Goal: Task Accomplishment & Management: Use online tool/utility

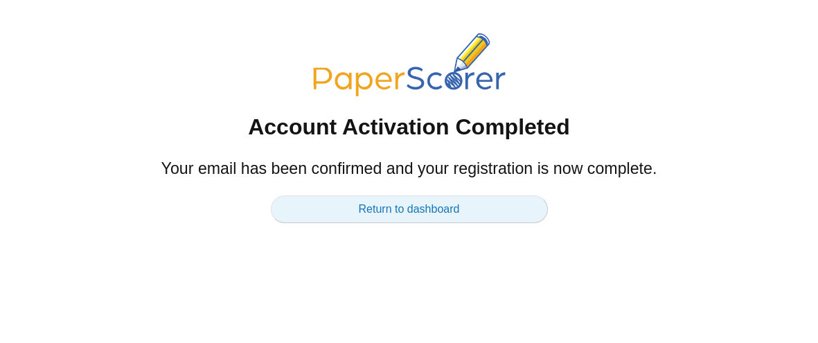
click at [394, 215] on link "Return to dashboard" at bounding box center [409, 209] width 277 height 28
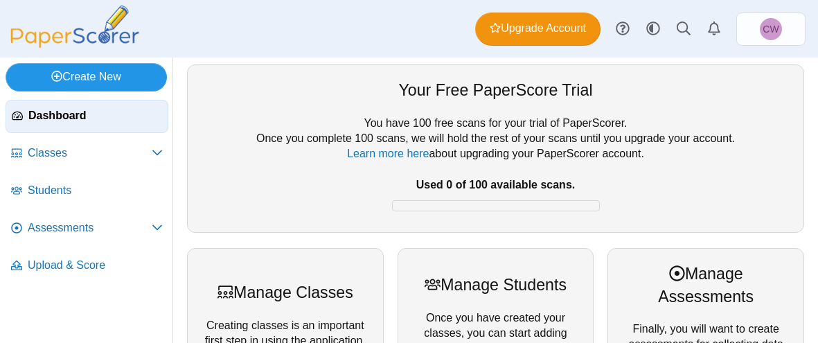
click at [47, 80] on link "Create New" at bounding box center [86, 77] width 161 height 28
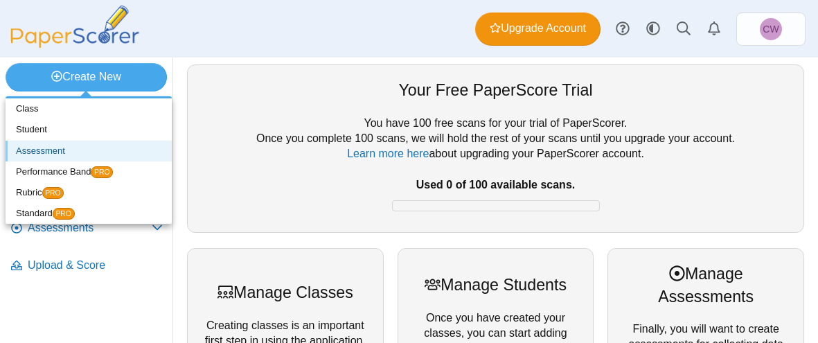
click at [44, 143] on link "Assessment" at bounding box center [89, 151] width 166 height 21
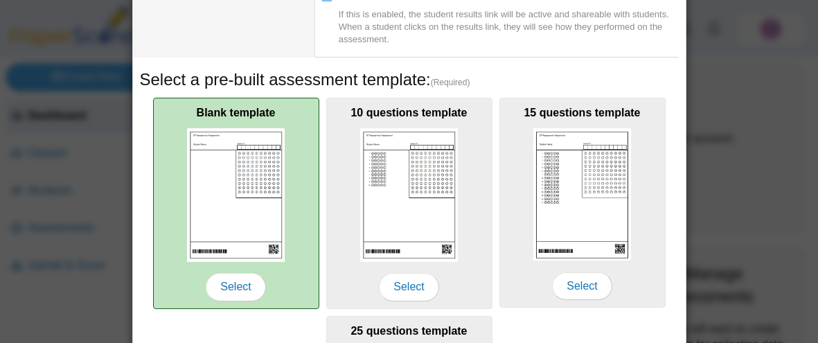
scroll to position [174, 0]
click at [168, 148] on div "Blank template Select" at bounding box center [236, 202] width 166 height 211
click at [222, 282] on span "Select" at bounding box center [236, 286] width 60 height 28
click at [225, 281] on span "Select" at bounding box center [236, 286] width 60 height 28
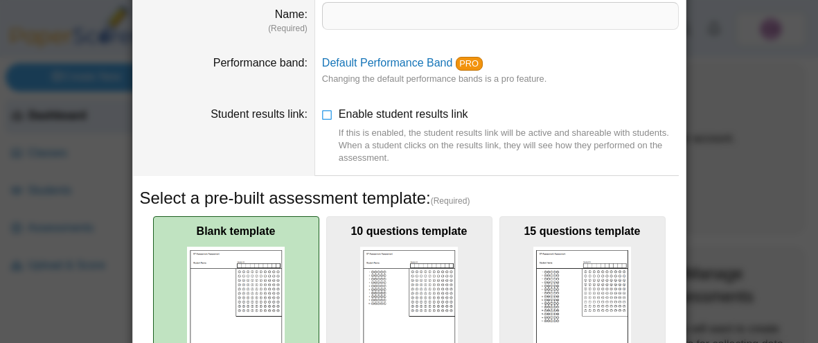
scroll to position [0, 0]
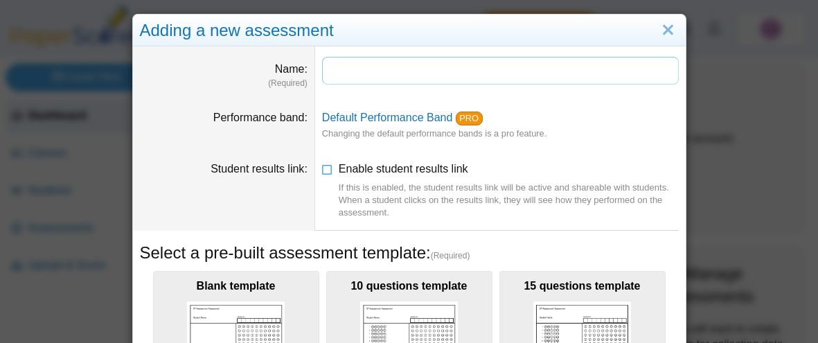
click at [378, 62] on input "Name" at bounding box center [500, 71] width 357 height 28
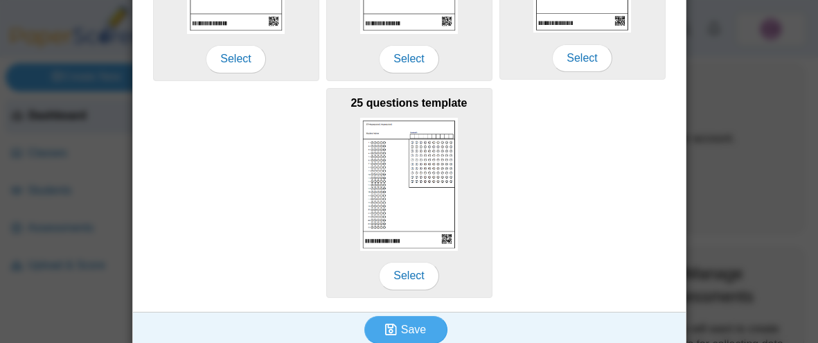
scroll to position [410, 0]
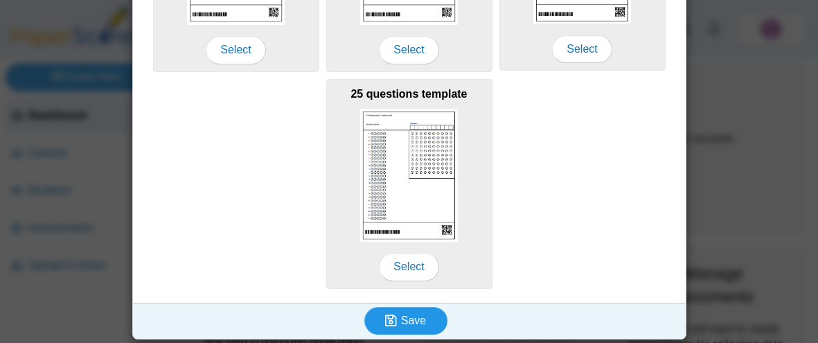
type input "**********"
click at [416, 307] on button "Save" at bounding box center [405, 321] width 83 height 28
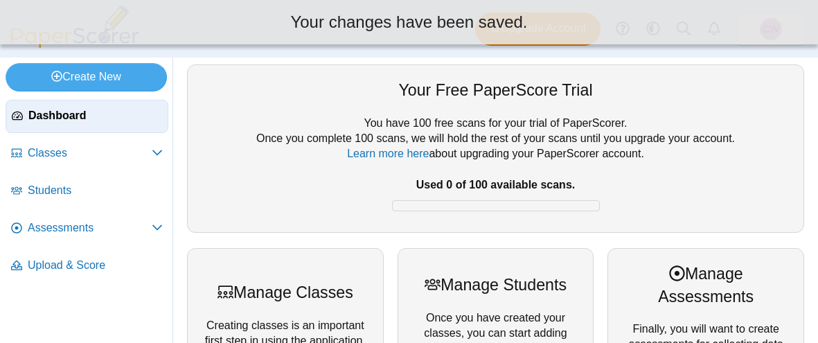
click at [416, 306] on div at bounding box center [496, 304] width 168 height 14
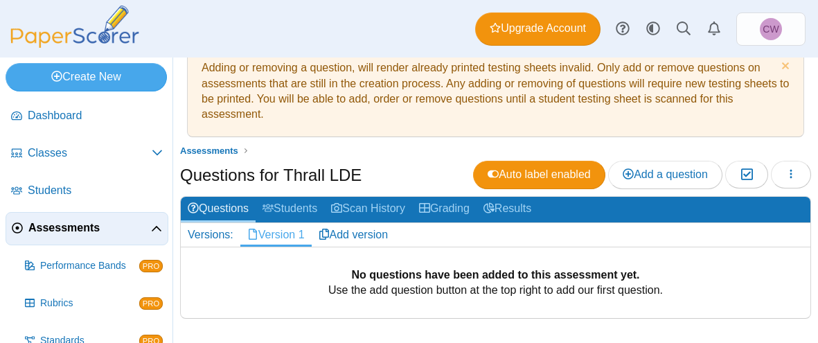
scroll to position [26, 0]
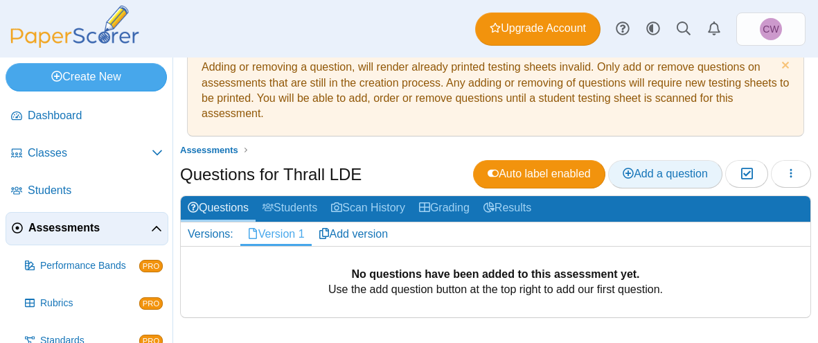
click at [673, 169] on span "Add a question" at bounding box center [665, 174] width 85 height 12
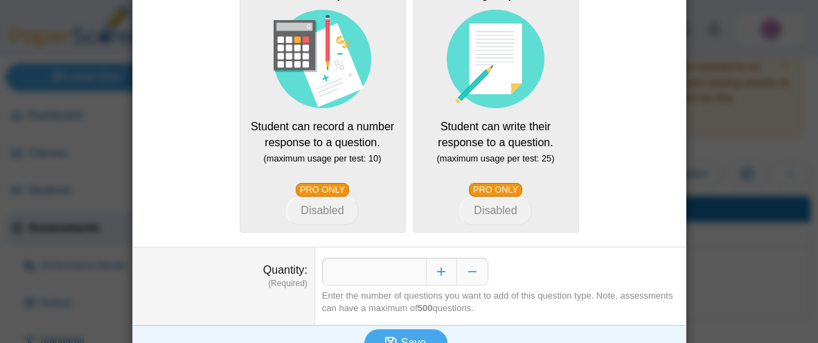
scroll to position [424, 0]
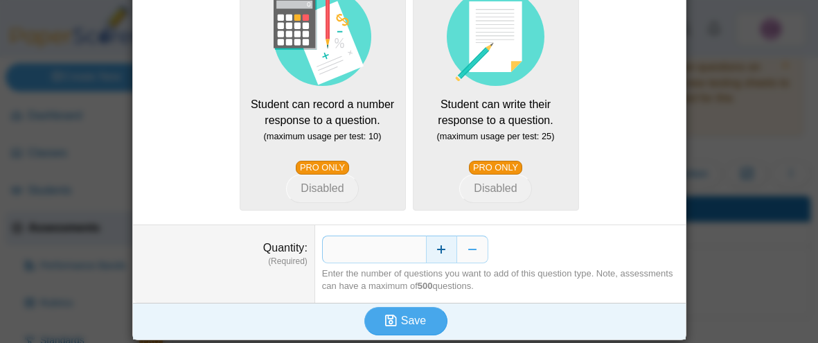
click at [439, 251] on button "Increase" at bounding box center [441, 250] width 31 height 28
click at [477, 247] on button "Decrease" at bounding box center [472, 250] width 31 height 28
click at [400, 320] on icon "submit" at bounding box center [393, 320] width 16 height 15
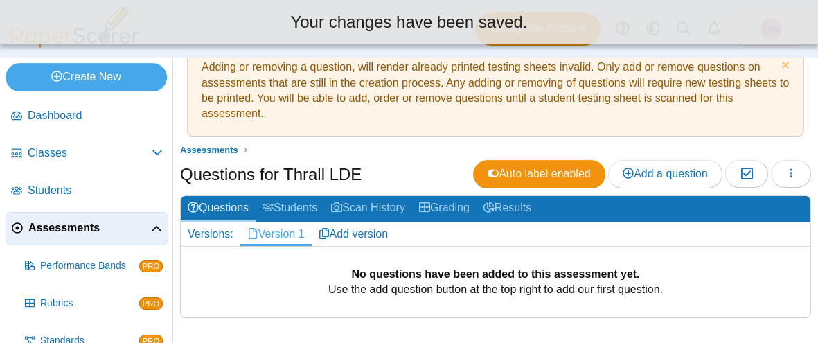
scroll to position [0, 0]
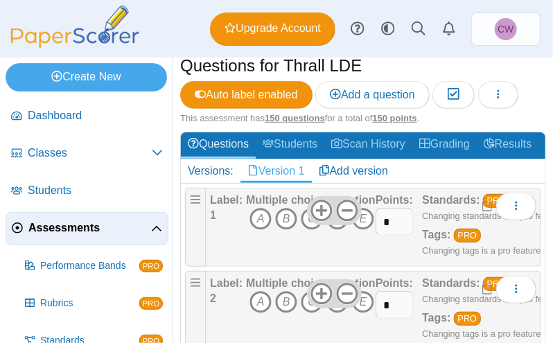
scroll to position [171, 0]
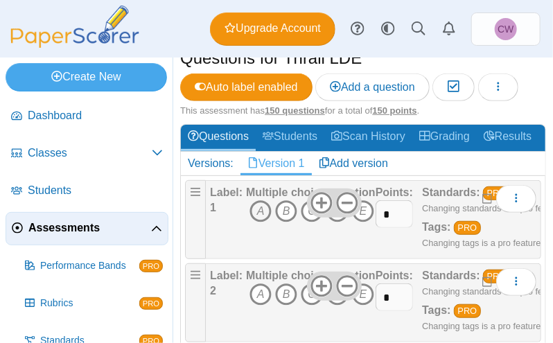
click at [255, 205] on icon "A" at bounding box center [260, 211] width 22 height 22
click at [285, 205] on icon "B" at bounding box center [286, 211] width 22 height 22
click at [265, 204] on icon "A" at bounding box center [260, 211] width 22 height 22
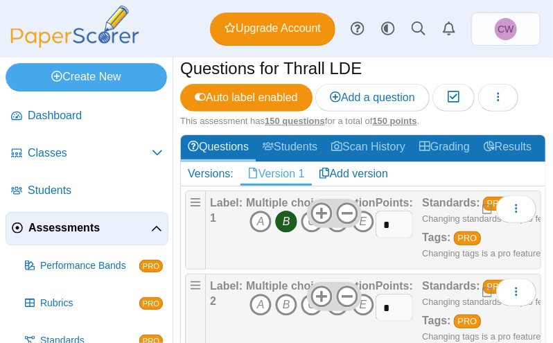
scroll to position [156, 0]
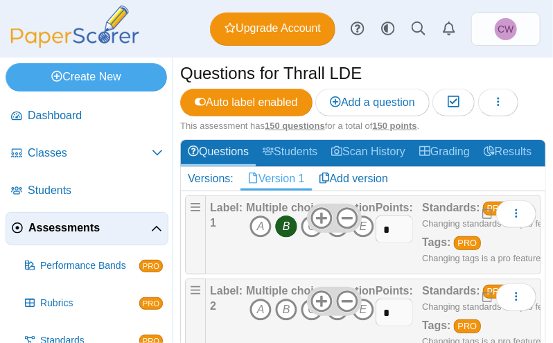
click at [440, 173] on h2 "Versions: Version 1 Add version" at bounding box center [363, 179] width 364 height 24
click at [160, 13] on div "Dashboard Classes Archived classes Students Assessments" at bounding box center [276, 29] width 553 height 58
click at [101, 231] on span "Assessments" at bounding box center [89, 227] width 123 height 15
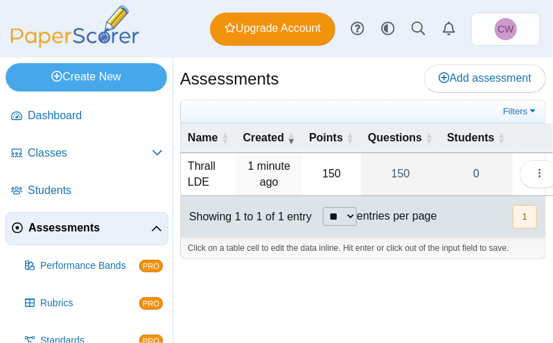
click at [195, 166] on td "Thrall LDE" at bounding box center [208, 174] width 55 height 43
click at [249, 160] on time "1 minute ago" at bounding box center [269, 173] width 42 height 27
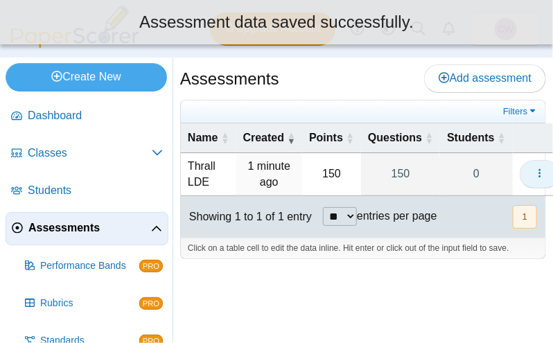
click at [534, 166] on button "button" at bounding box center [540, 174] width 40 height 28
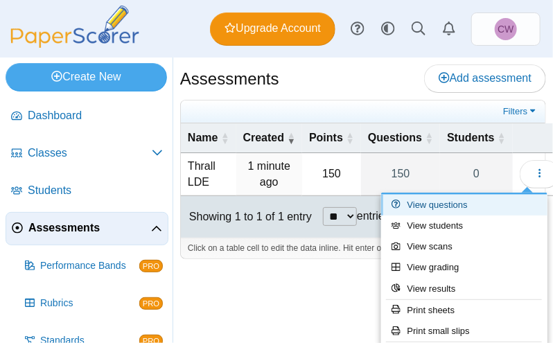
click at [481, 209] on link "View questions" at bounding box center [464, 205] width 166 height 21
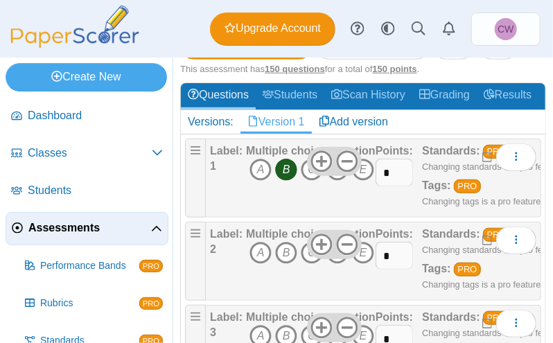
scroll to position [220, 0]
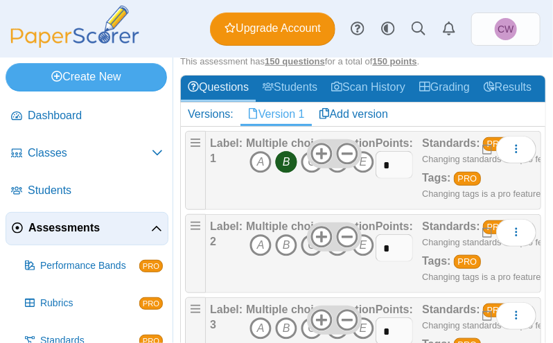
click at [302, 245] on icon "C" at bounding box center [312, 245] width 22 height 22
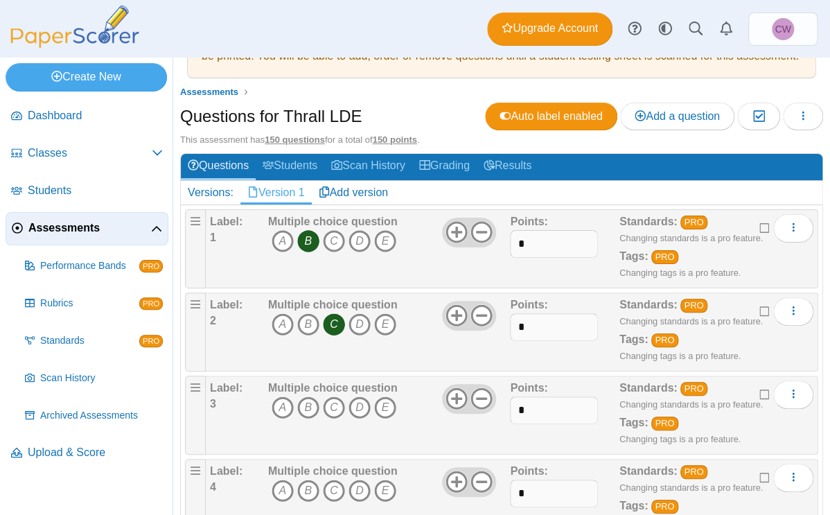
scroll to position [84, 0]
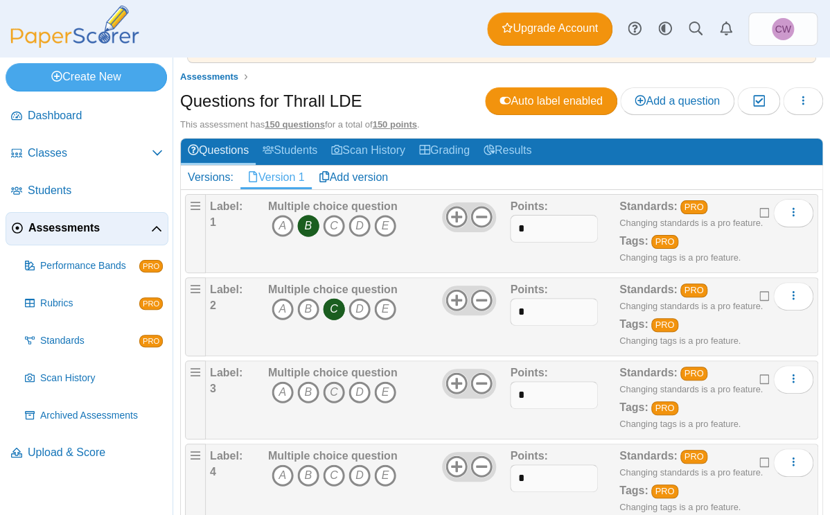
click at [337, 342] on icon "C" at bounding box center [334, 392] width 22 height 22
click at [306, 342] on icon "B" at bounding box center [308, 475] width 22 height 22
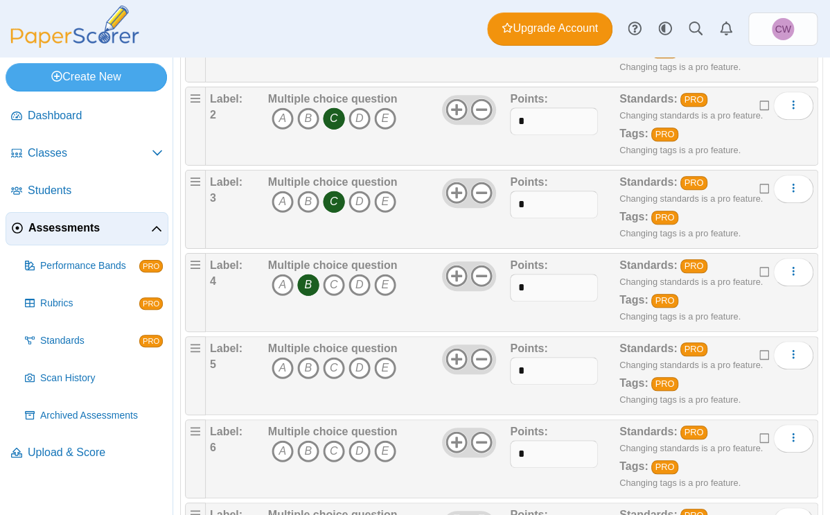
scroll to position [278, 0]
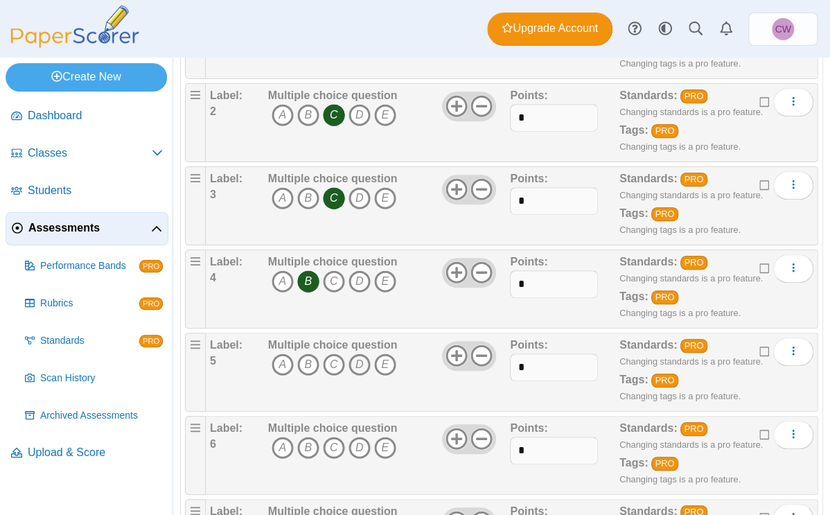
click at [351, 342] on icon "D" at bounding box center [359, 364] width 22 height 22
click at [335, 342] on icon "C" at bounding box center [334, 447] width 22 height 22
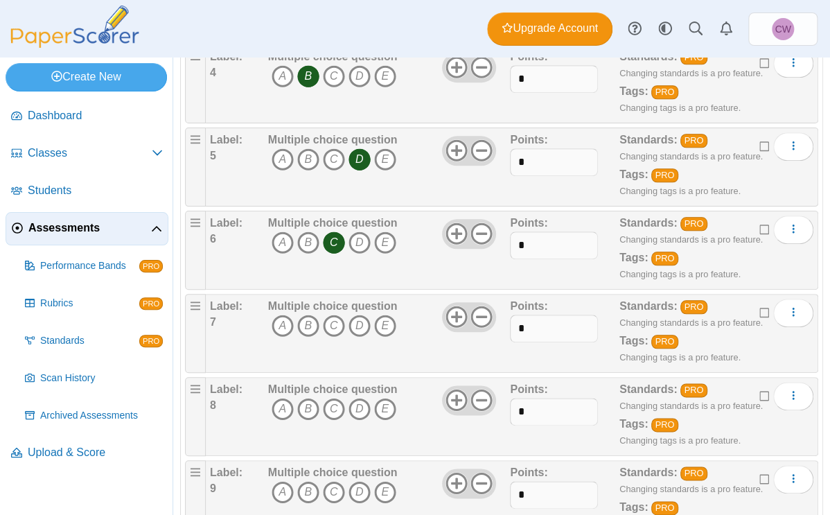
scroll to position [493, 0]
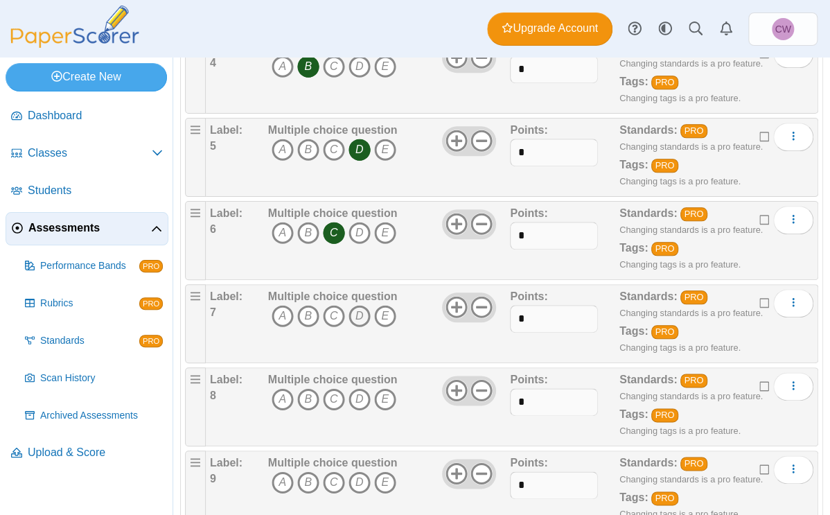
click at [359, 315] on icon "D" at bounding box center [359, 316] width 22 height 22
click at [301, 342] on icon "B" at bounding box center [308, 399] width 22 height 22
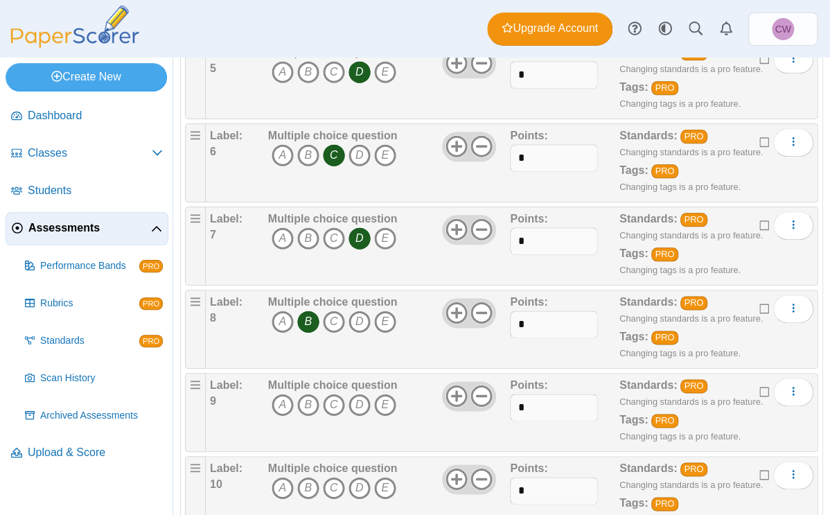
scroll to position [580, 0]
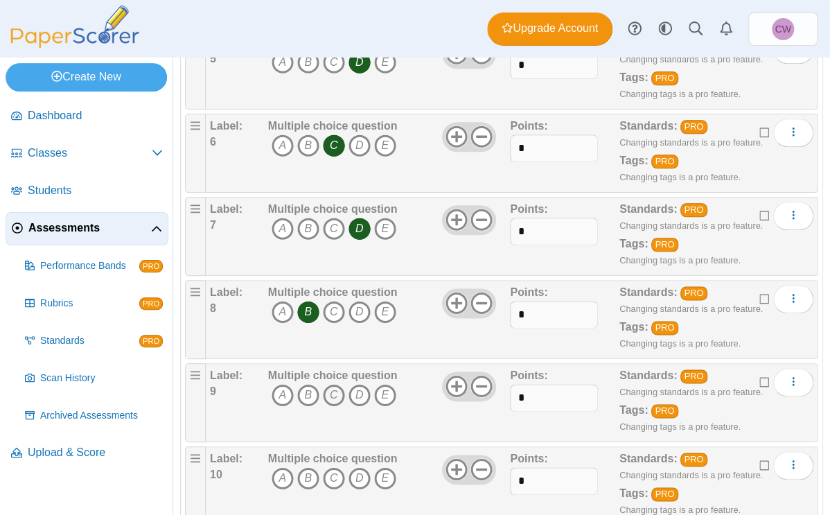
click at [336, 342] on icon "C" at bounding box center [334, 395] width 22 height 22
click at [342, 342] on icon "C" at bounding box center [334, 478] width 22 height 22
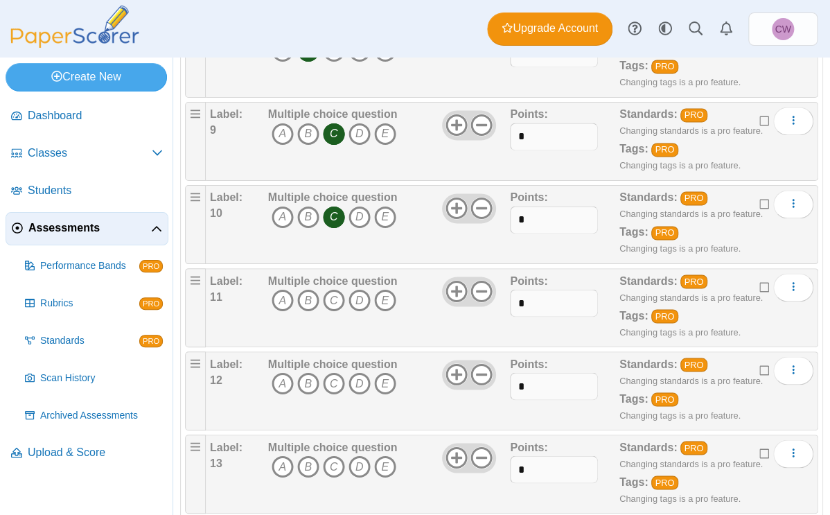
scroll to position [845, 0]
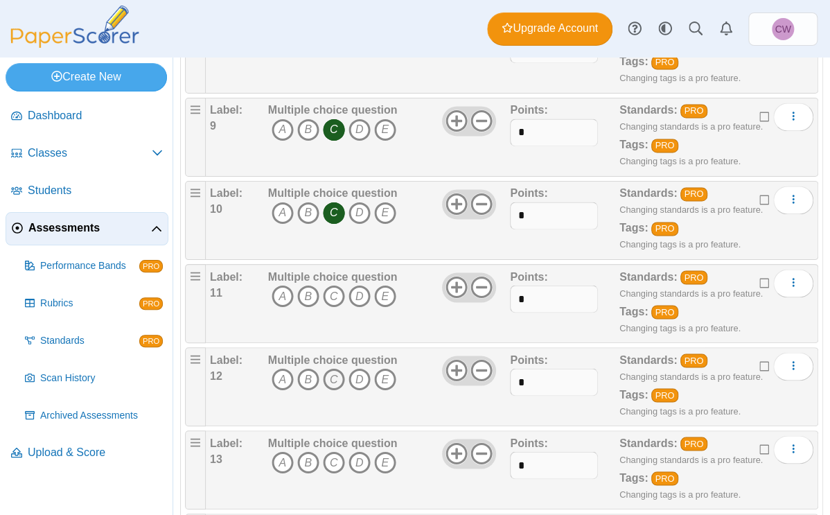
click at [326, 342] on icon "C" at bounding box center [334, 379] width 22 height 22
click at [307, 342] on icon "B" at bounding box center [308, 462] width 22 height 22
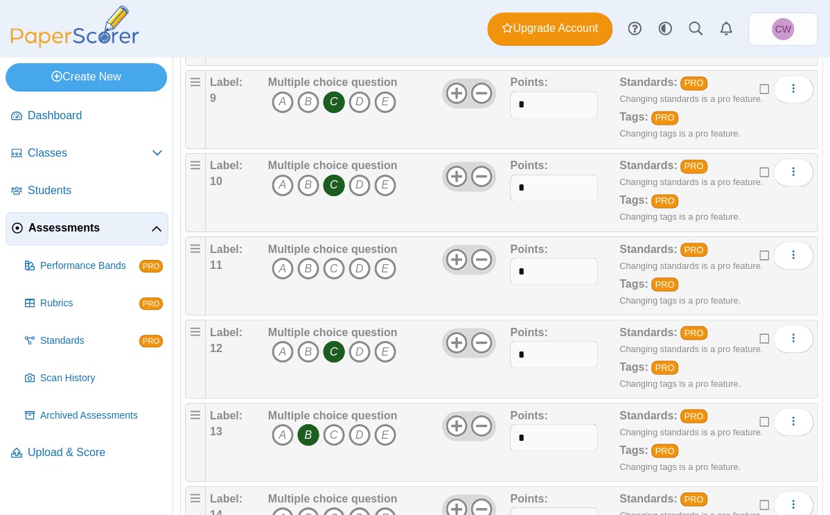
scroll to position [867, 0]
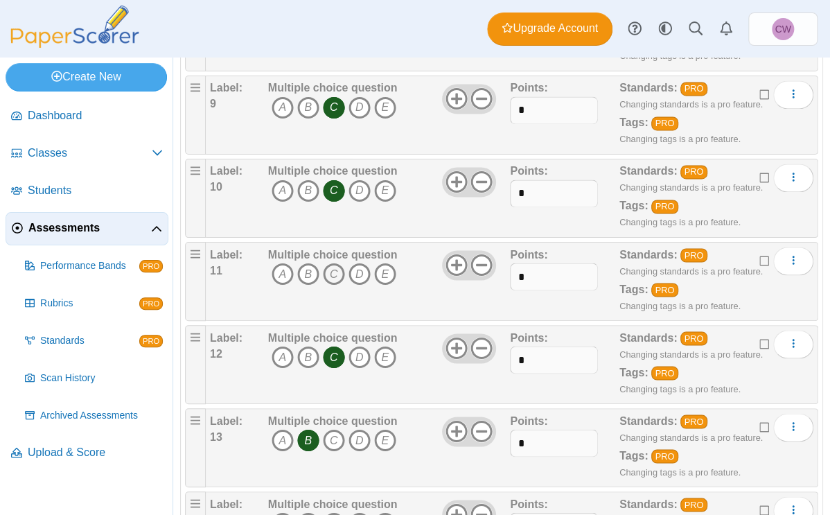
click at [328, 267] on icon "C" at bounding box center [334, 274] width 22 height 22
click at [312, 342] on icon "B" at bounding box center [308, 357] width 22 height 22
click at [335, 342] on icon "C" at bounding box center [334, 357] width 22 height 22
click at [313, 342] on icon "B" at bounding box center [308, 440] width 22 height 22
click at [327, 342] on icon "C" at bounding box center [334, 440] width 22 height 22
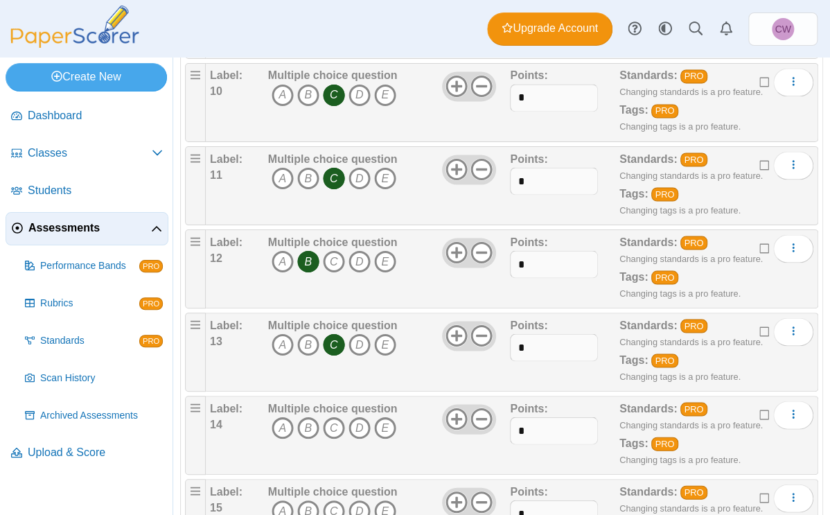
scroll to position [978, 0]
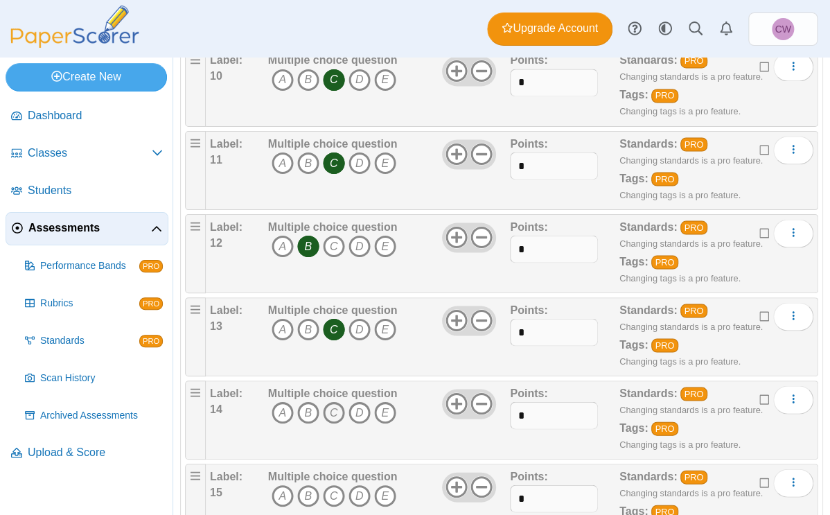
click at [335, 342] on icon "C" at bounding box center [334, 412] width 22 height 22
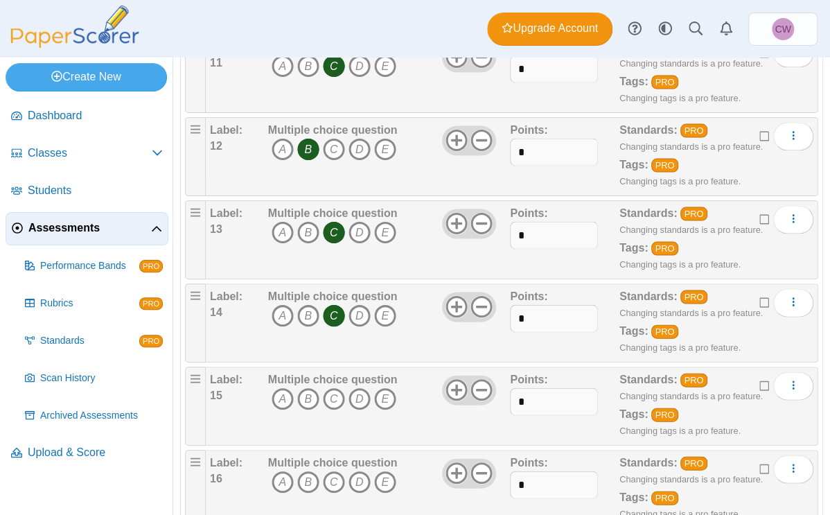
scroll to position [1074, 0]
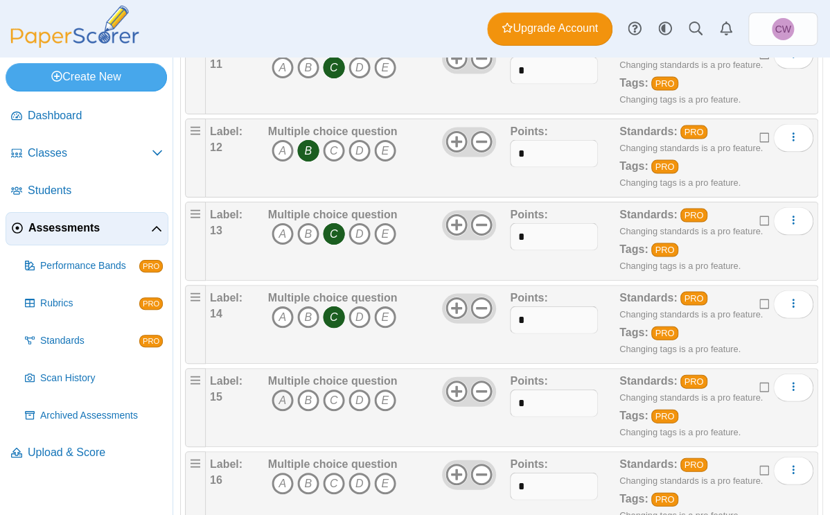
click at [274, 342] on icon "A" at bounding box center [283, 400] width 22 height 22
click at [282, 342] on icon "A" at bounding box center [283, 483] width 22 height 22
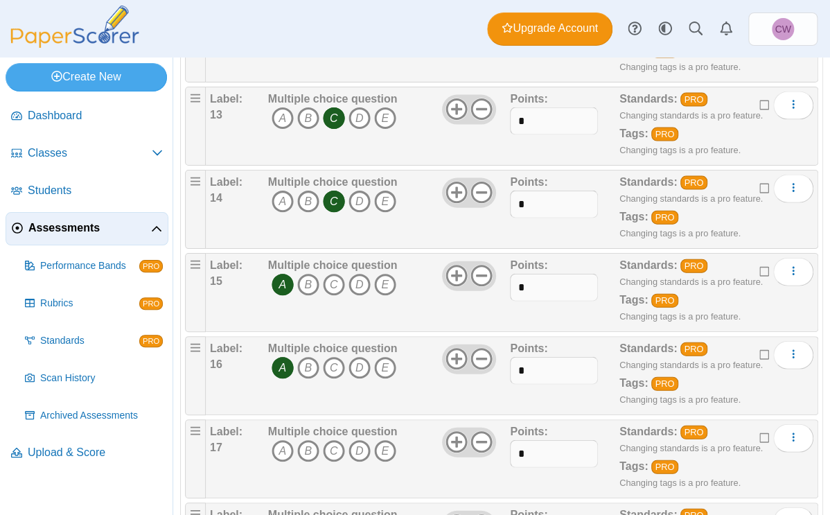
scroll to position [1197, 0]
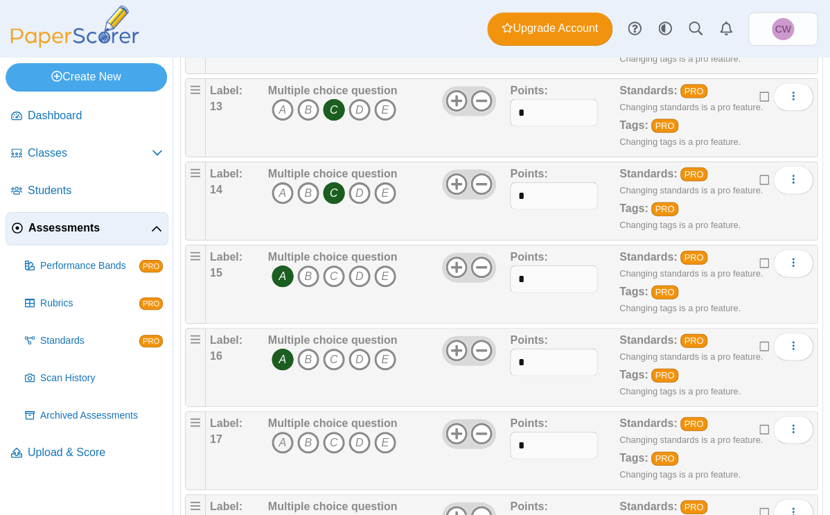
click at [281, 342] on icon "A" at bounding box center [283, 443] width 22 height 22
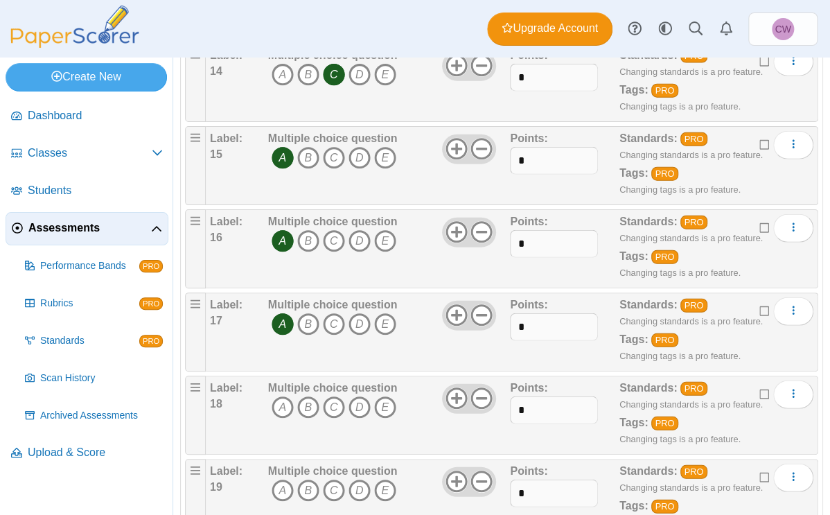
scroll to position [1323, 0]
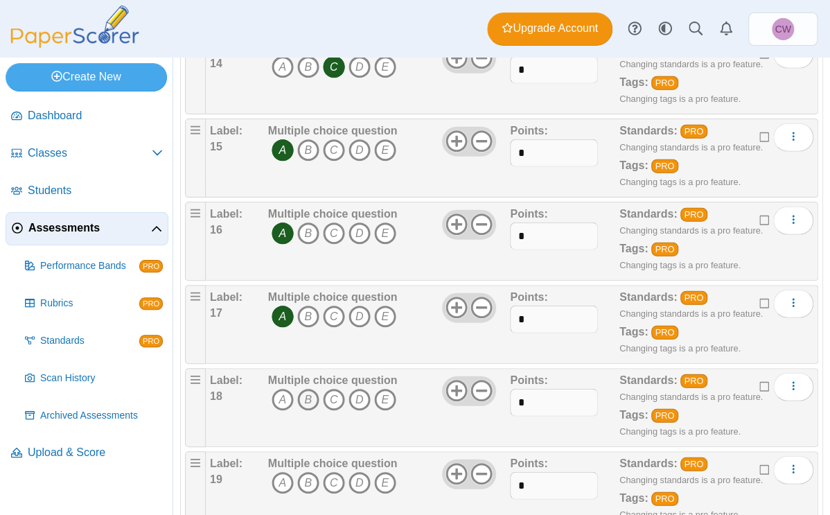
click at [305, 342] on icon "B" at bounding box center [308, 400] width 22 height 22
click at [285, 342] on icon "A" at bounding box center [283, 483] width 22 height 22
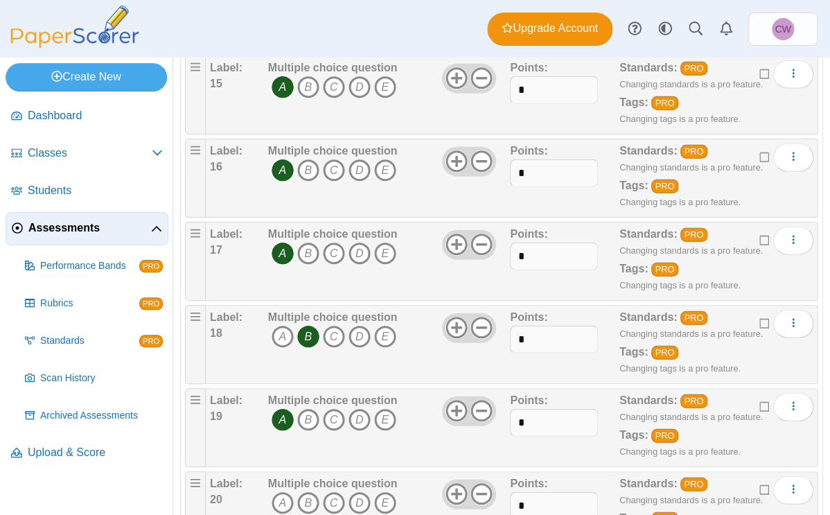
scroll to position [1394, 0]
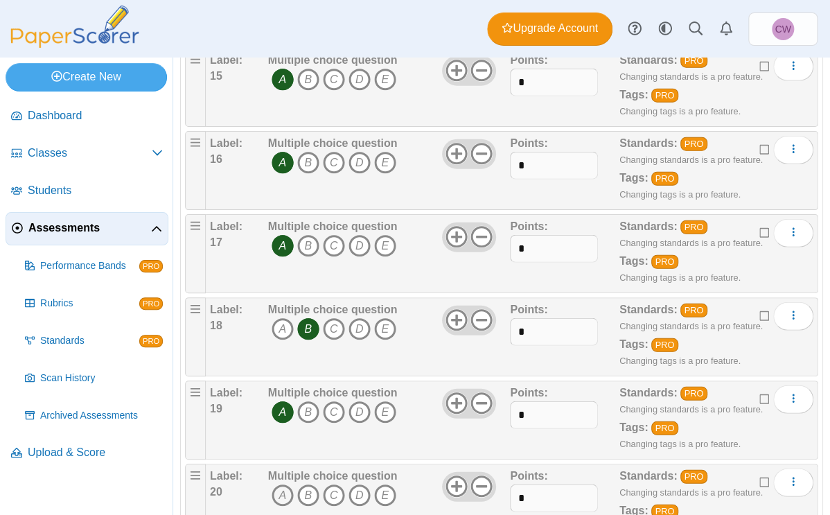
click at [282, 342] on icon "A" at bounding box center [283, 495] width 22 height 22
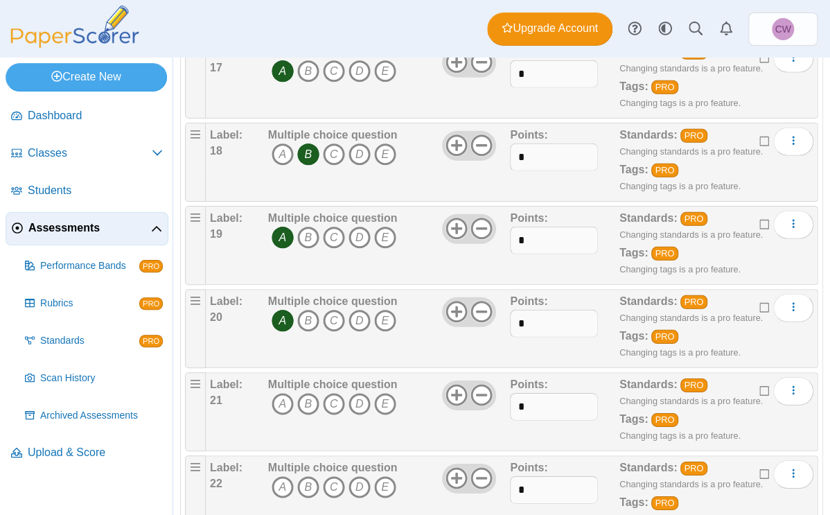
scroll to position [1582, 0]
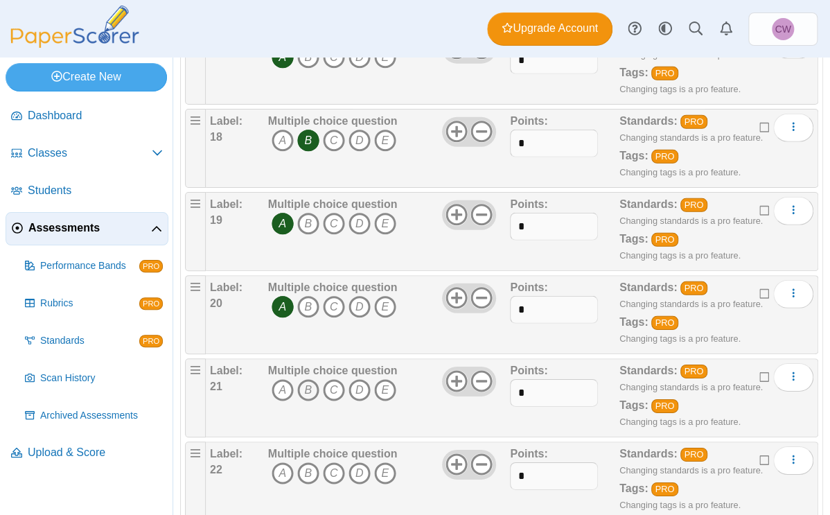
click at [312, 342] on icon "B" at bounding box center [308, 390] width 22 height 22
click at [312, 342] on icon "B" at bounding box center [308, 473] width 22 height 22
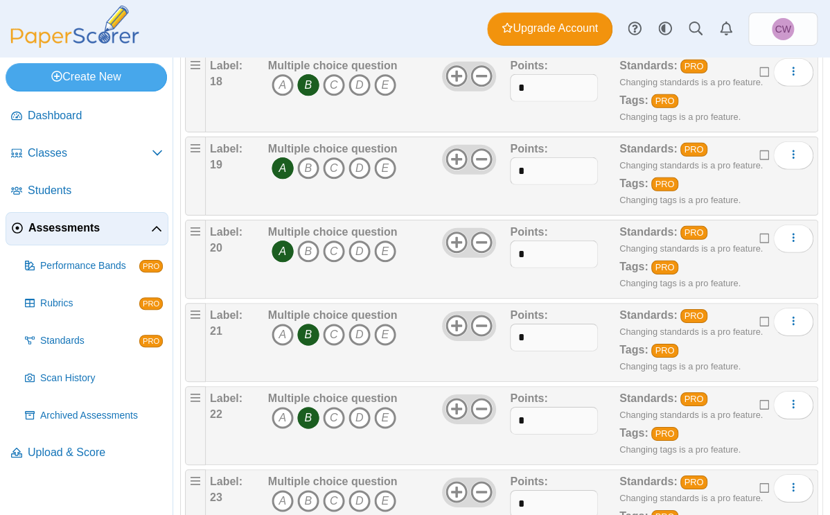
scroll to position [1668, 0]
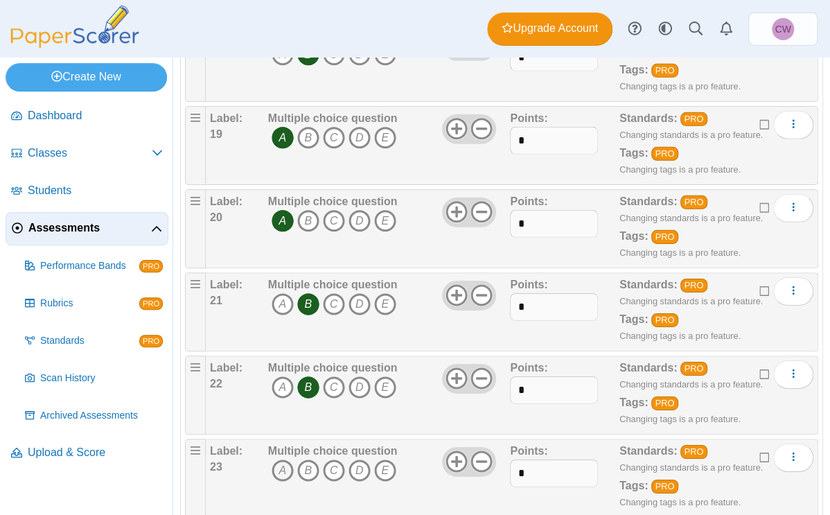
click at [279, 342] on icon "A" at bounding box center [283, 470] width 22 height 22
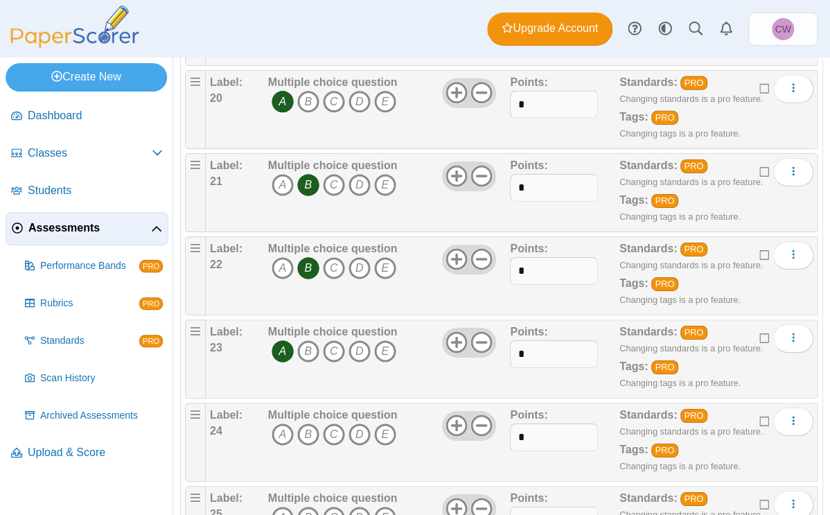
scroll to position [1850, 0]
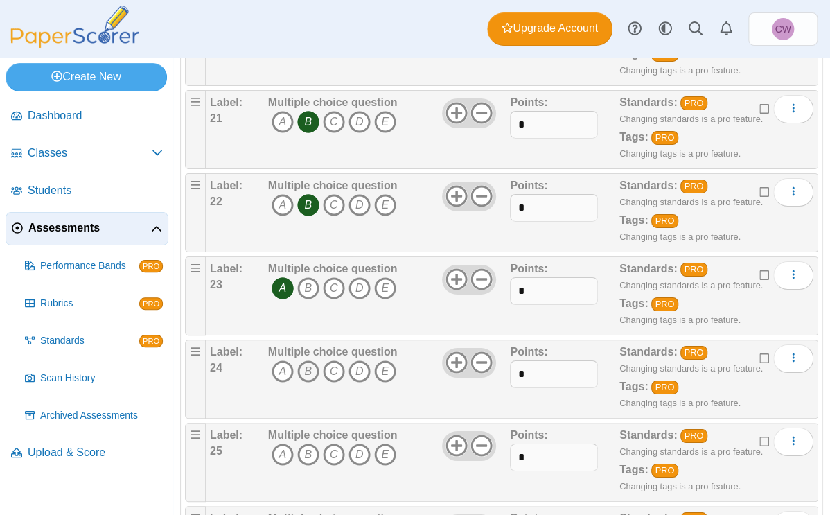
click at [306, 342] on icon "B" at bounding box center [308, 371] width 22 height 22
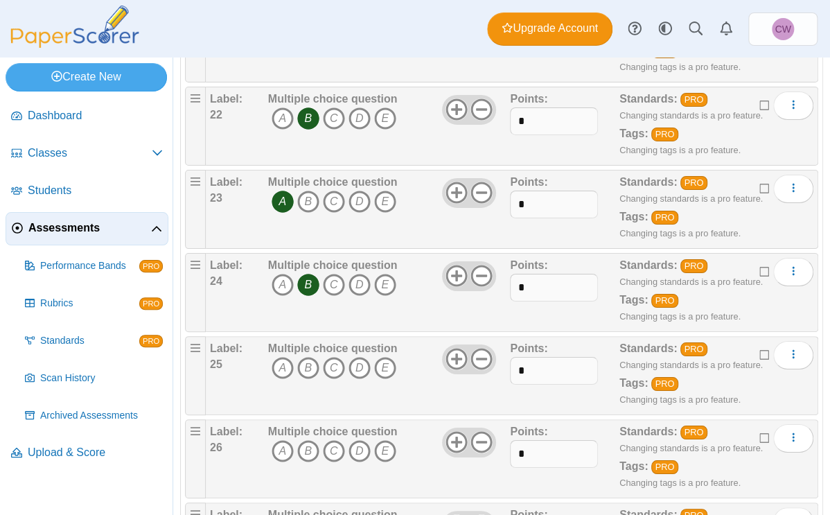
click at [306, 342] on icon "B" at bounding box center [308, 368] width 22 height 22
click at [276, 342] on icon "A" at bounding box center [283, 451] width 22 height 22
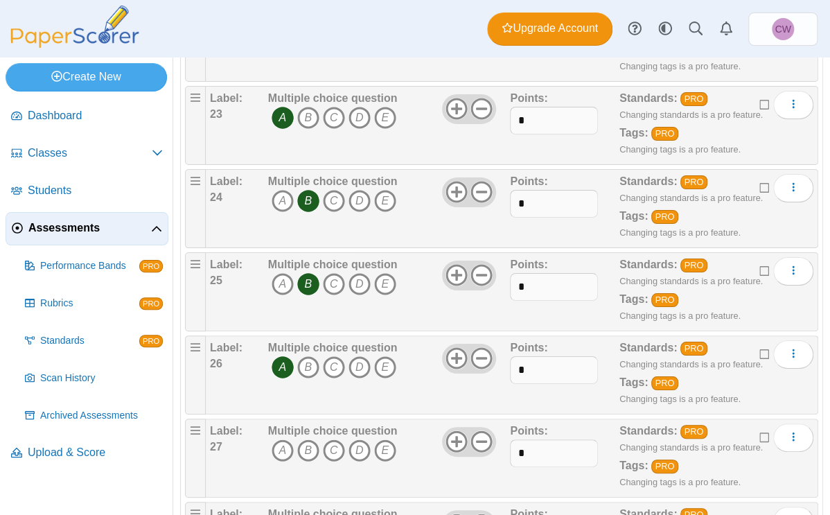
scroll to position [2040, 0]
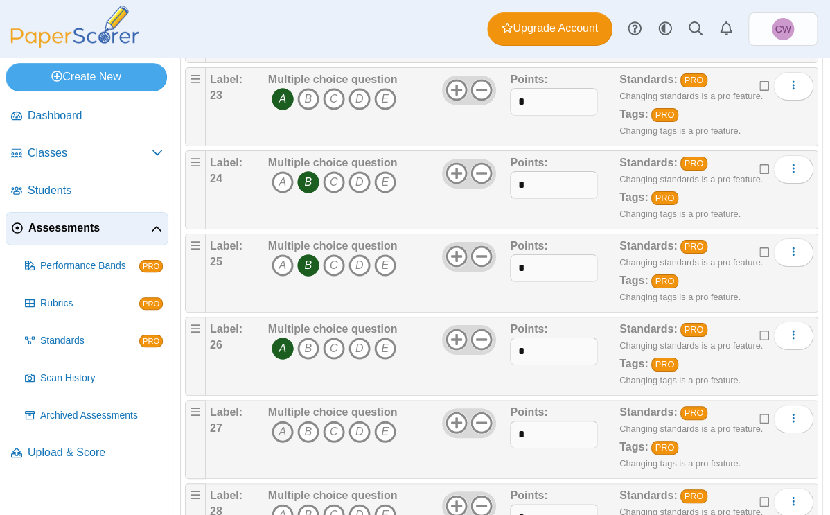
click at [282, 342] on icon "A" at bounding box center [283, 432] width 22 height 22
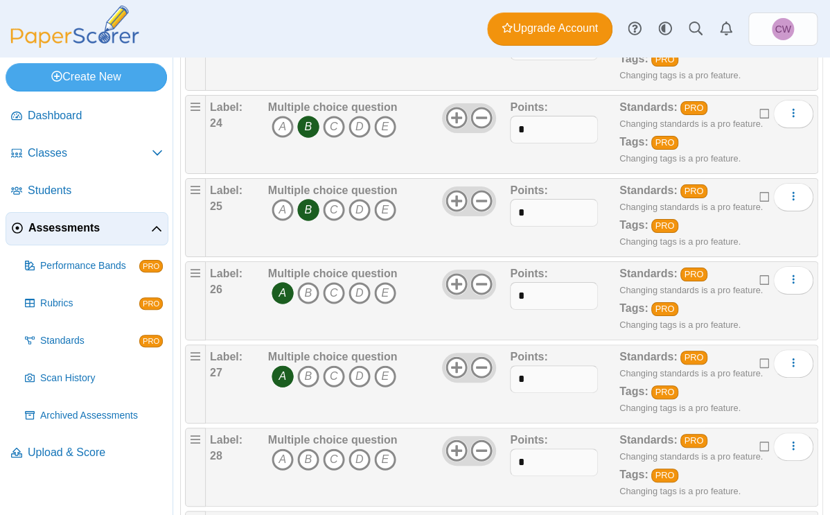
scroll to position [2099, 0]
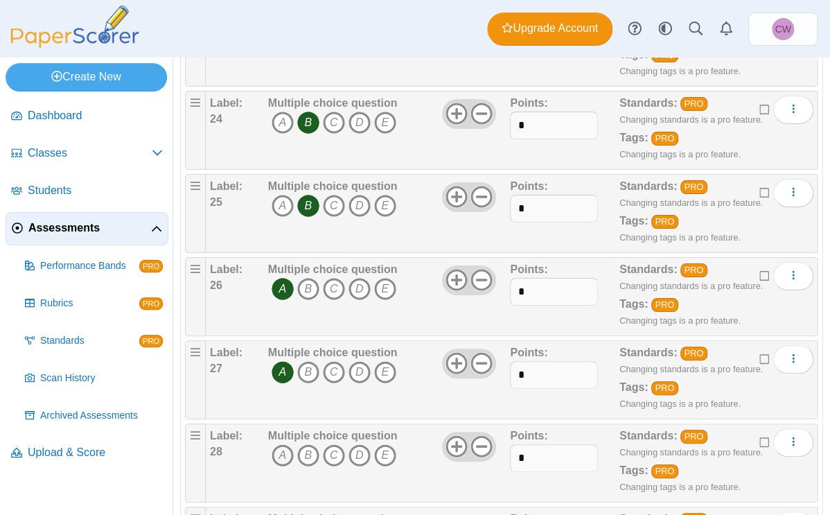
click at [282, 342] on icon "A" at bounding box center [283, 455] width 22 height 22
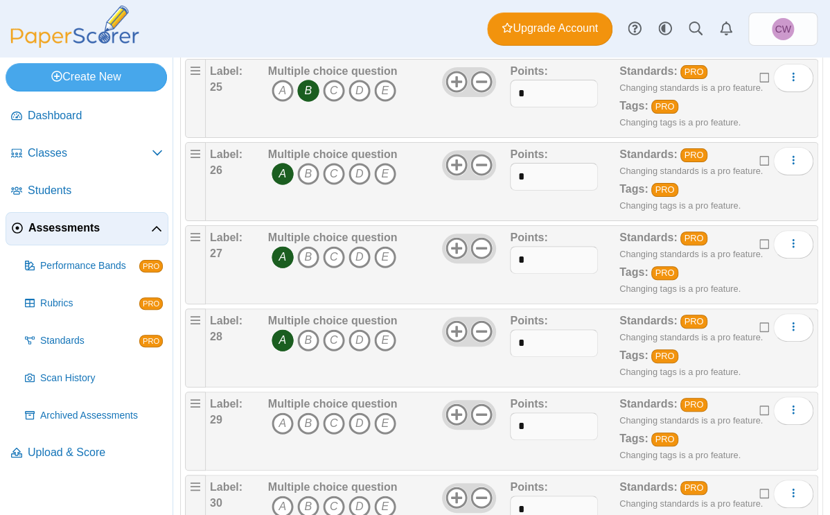
scroll to position [2220, 0]
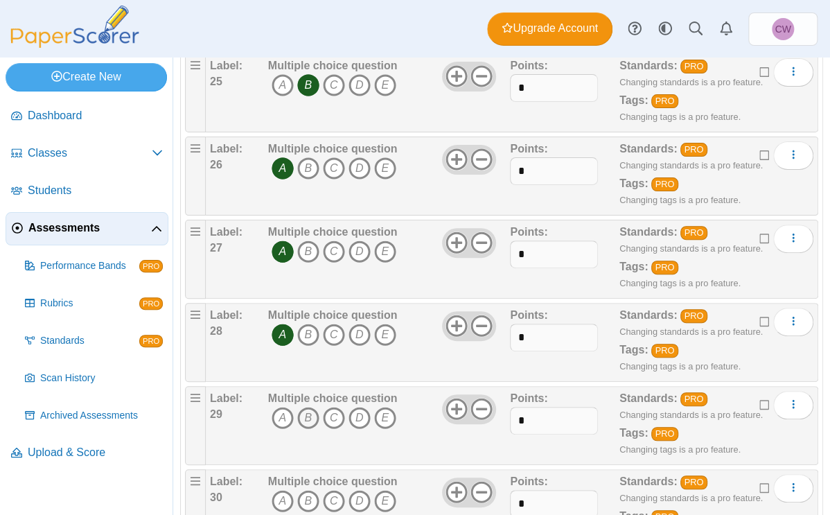
click at [310, 342] on icon "B" at bounding box center [308, 418] width 22 height 22
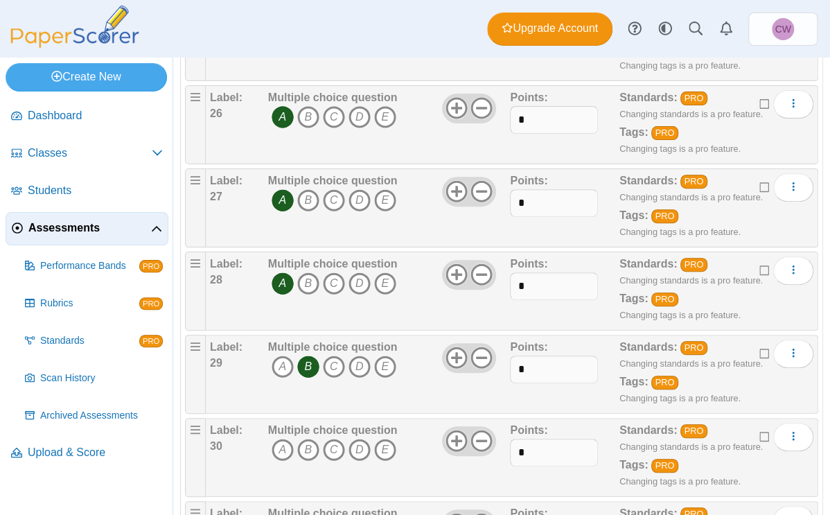
scroll to position [2272, 0]
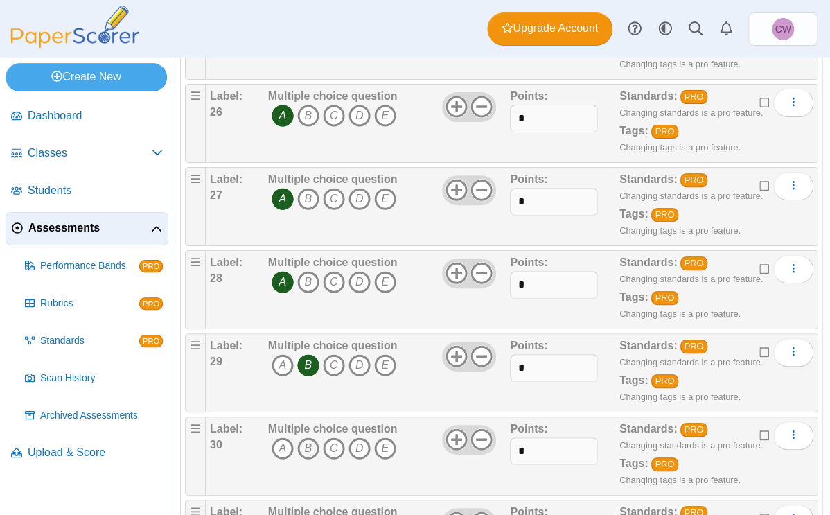
click at [308, 342] on icon "B" at bounding box center [308, 448] width 22 height 22
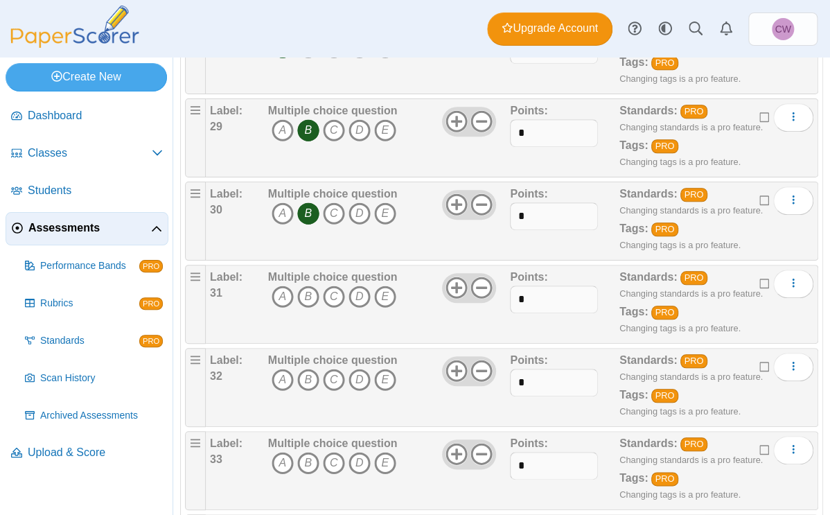
scroll to position [2520, 0]
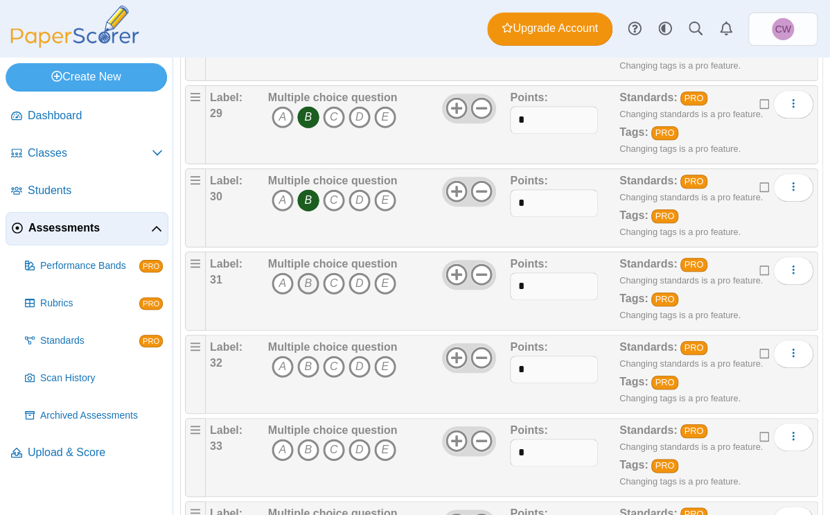
click at [301, 279] on icon "B" at bounding box center [308, 283] width 22 height 22
click at [335, 342] on icon "C" at bounding box center [334, 366] width 22 height 22
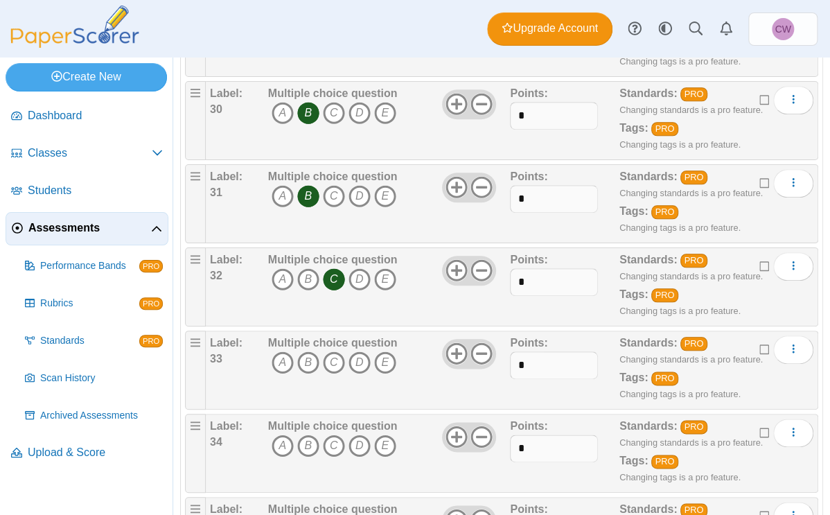
scroll to position [2622, 0]
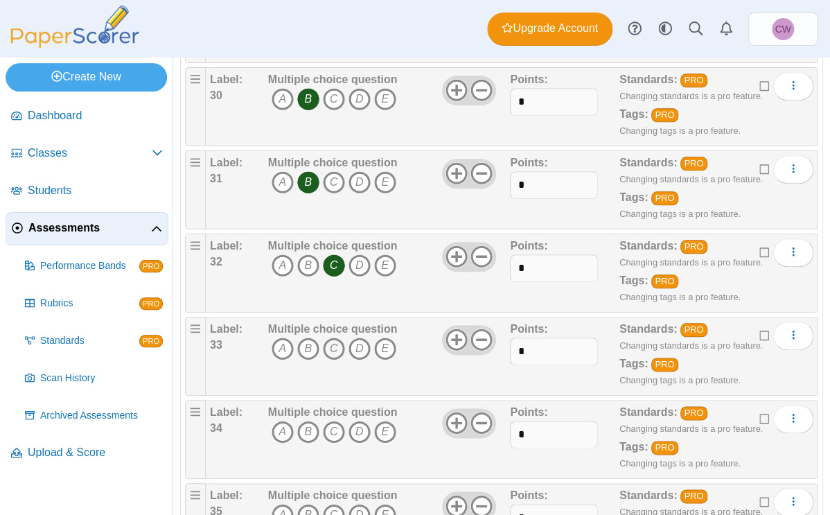
click at [336, 342] on icon "C" at bounding box center [334, 348] width 22 height 22
click at [306, 342] on icon "B" at bounding box center [308, 432] width 22 height 22
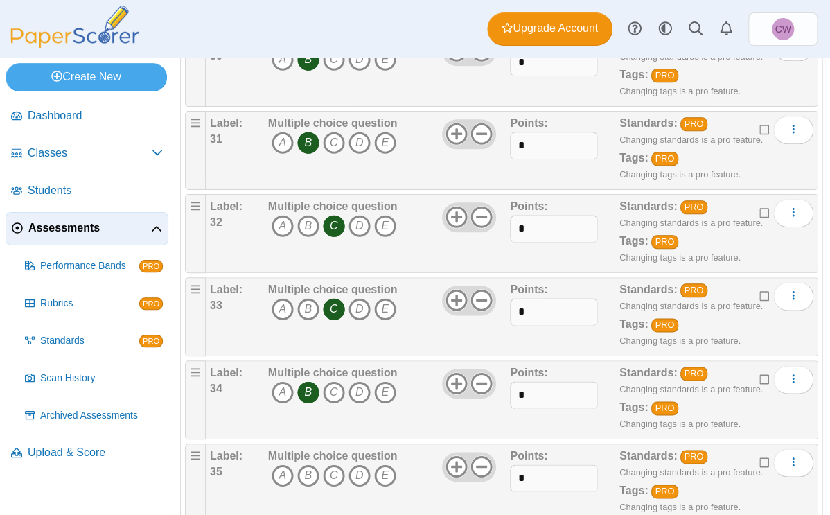
scroll to position [2670, 0]
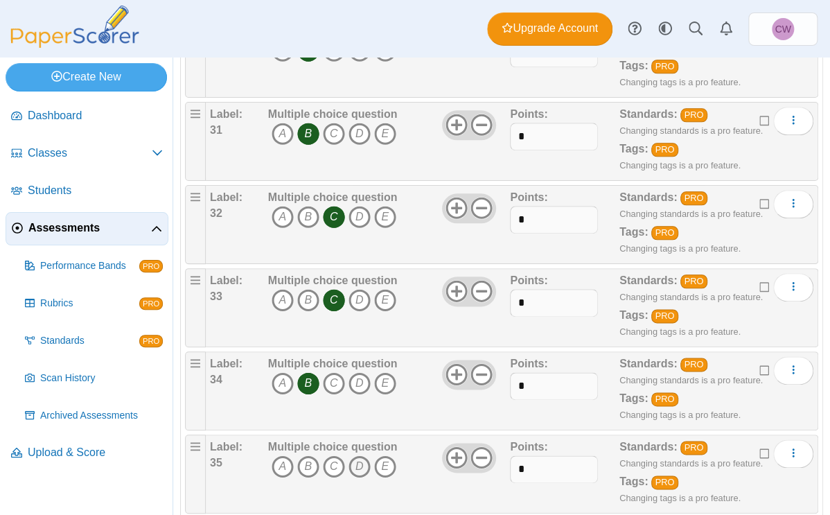
click at [360, 342] on icon "D" at bounding box center [359, 466] width 22 height 22
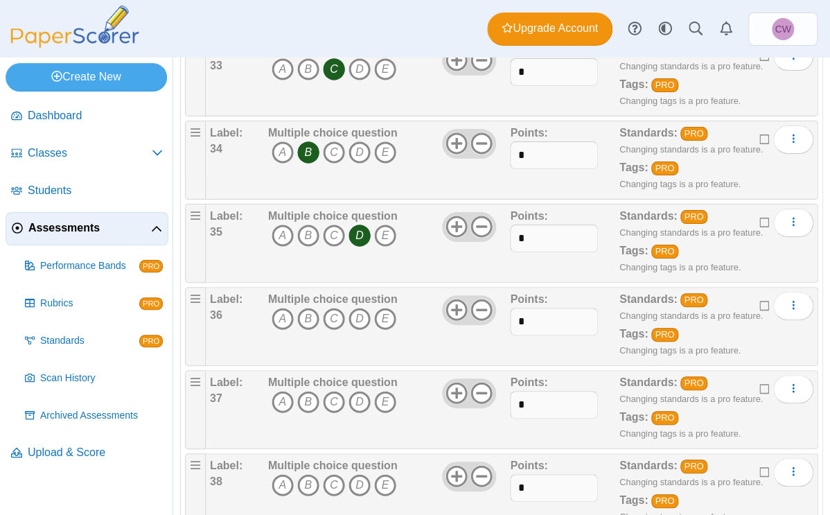
scroll to position [2906, 0]
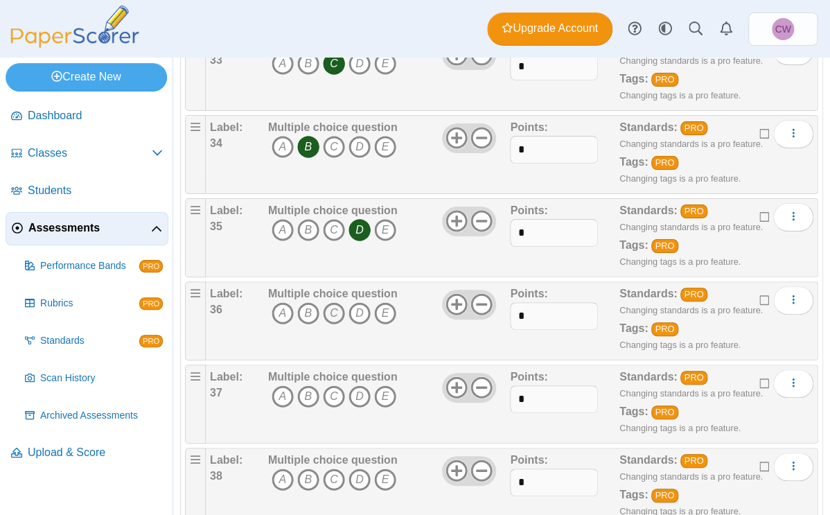
click at [329, 302] on icon "C" at bounding box center [334, 313] width 22 height 22
click at [304, 342] on icon "B" at bounding box center [308, 396] width 22 height 22
click at [330, 342] on icon "C" at bounding box center [334, 479] width 22 height 22
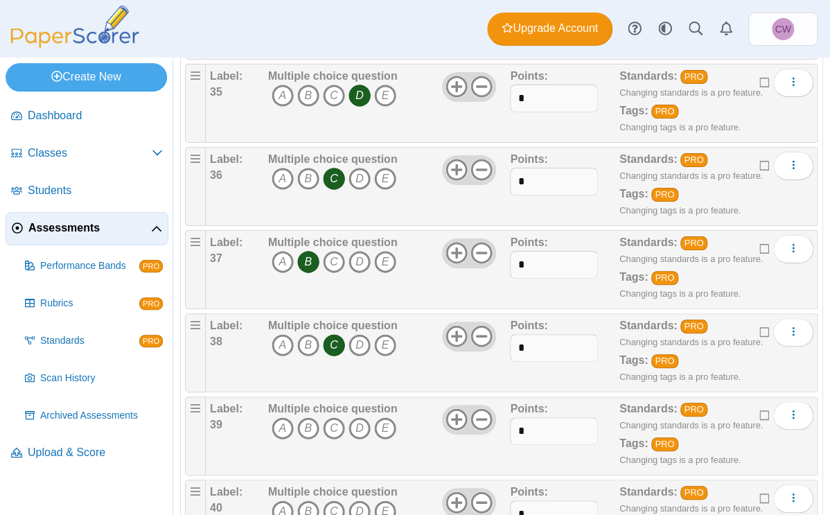
scroll to position [3083, 0]
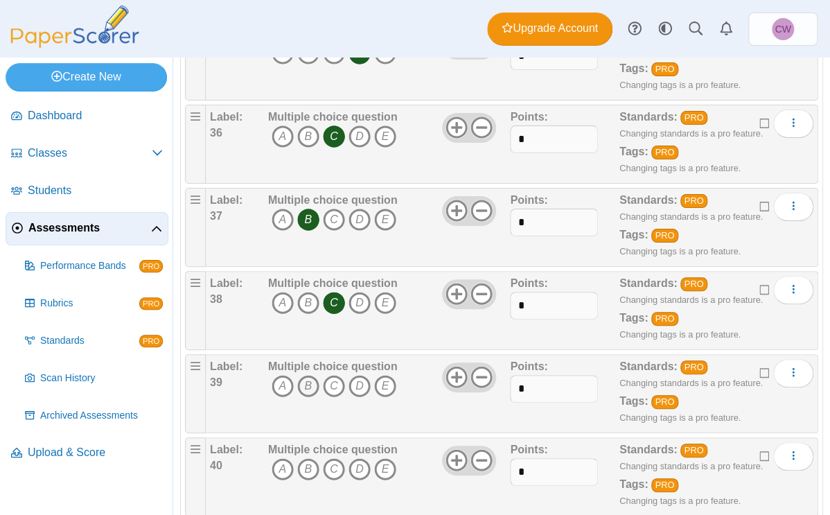
click at [312, 342] on icon "B" at bounding box center [308, 386] width 22 height 22
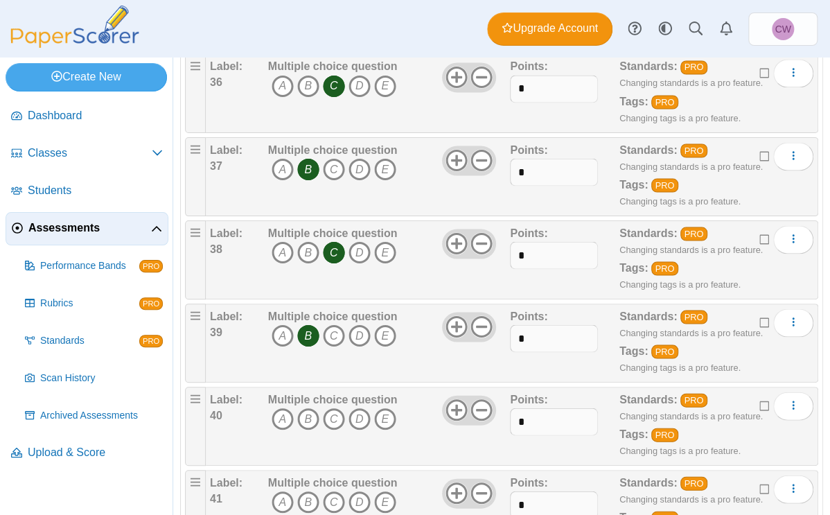
scroll to position [3140, 0]
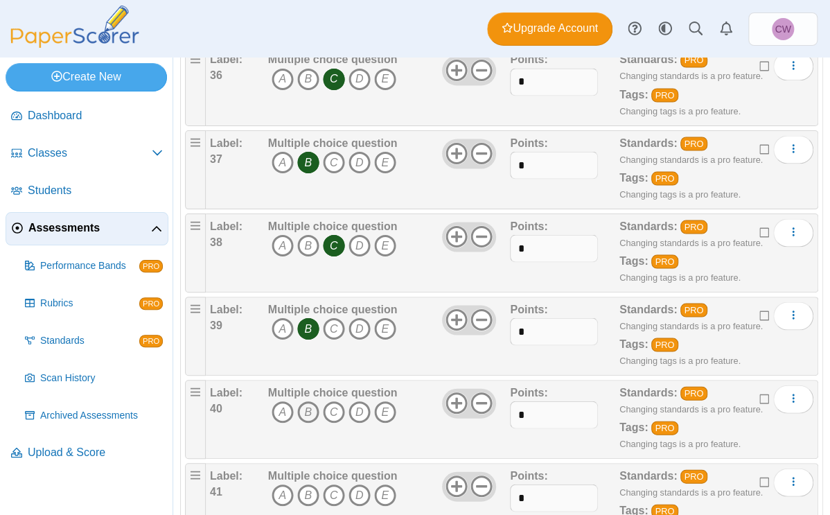
click at [306, 342] on icon "B" at bounding box center [308, 411] width 22 height 22
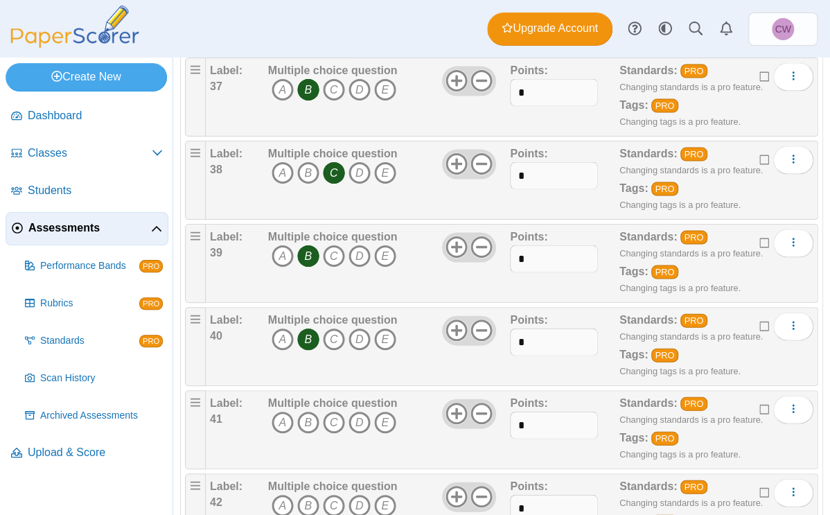
scroll to position [3215, 0]
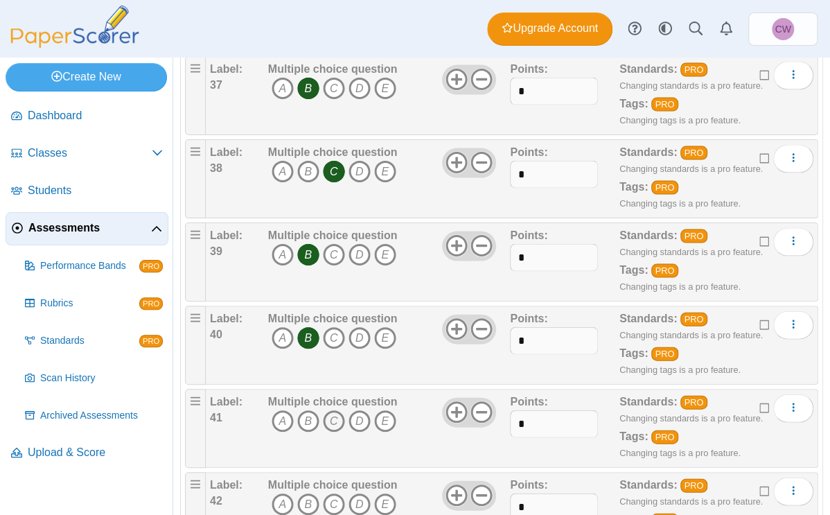
click at [337, 342] on icon "C" at bounding box center [334, 420] width 22 height 22
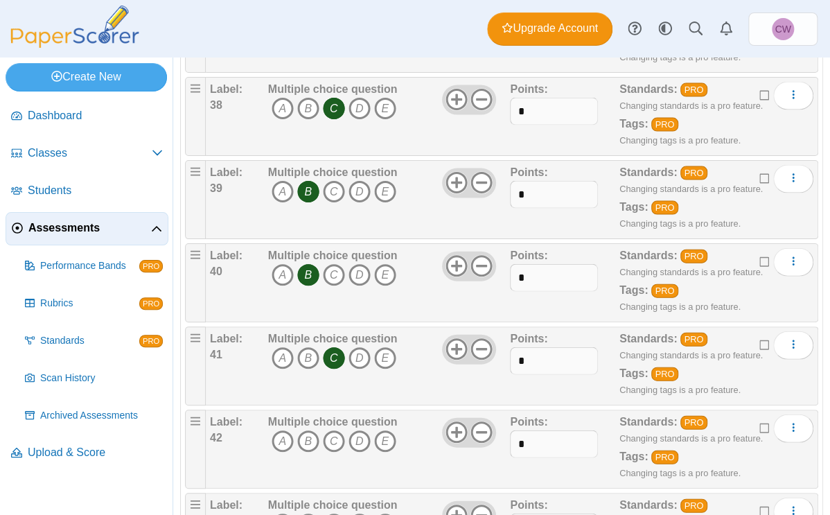
scroll to position [3287, 0]
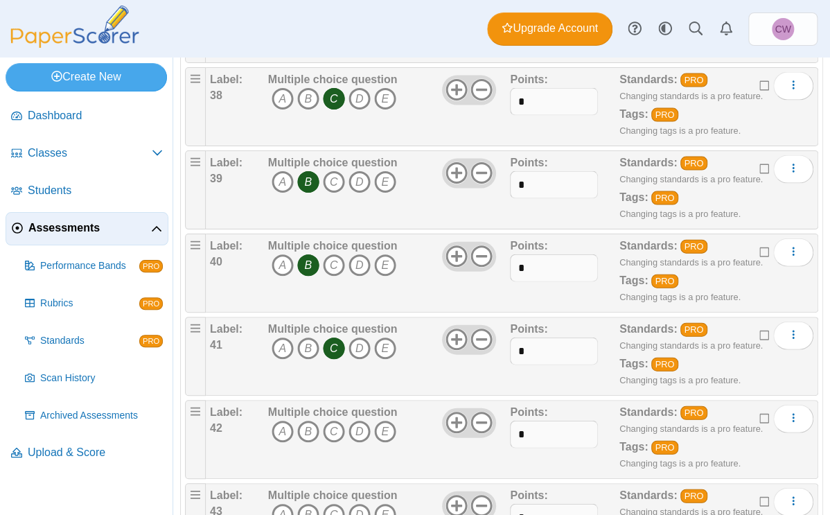
click at [337, 342] on icon "C" at bounding box center [334, 432] width 22 height 22
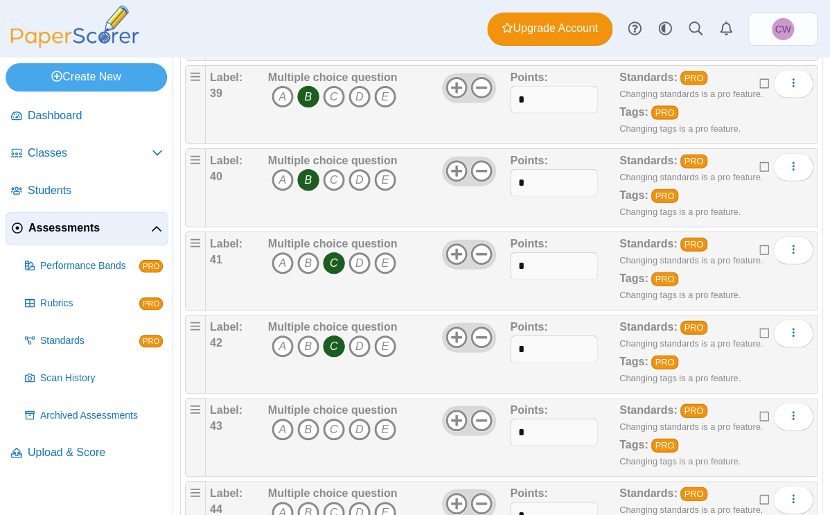
scroll to position [3375, 0]
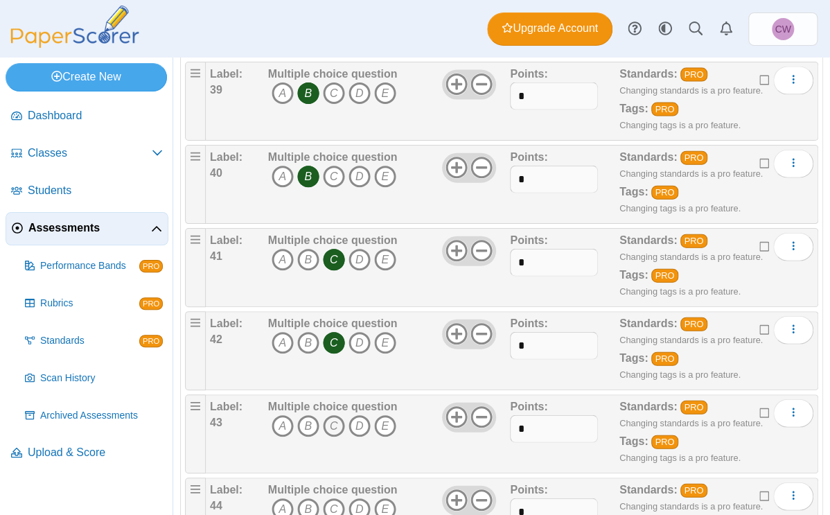
click at [328, 342] on icon "C" at bounding box center [334, 426] width 22 height 22
click at [310, 342] on icon "B" at bounding box center [308, 509] width 22 height 22
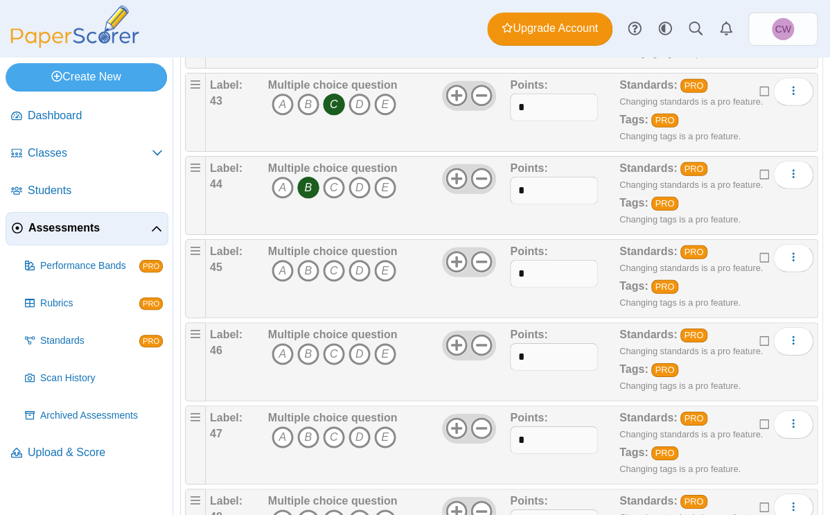
scroll to position [3700, 0]
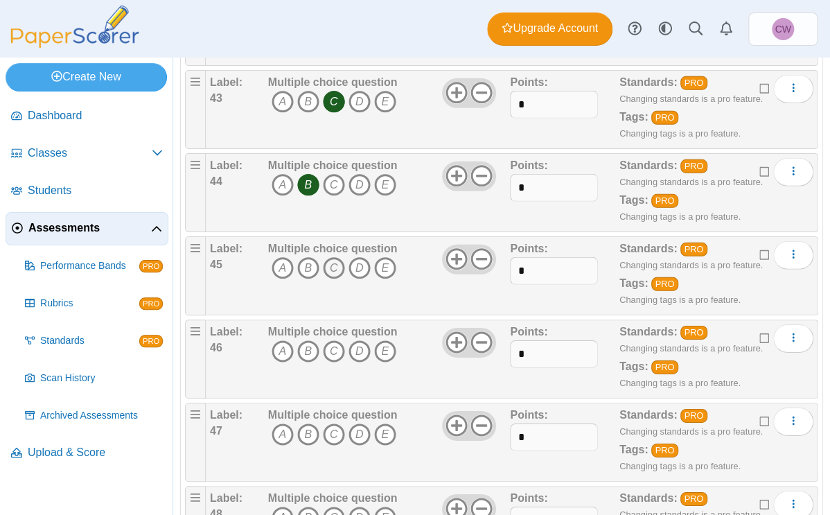
click at [334, 262] on icon "C" at bounding box center [334, 268] width 22 height 22
click at [277, 342] on icon "A" at bounding box center [283, 351] width 22 height 22
click at [280, 342] on icon "A" at bounding box center [283, 434] width 22 height 22
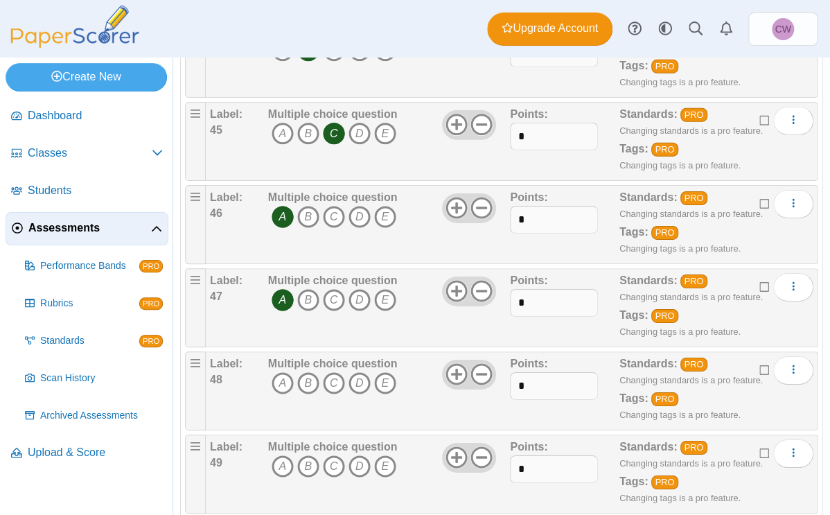
scroll to position [3835, 0]
click at [310, 342] on icon "B" at bounding box center [308, 382] width 22 height 22
click at [281, 342] on icon "A" at bounding box center [283, 465] width 22 height 22
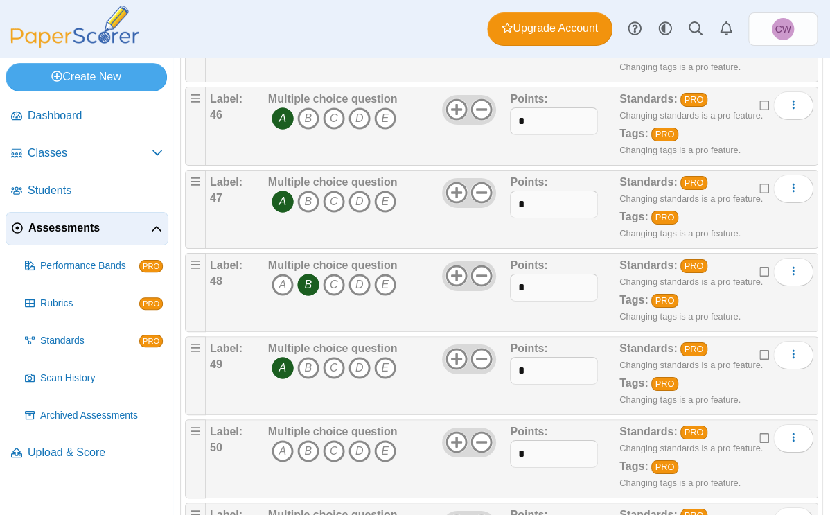
scroll to position [3942, 0]
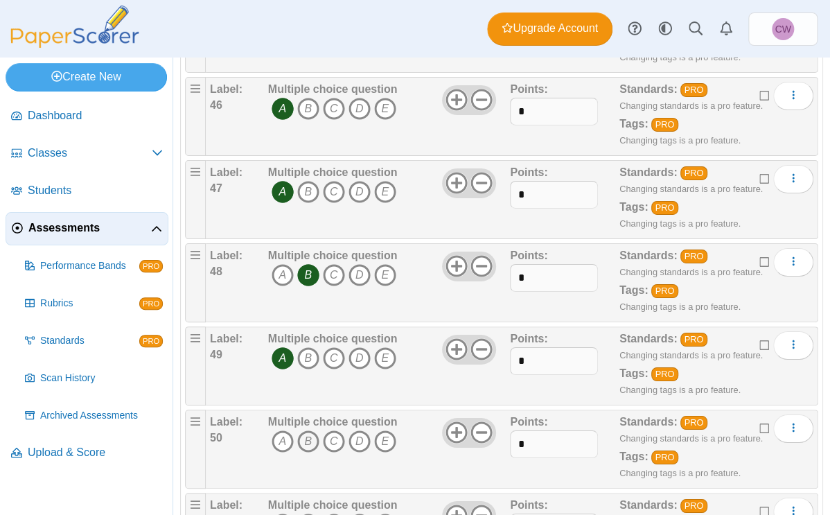
click at [308, 342] on icon "B" at bounding box center [308, 441] width 22 height 22
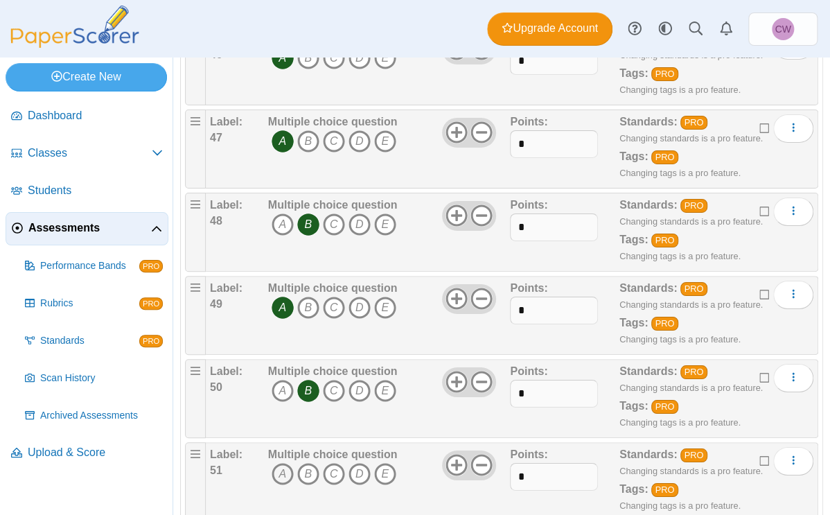
click at [287, 342] on icon "A" at bounding box center [283, 474] width 22 height 22
click at [285, 342] on icon "A" at bounding box center [283, 391] width 22 height 22
click at [321, 342] on span "A B C D E" at bounding box center [333, 393] width 130 height 26
click at [315, 342] on icon "B" at bounding box center [308, 391] width 22 height 22
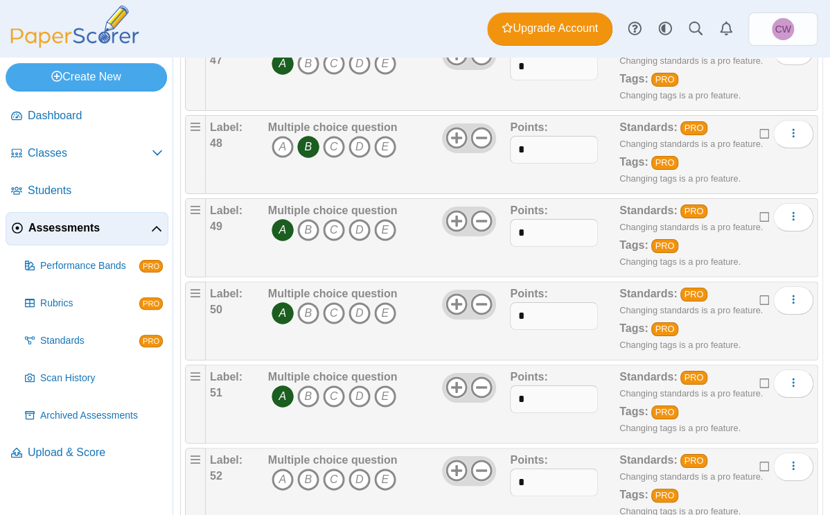
scroll to position [4081, 0]
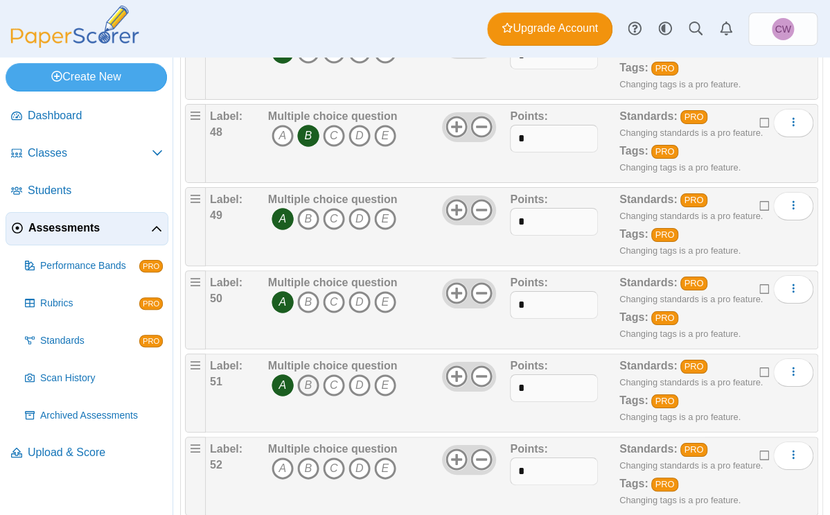
click at [312, 342] on icon "B" at bounding box center [308, 385] width 22 height 22
click at [284, 342] on icon "A" at bounding box center [283, 385] width 22 height 22
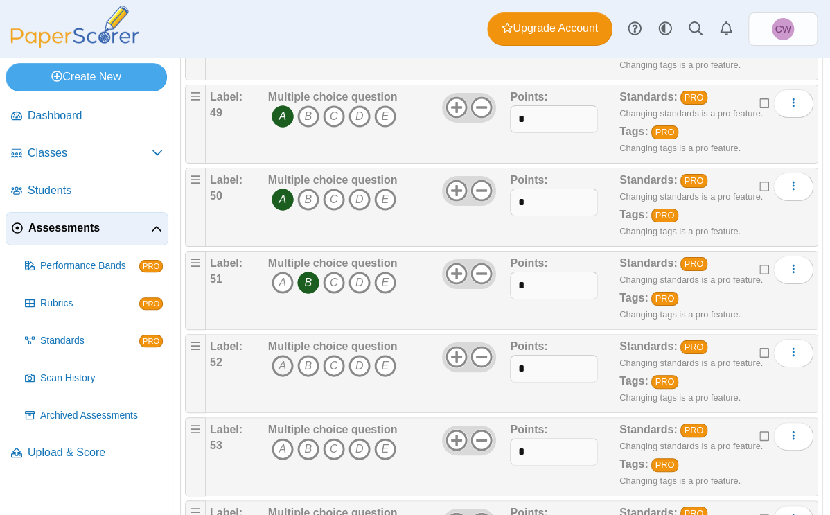
click at [275, 342] on icon "A" at bounding box center [283, 366] width 22 height 22
click at [308, 342] on icon "B" at bounding box center [308, 449] width 22 height 22
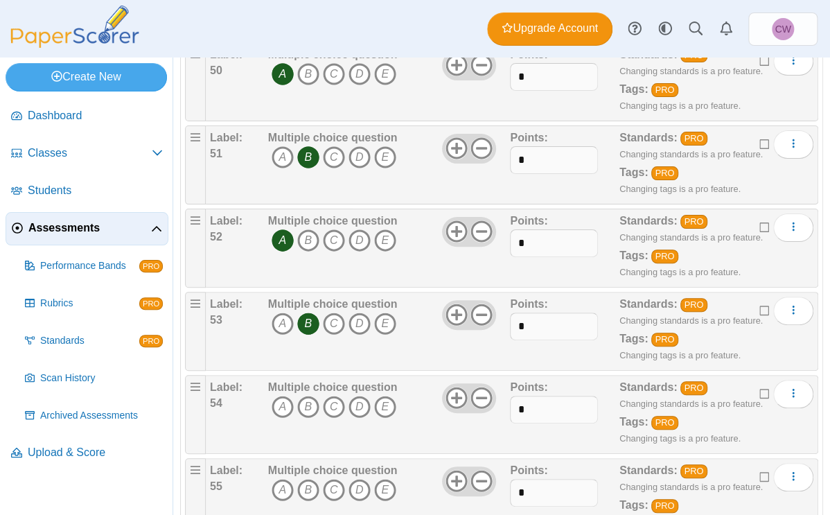
scroll to position [4320, 0]
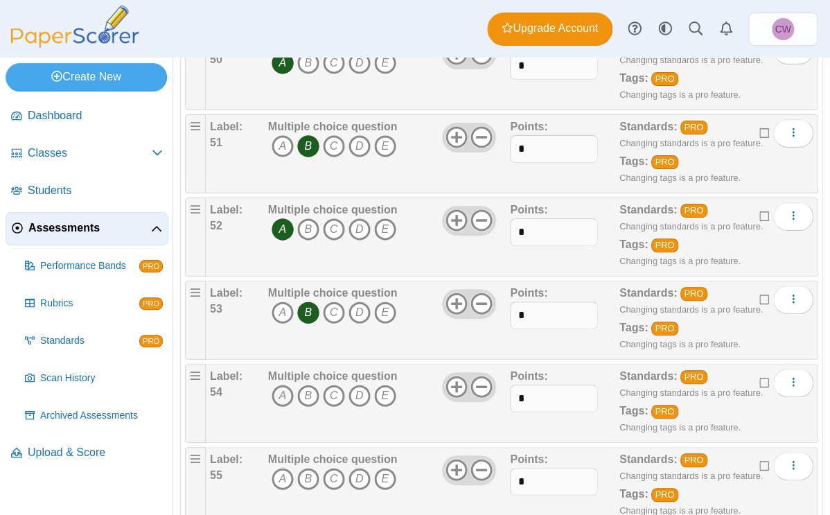
click at [279, 342] on icon "A" at bounding box center [283, 396] width 22 height 22
click at [286, 342] on icon "A" at bounding box center [283, 479] width 22 height 22
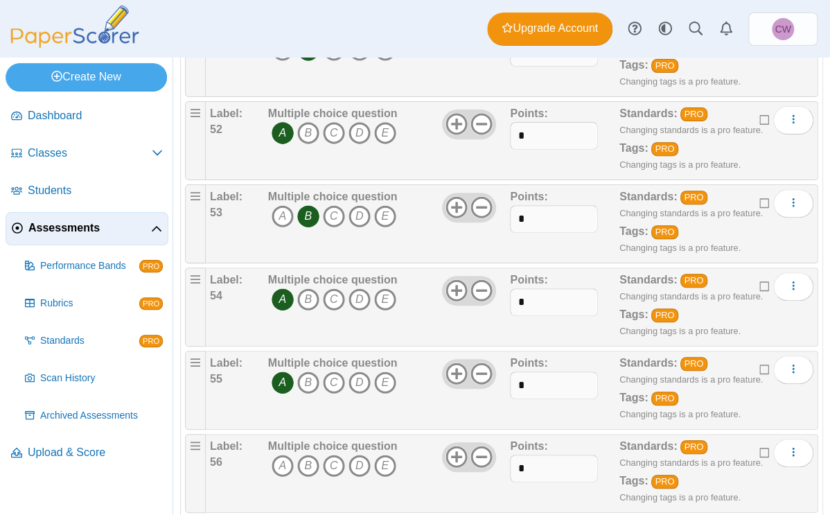
scroll to position [4425, 0]
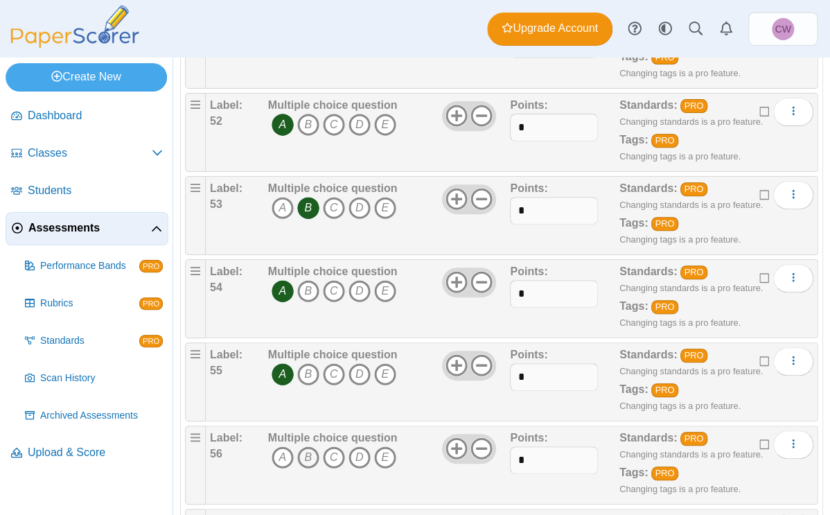
click at [306, 342] on icon "B" at bounding box center [308, 457] width 22 height 22
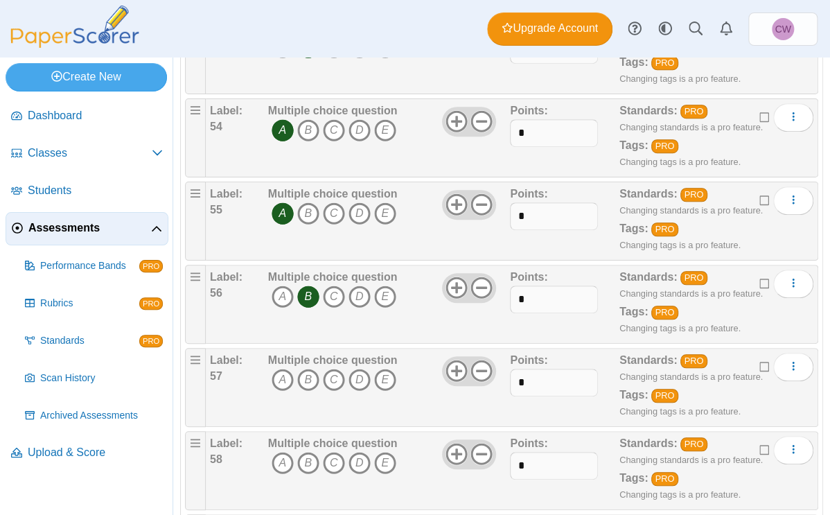
scroll to position [4614, 0]
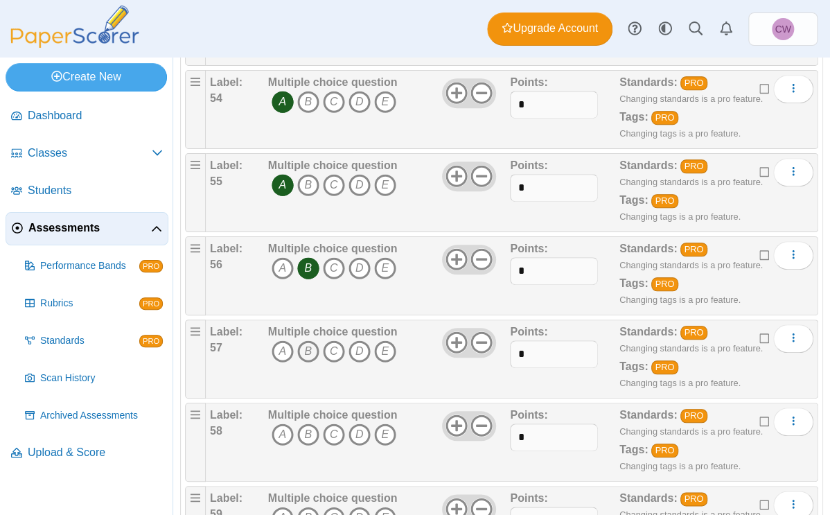
click at [311, 340] on icon "B" at bounding box center [308, 351] width 22 height 22
click at [283, 342] on icon "A" at bounding box center [283, 434] width 22 height 22
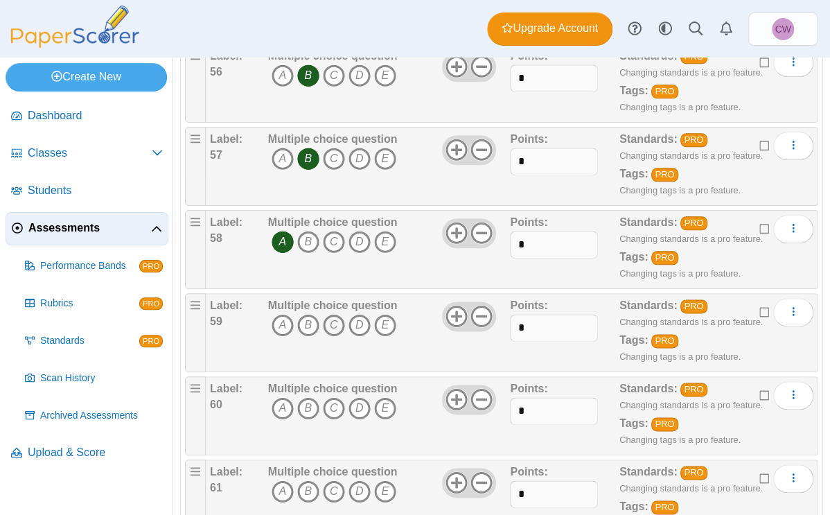
scroll to position [4810, 0]
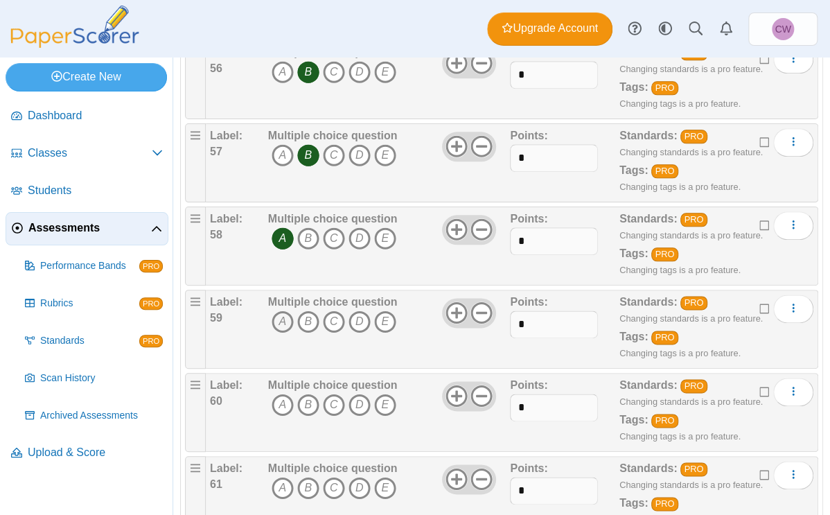
click at [275, 312] on icon "A" at bounding box center [283, 321] width 22 height 22
click at [284, 342] on icon "A" at bounding box center [283, 405] width 22 height 22
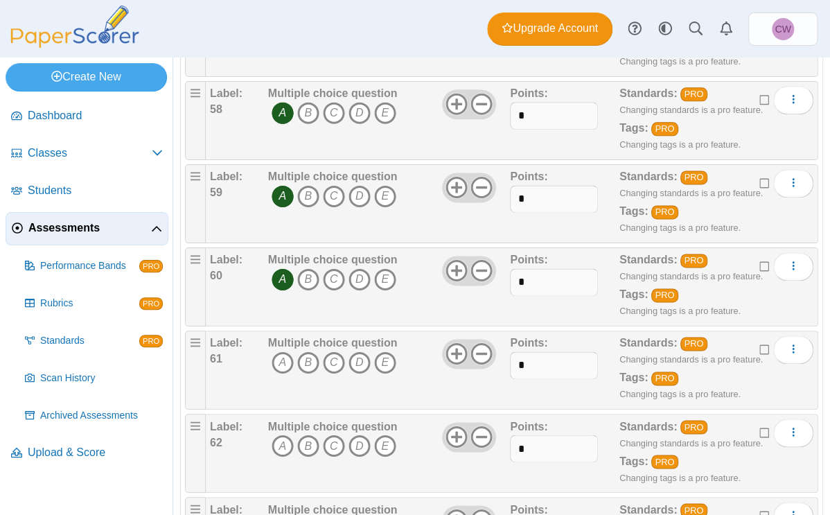
scroll to position [4941, 0]
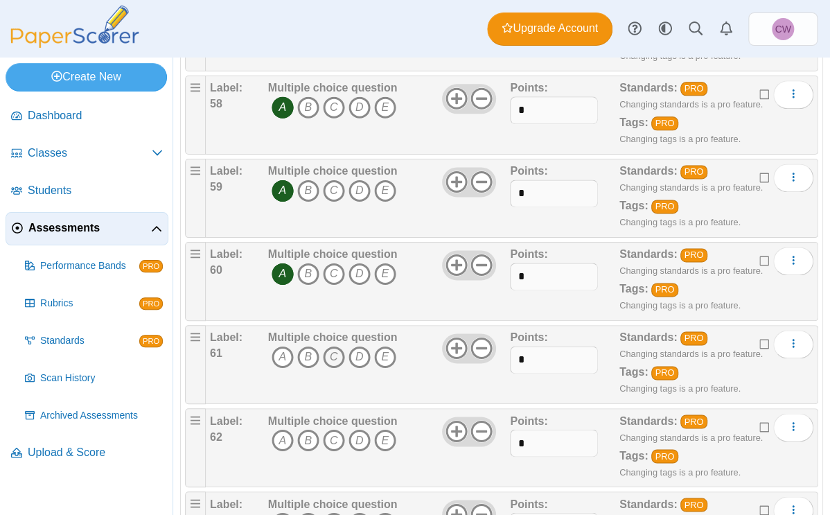
click at [335, 342] on icon "C" at bounding box center [334, 357] width 22 height 22
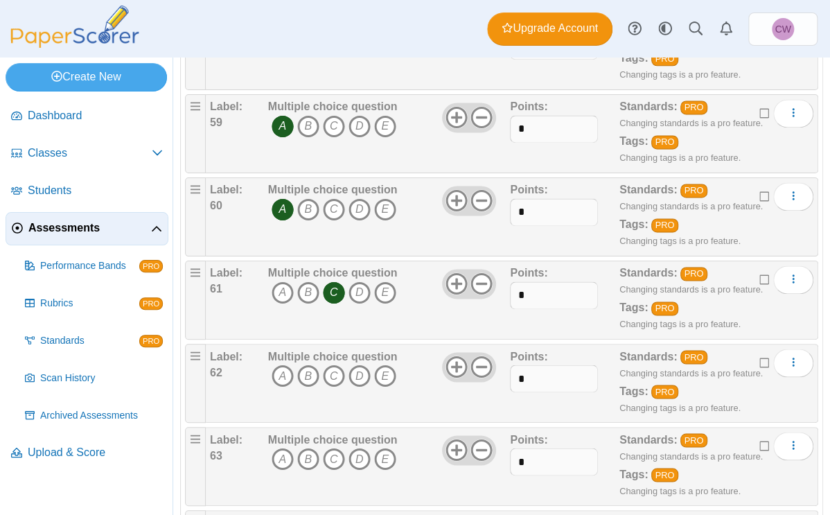
scroll to position [5007, 0]
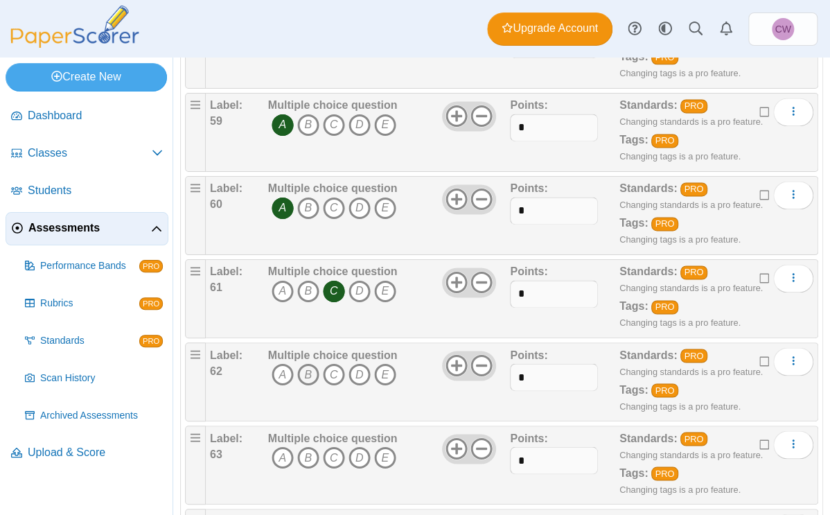
click at [309, 342] on icon "B" at bounding box center [308, 374] width 22 height 22
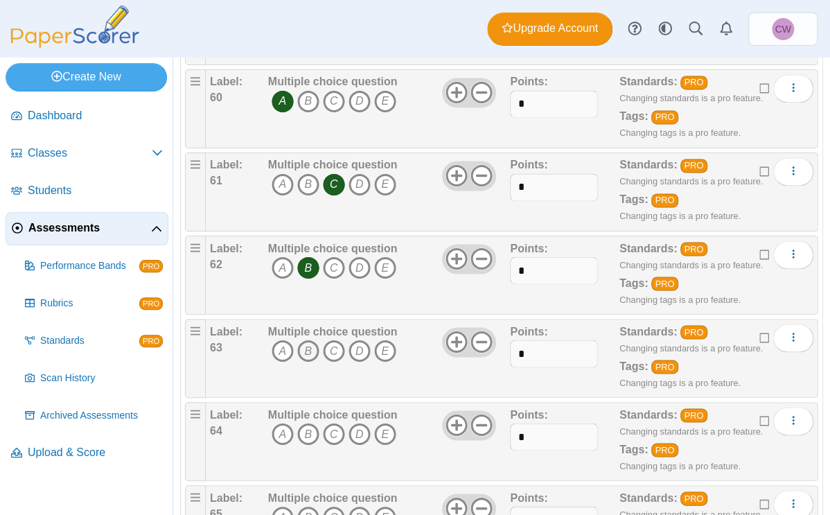
click at [306, 342] on icon "B" at bounding box center [308, 350] width 22 height 22
click at [339, 342] on icon "C" at bounding box center [334, 434] width 22 height 22
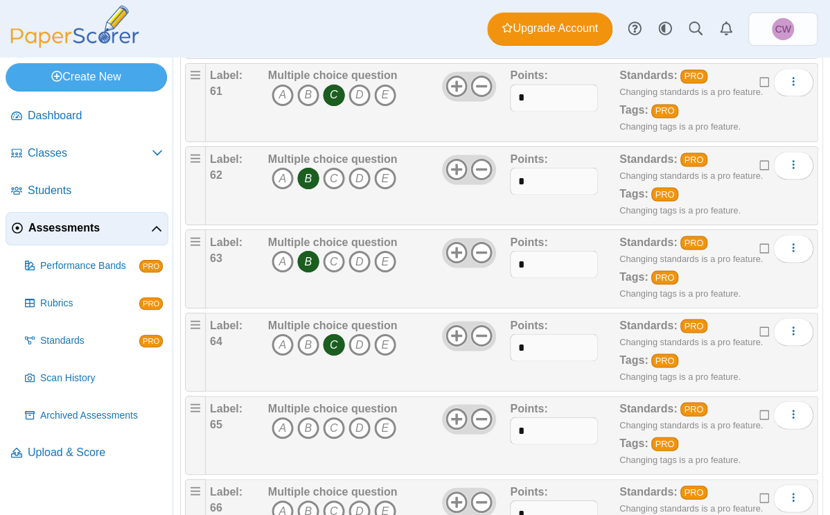
scroll to position [5209, 0]
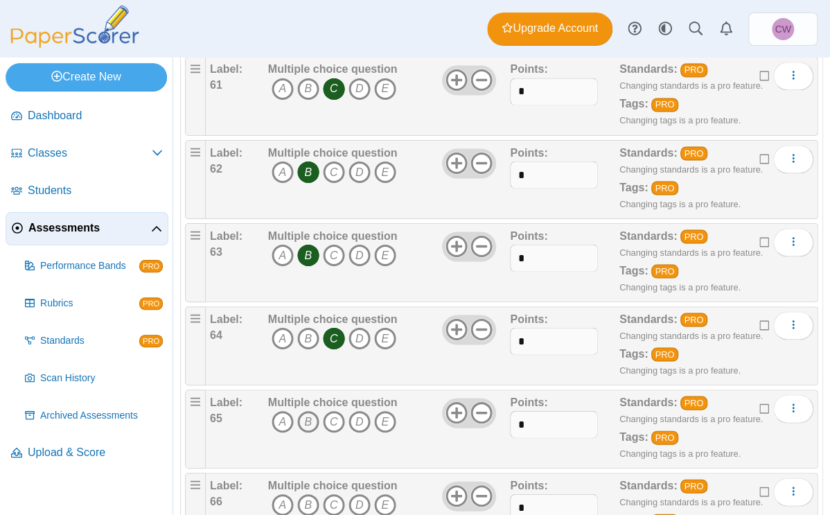
click at [310, 342] on icon "B" at bounding box center [308, 421] width 22 height 22
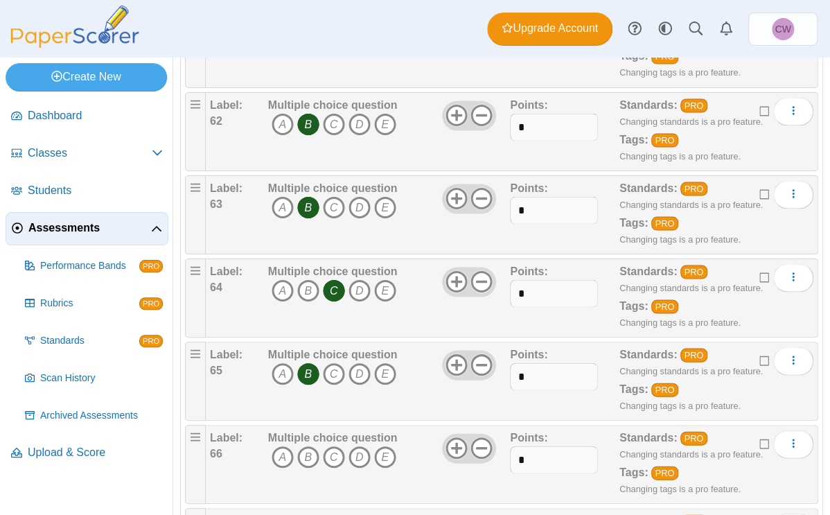
scroll to position [5262, 0]
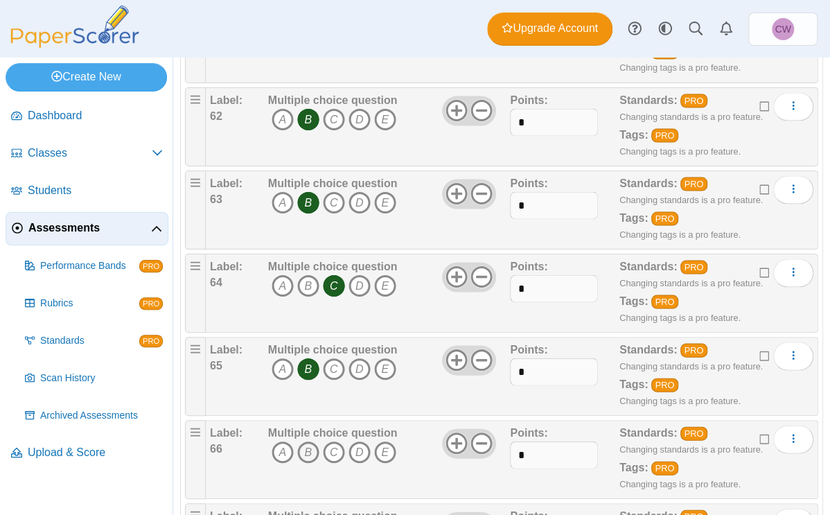
click at [305, 342] on icon "B" at bounding box center [308, 452] width 22 height 22
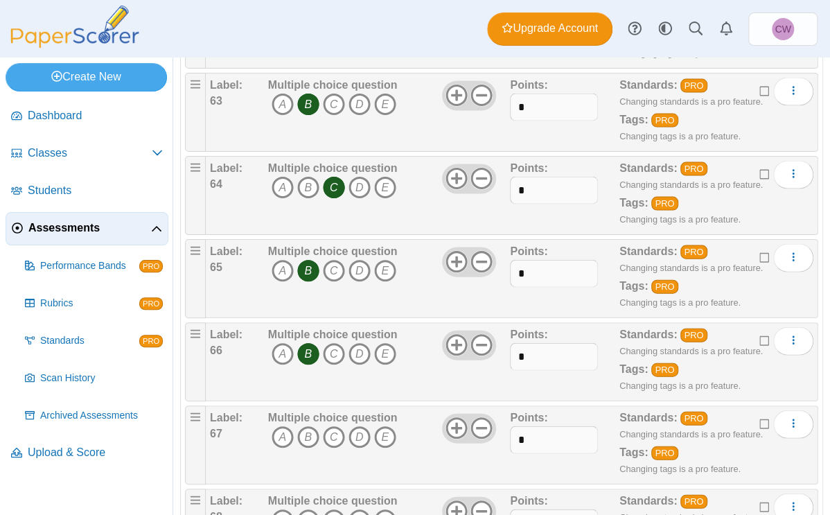
scroll to position [5364, 0]
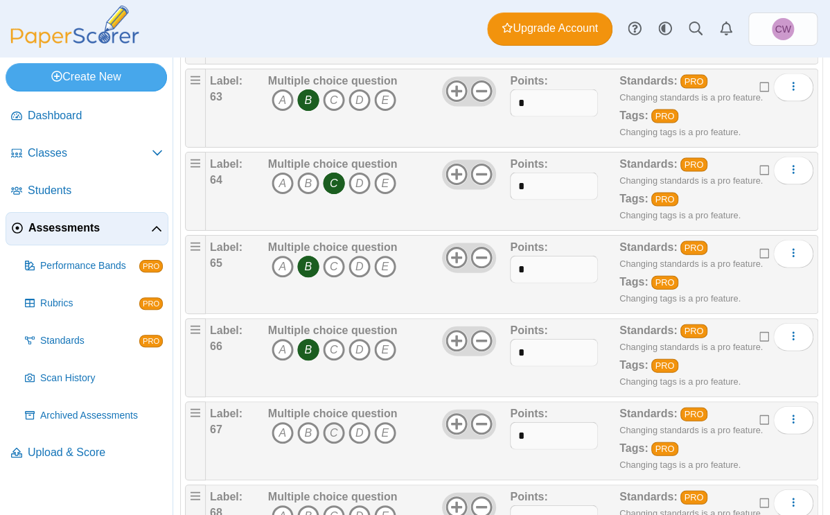
click at [330, 342] on icon "C" at bounding box center [334, 433] width 22 height 22
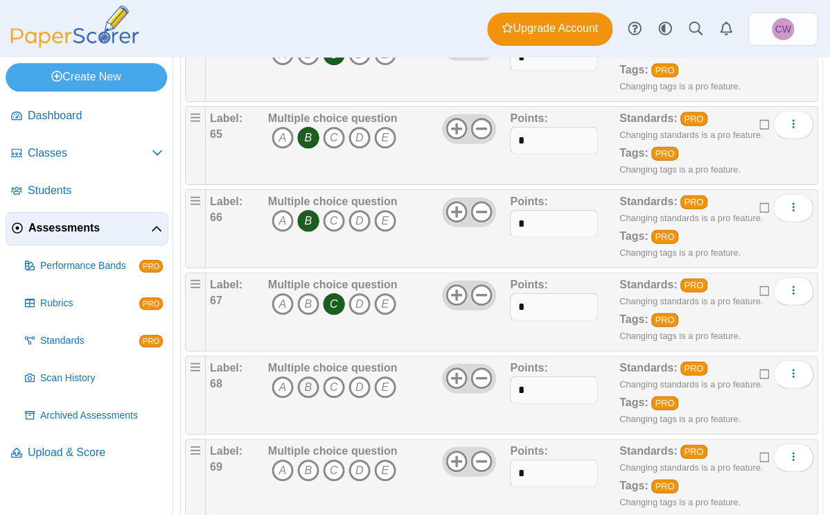
scroll to position [5495, 0]
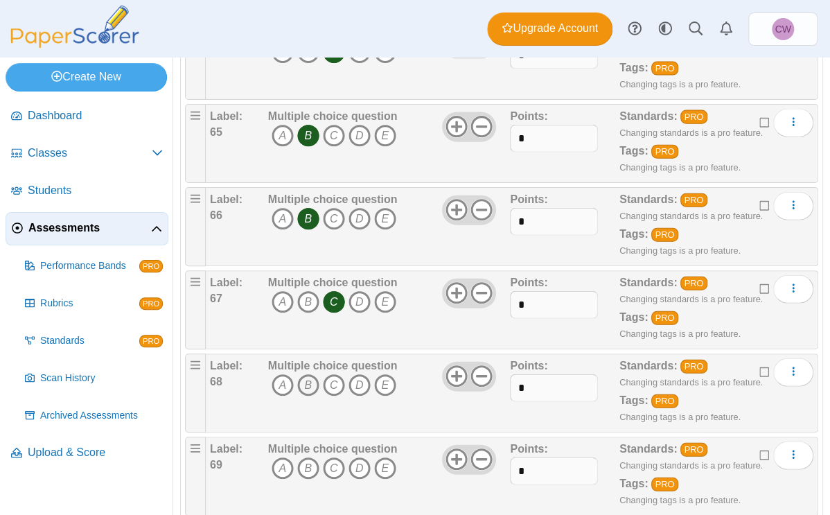
click at [309, 342] on icon "B" at bounding box center [308, 385] width 22 height 22
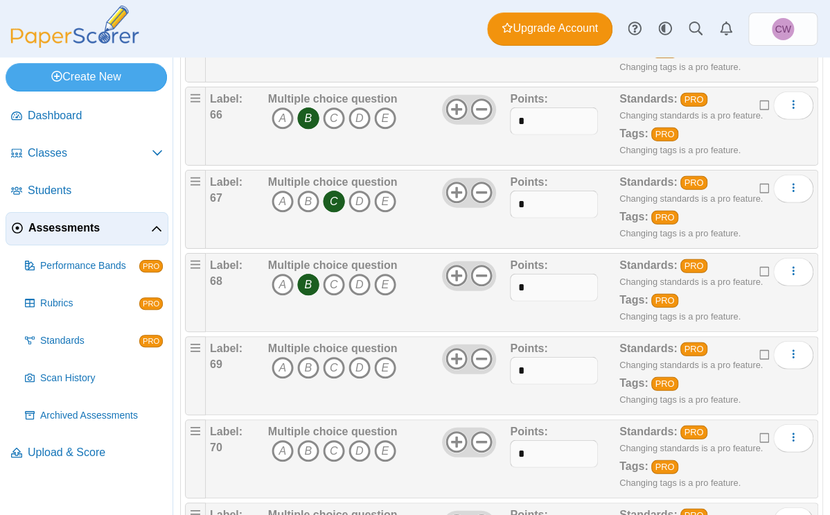
scroll to position [5595, 0]
click at [309, 342] on icon "B" at bounding box center [308, 368] width 22 height 22
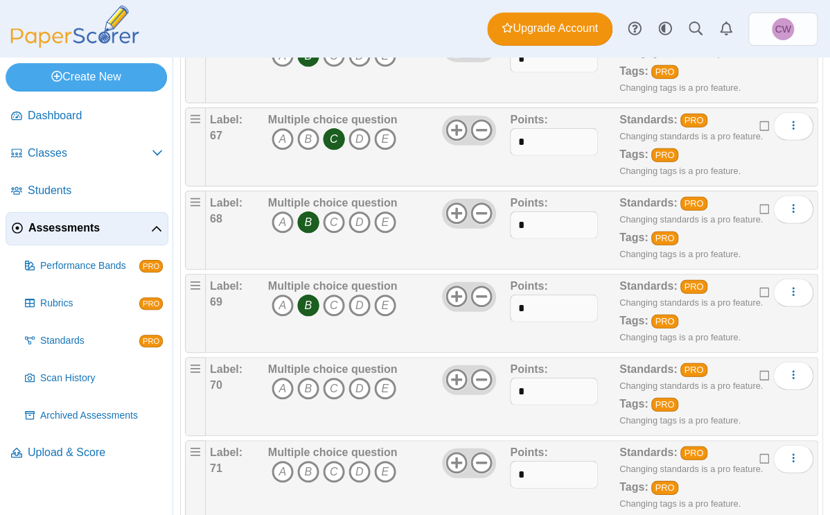
scroll to position [5660, 0]
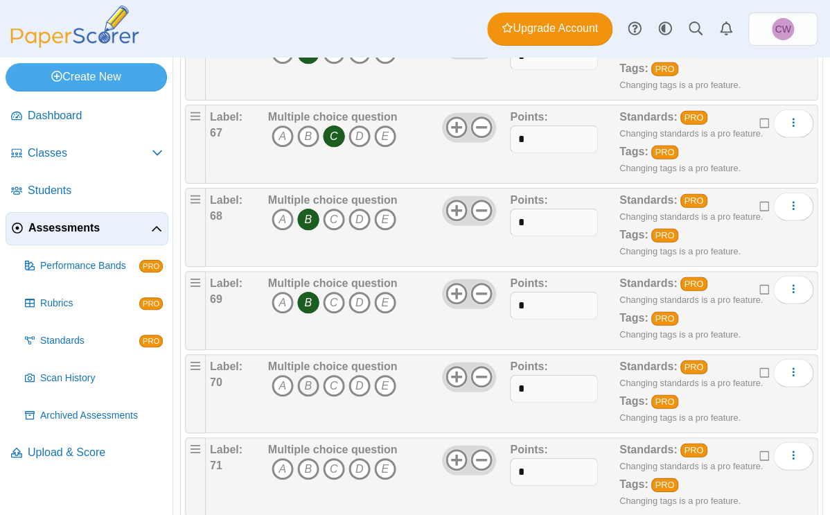
click at [310, 342] on icon "B" at bounding box center [308, 386] width 22 height 22
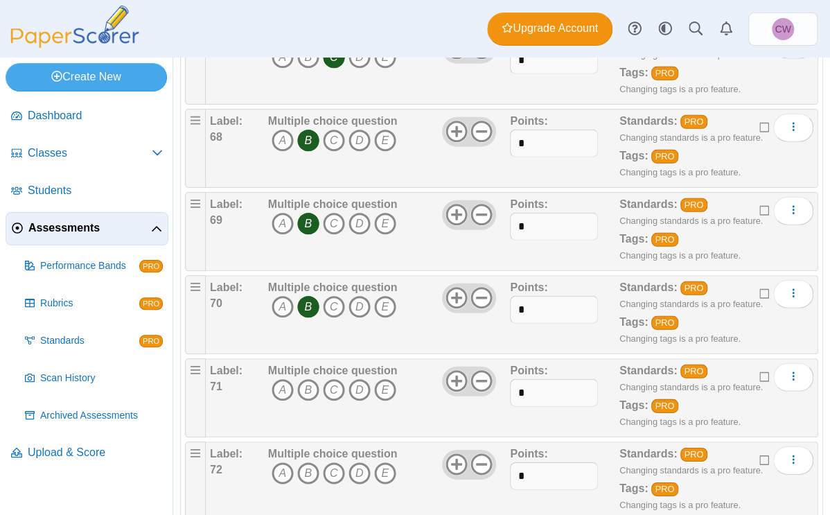
scroll to position [5743, 0]
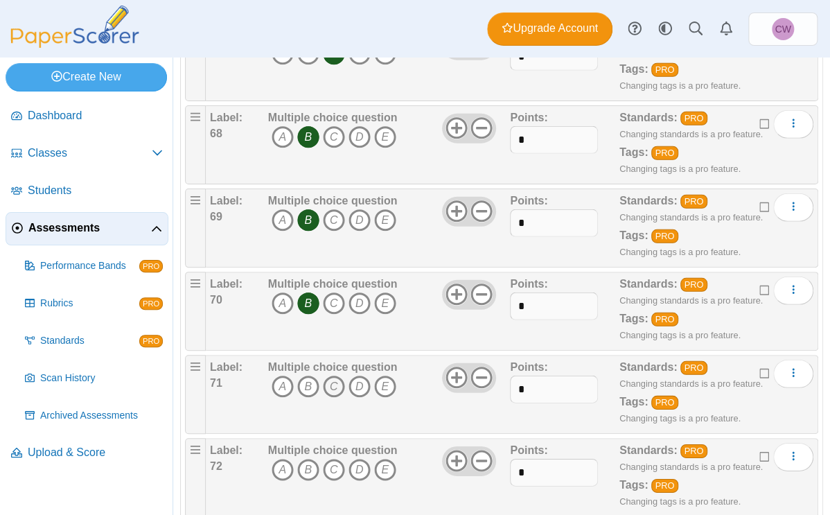
click at [334, 342] on icon "C" at bounding box center [334, 387] width 22 height 22
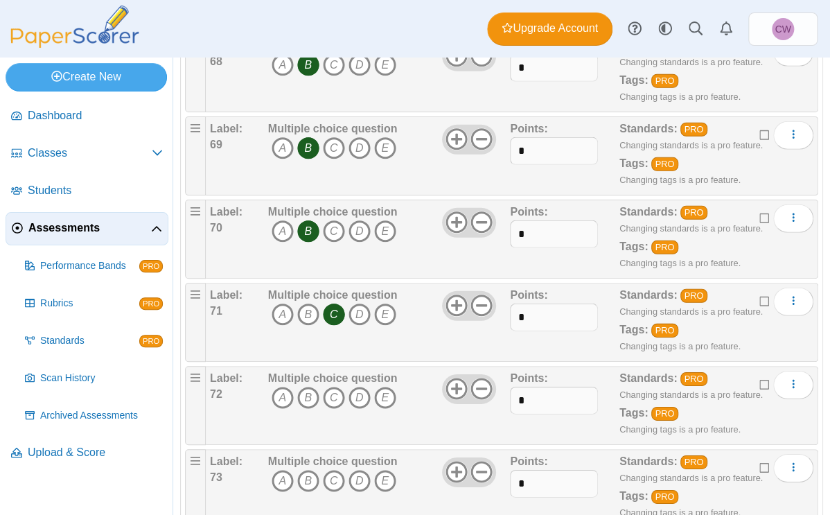
scroll to position [5833, 0]
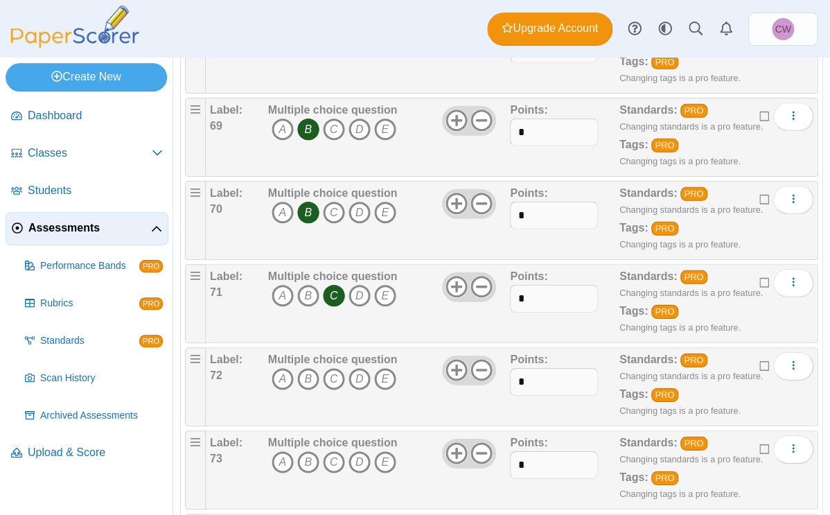
click at [334, 342] on icon "C" at bounding box center [334, 379] width 22 height 22
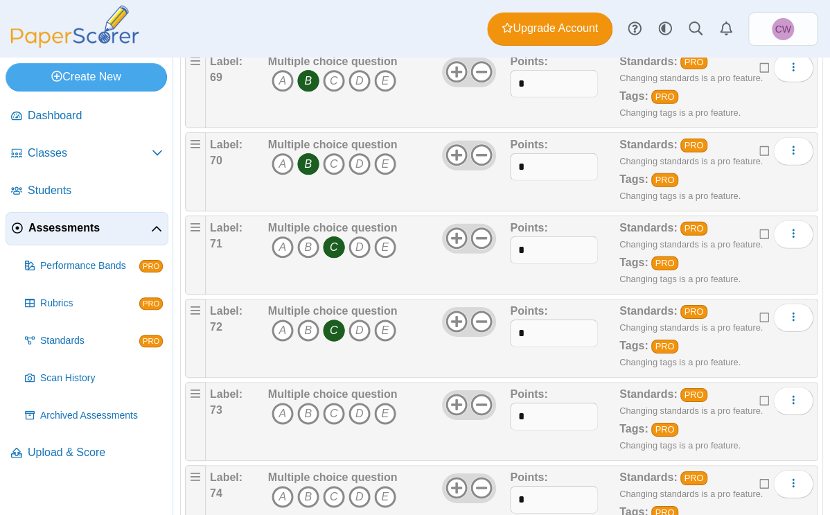
scroll to position [5888, 0]
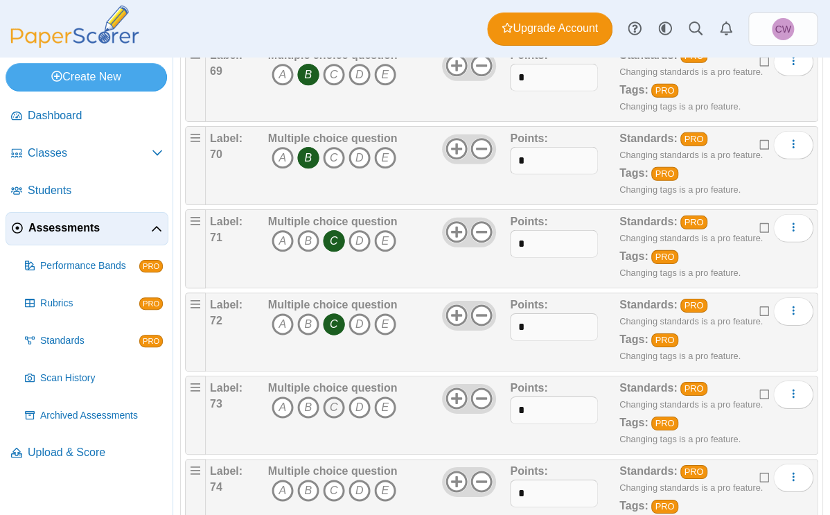
click at [333, 342] on icon "C" at bounding box center [334, 407] width 22 height 22
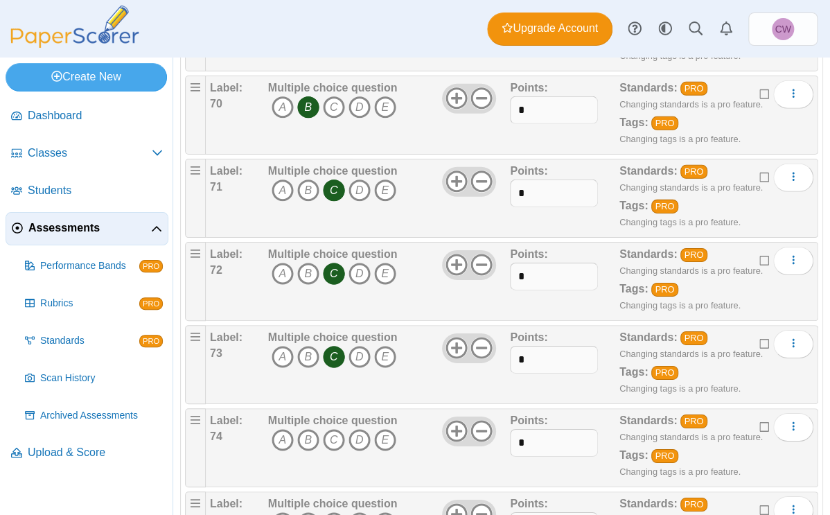
scroll to position [5955, 0]
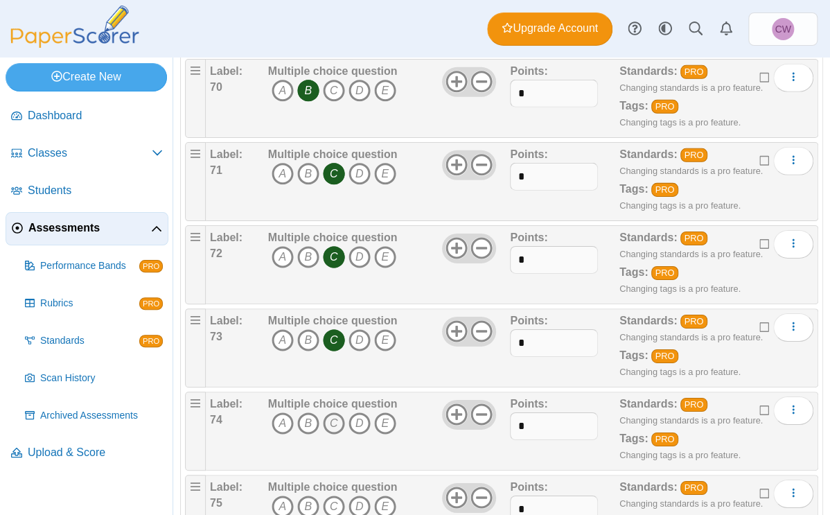
click at [337, 342] on icon "C" at bounding box center [334, 423] width 22 height 22
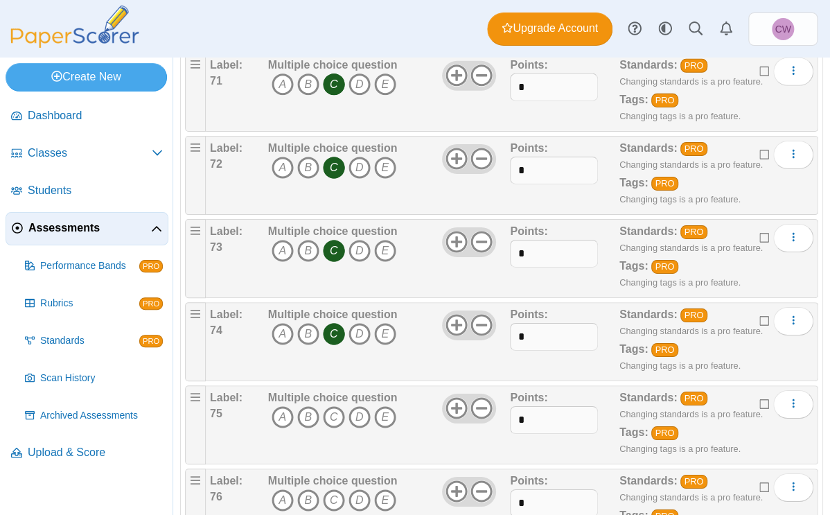
scroll to position [6053, 0]
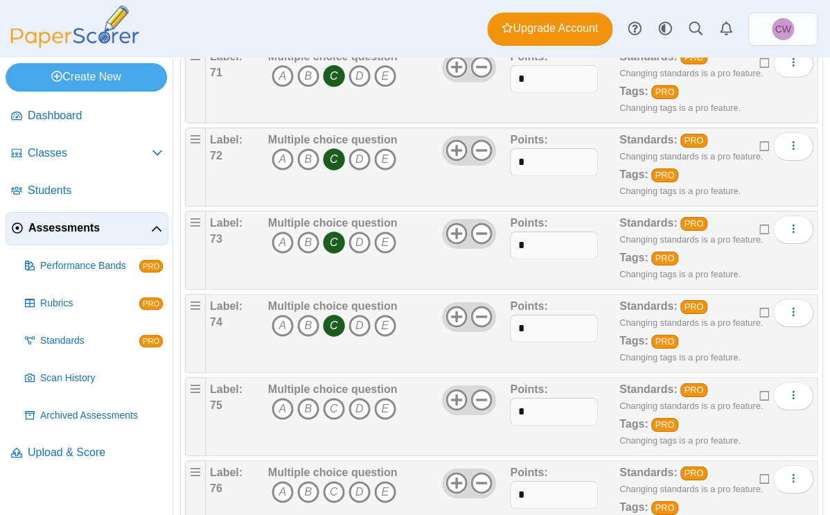
click at [337, 342] on span "A B C D E" at bounding box center [333, 411] width 130 height 26
click at [335, 342] on icon "C" at bounding box center [334, 409] width 22 height 22
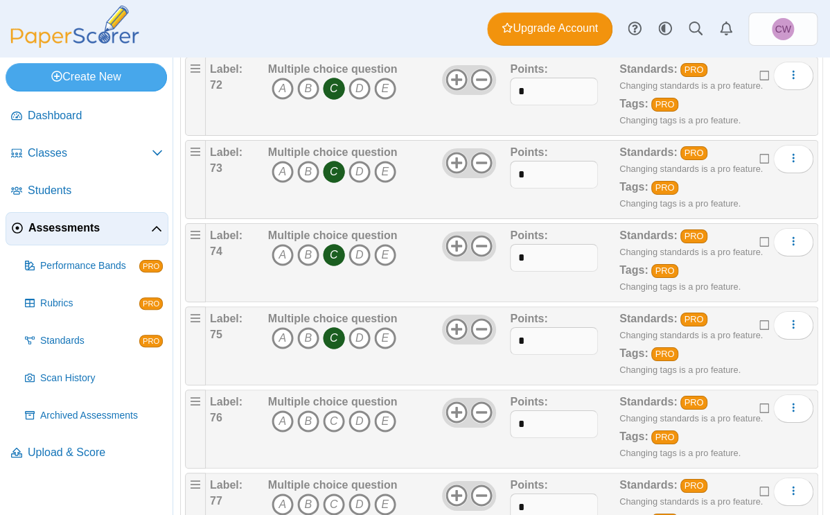
scroll to position [6132, 0]
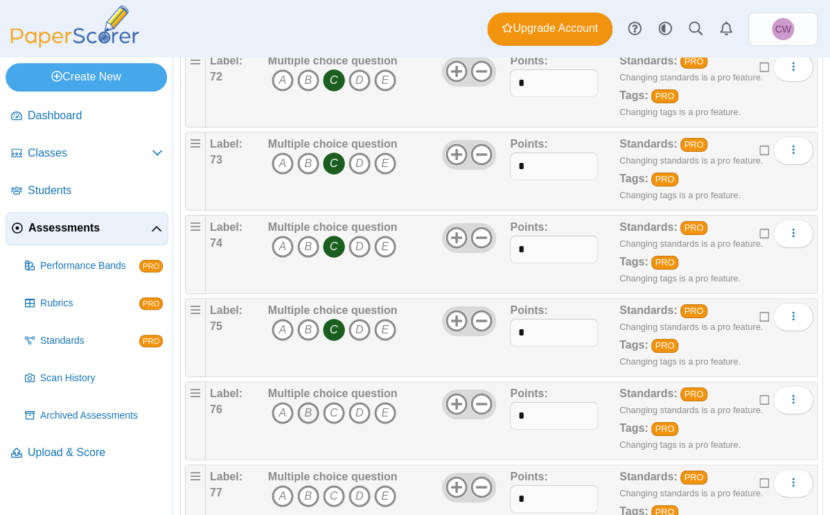
click at [310, 342] on icon "B" at bounding box center [308, 413] width 22 height 22
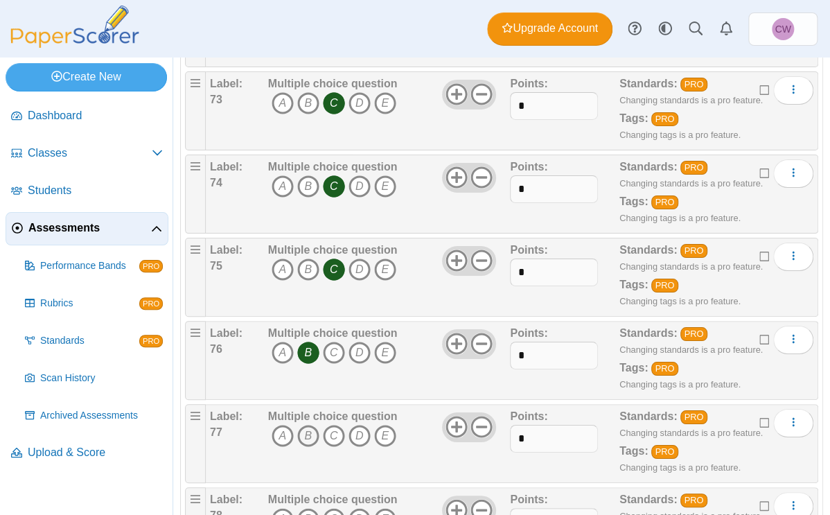
click at [310, 342] on icon "B" at bounding box center [308, 436] width 22 height 22
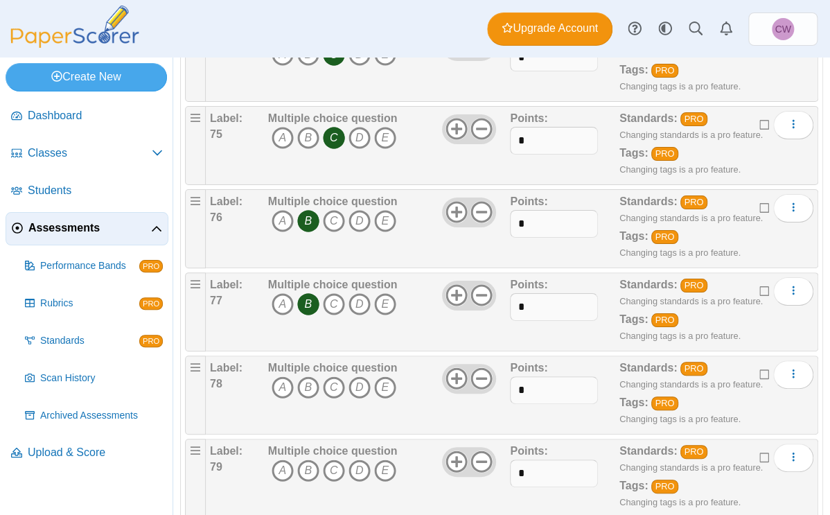
scroll to position [6325, 0]
click at [281, 342] on icon "A" at bounding box center [283, 387] width 22 height 22
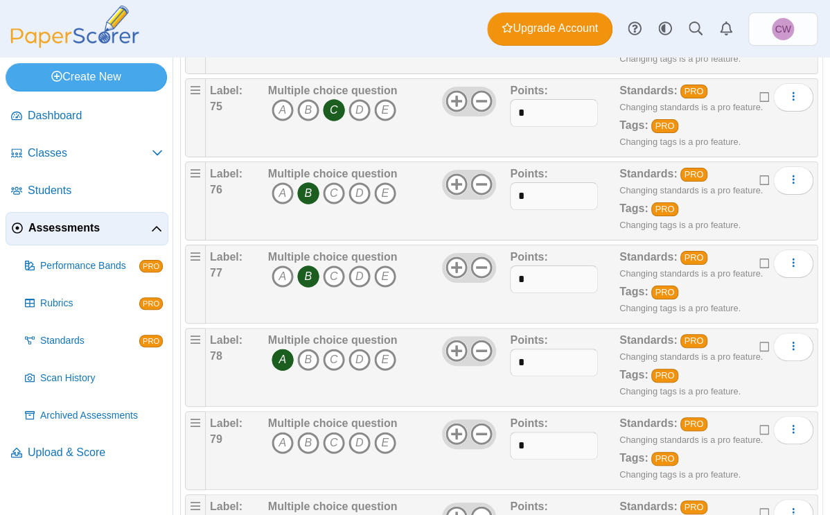
scroll to position [6369, 0]
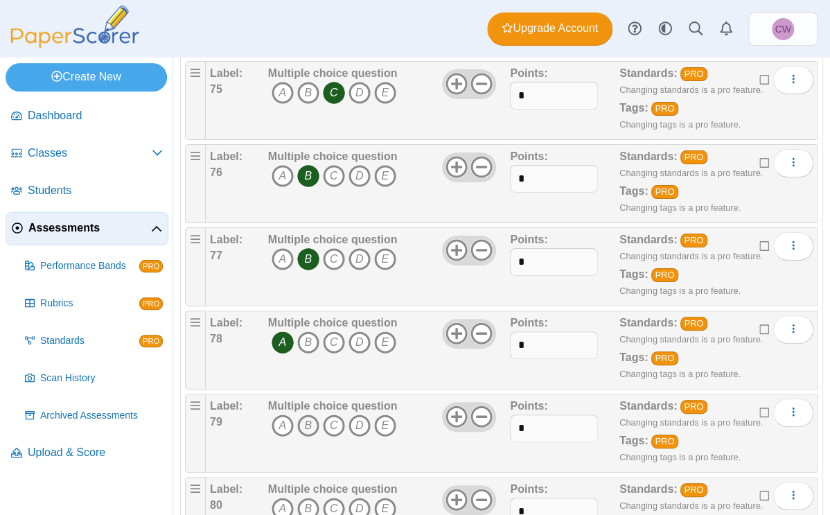
click at [310, 342] on icon "B" at bounding box center [308, 425] width 22 height 22
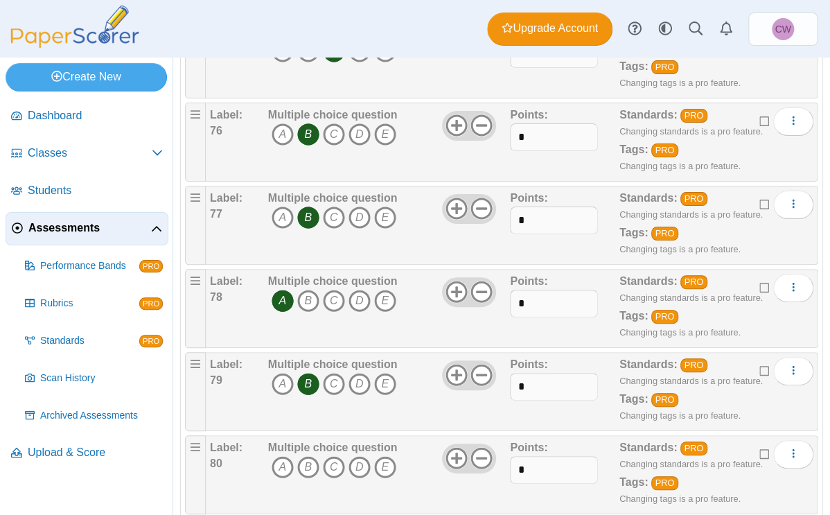
scroll to position [6425, 0]
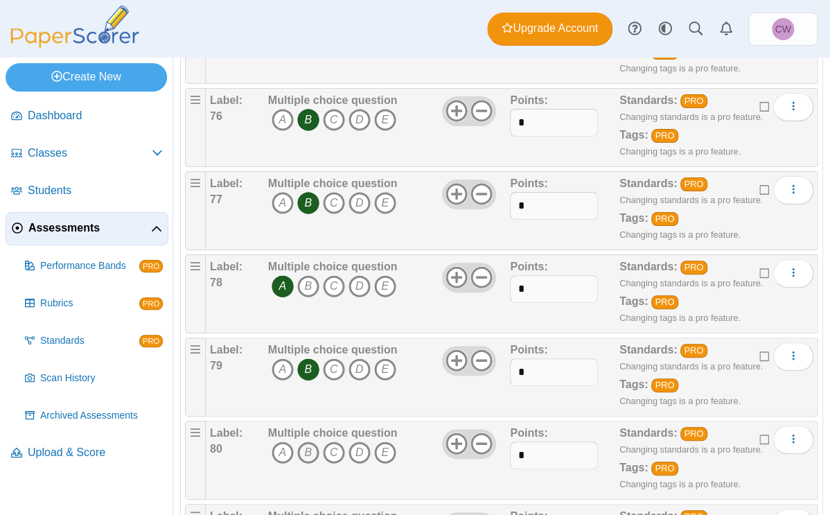
click at [313, 342] on icon "B" at bounding box center [308, 452] width 22 height 22
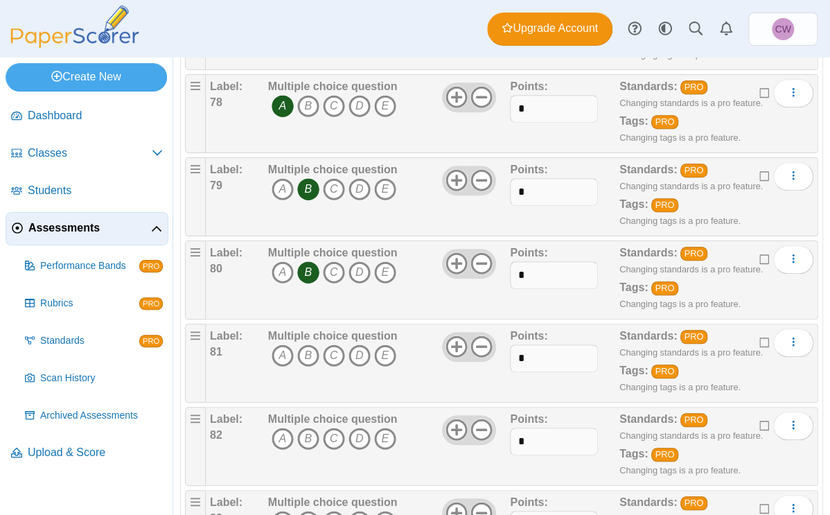
scroll to position [6607, 0]
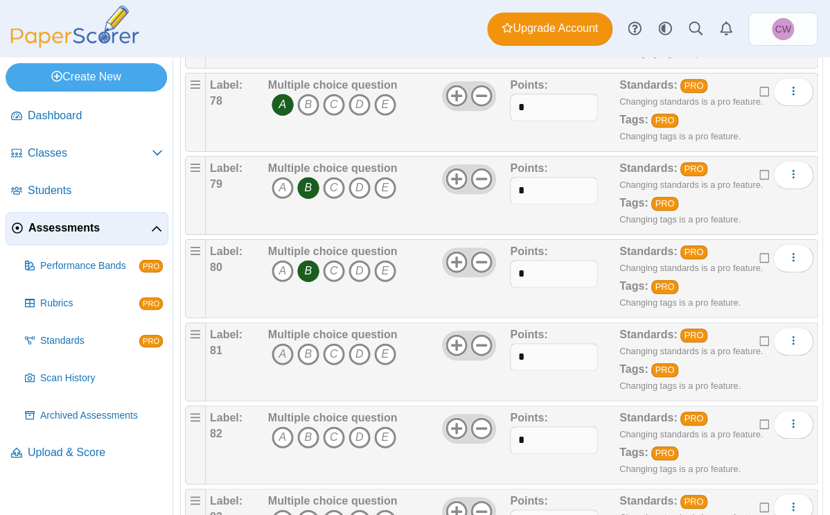
click at [276, 342] on icon "A" at bounding box center [283, 354] width 22 height 22
click at [283, 342] on icon "A" at bounding box center [283, 437] width 22 height 22
click at [283, 342] on icon "A" at bounding box center [283, 520] width 22 height 22
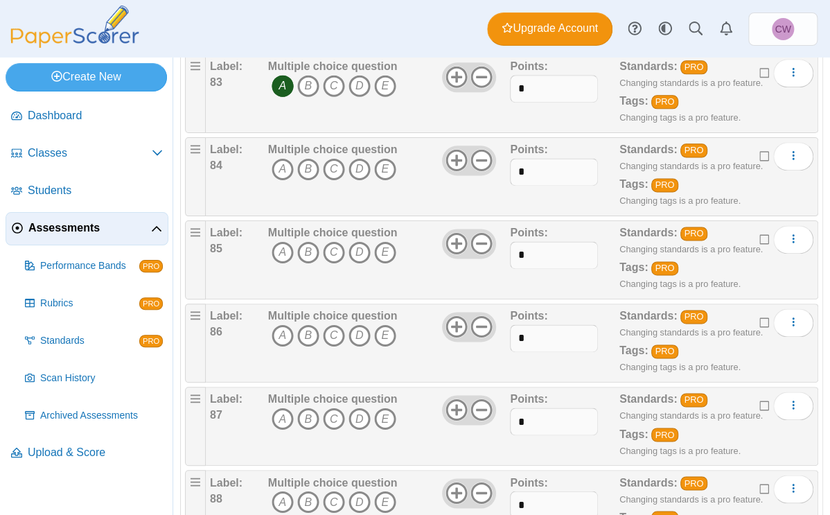
scroll to position [7044, 0]
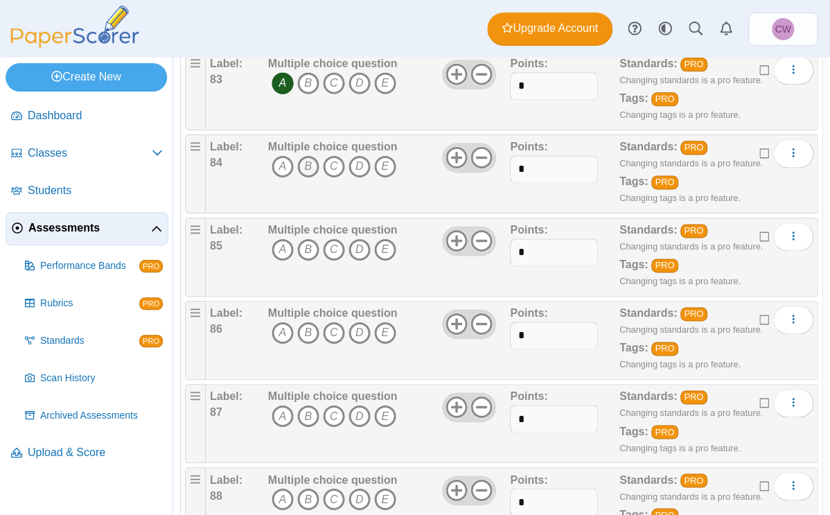
click at [312, 155] on icon "B" at bounding box center [308, 166] width 22 height 22
click at [281, 238] on icon "A" at bounding box center [283, 249] width 22 height 22
click at [303, 327] on icon "B" at bounding box center [308, 332] width 22 height 22
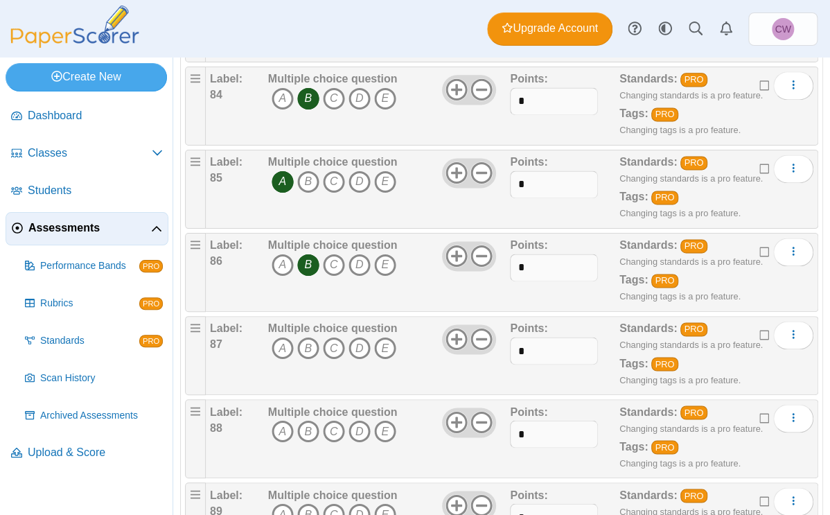
scroll to position [7112, 0]
click at [305, 336] on icon "B" at bounding box center [308, 347] width 22 height 22
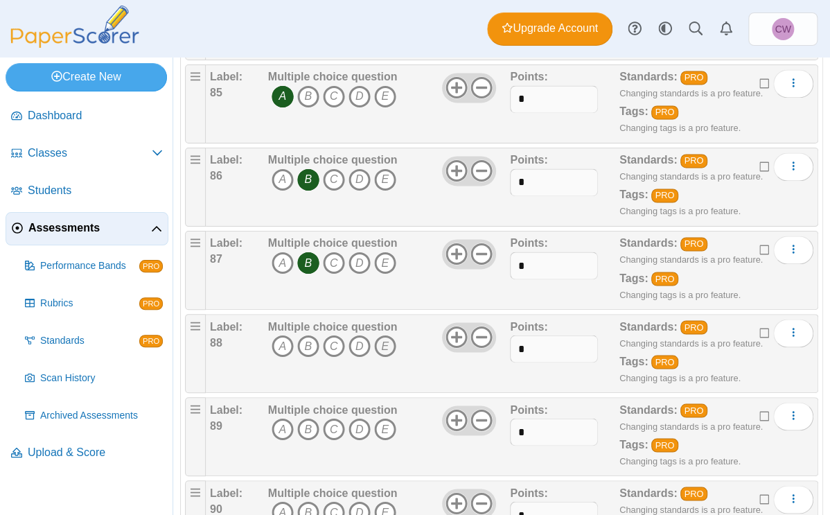
scroll to position [7198, 0]
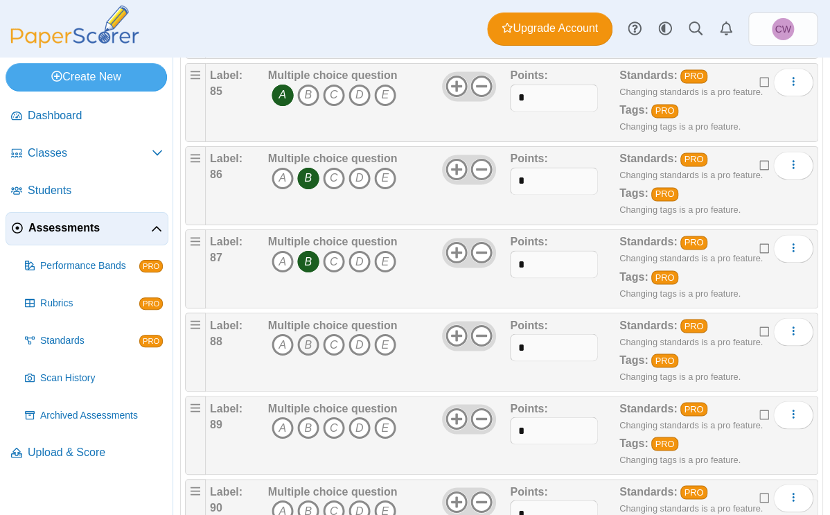
click at [310, 339] on icon "B" at bounding box center [308, 344] width 22 height 22
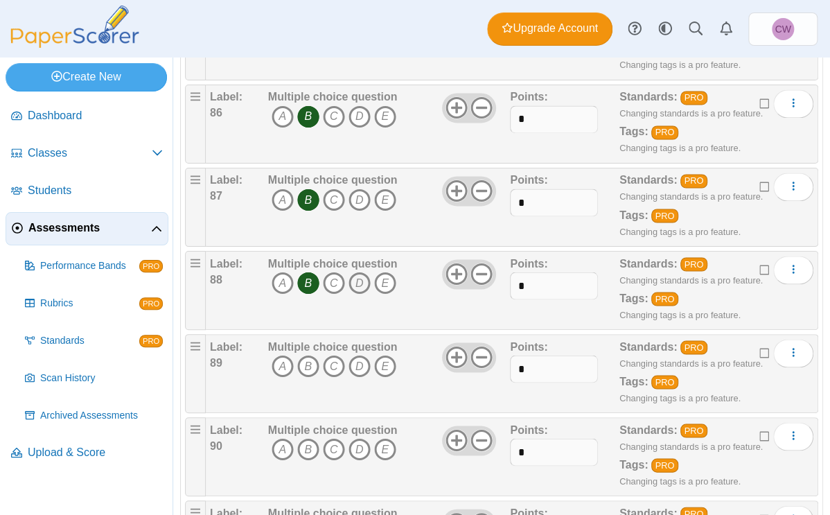
scroll to position [7254, 0]
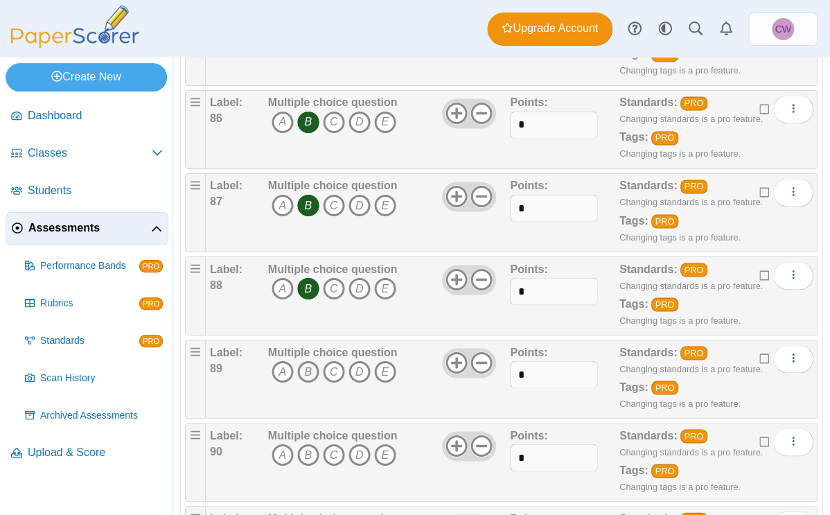
click at [312, 342] on icon "B" at bounding box center [308, 371] width 22 height 22
click at [285, 342] on icon "A" at bounding box center [283, 454] width 22 height 22
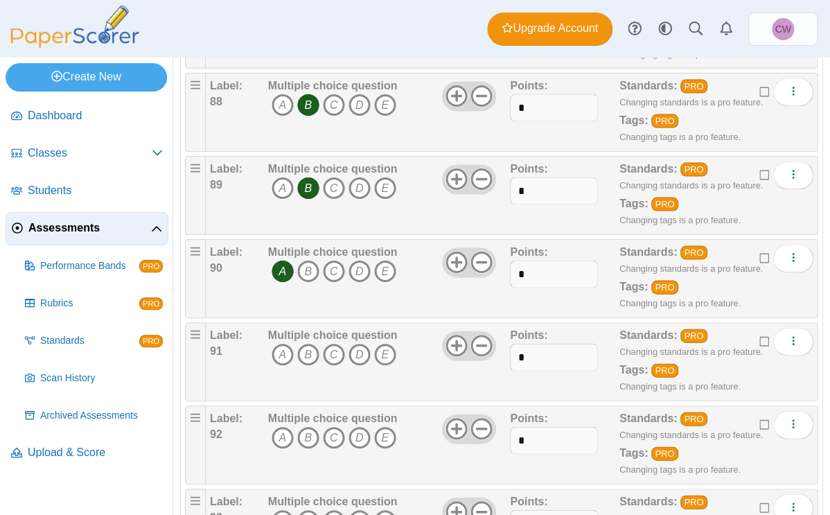
scroll to position [7437, 0]
click at [310, 342] on icon "B" at bounding box center [308, 355] width 22 height 22
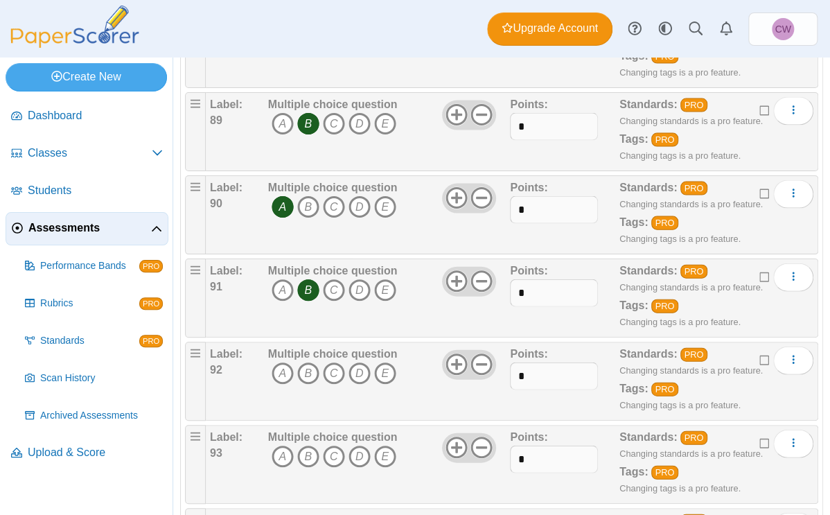
scroll to position [7507, 0]
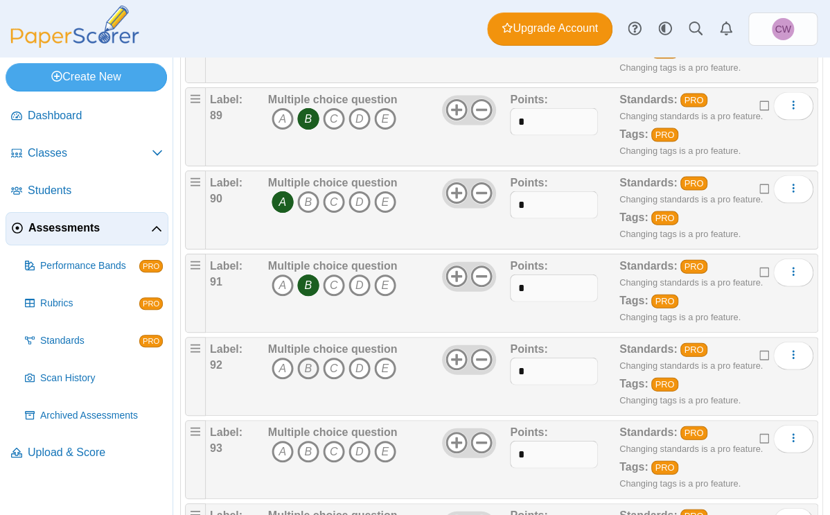
click at [308, 342] on icon "B" at bounding box center [308, 368] width 22 height 22
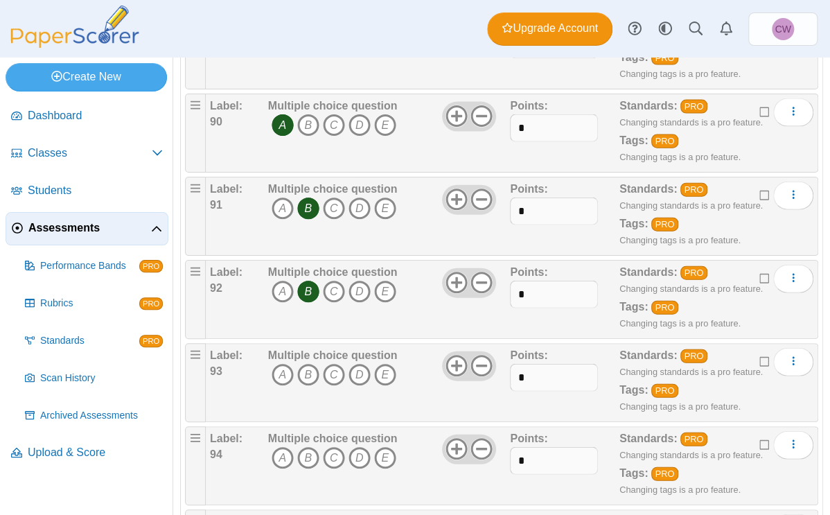
scroll to position [7590, 0]
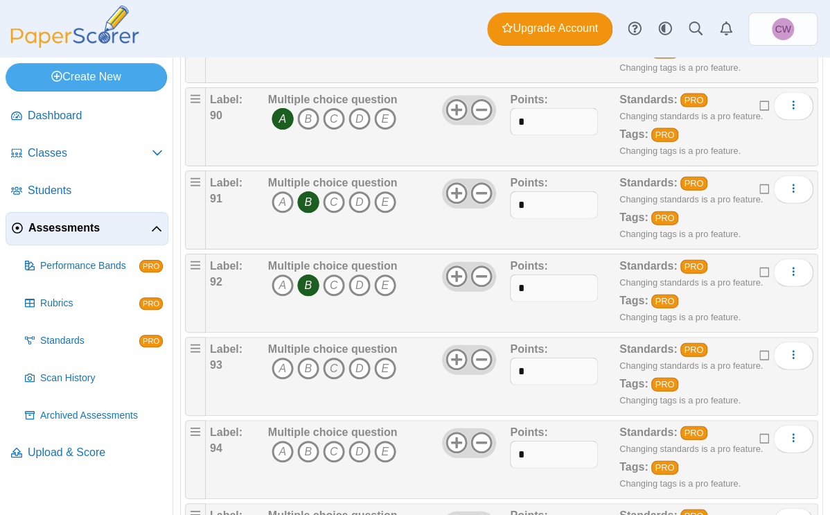
click at [333, 342] on icon "C" at bounding box center [334, 368] width 22 height 22
click at [332, 342] on icon "C" at bounding box center [334, 452] width 22 height 22
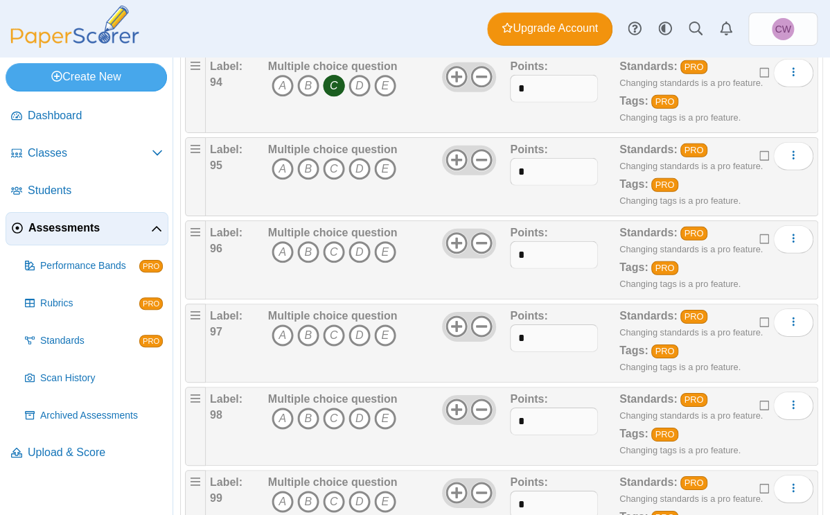
scroll to position [7957, 0]
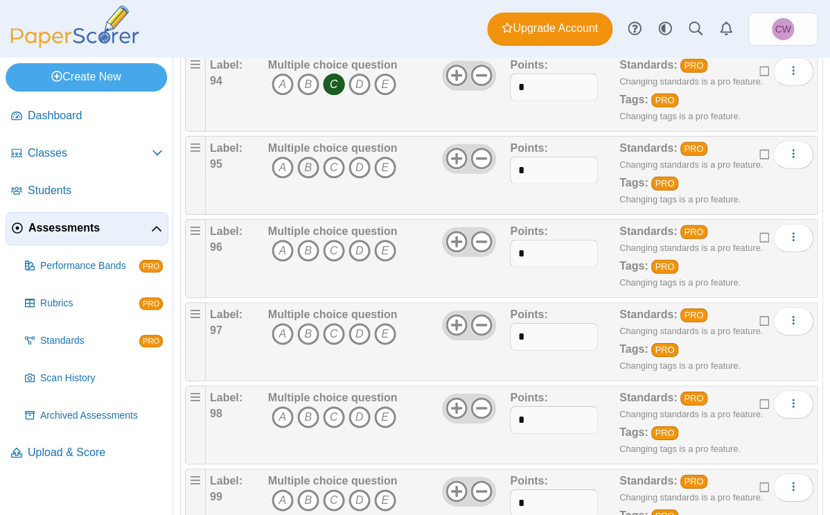
click at [317, 157] on icon "B" at bounding box center [308, 168] width 22 height 22
click at [332, 240] on icon "C" at bounding box center [334, 251] width 22 height 22
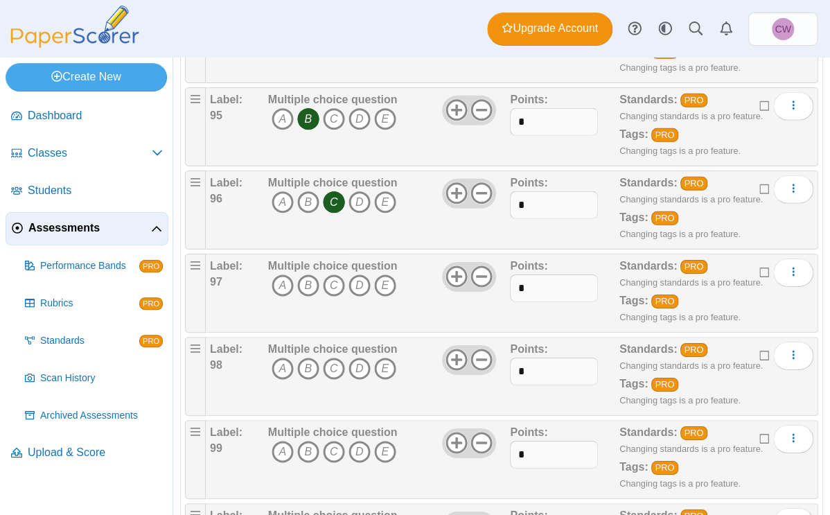
scroll to position [8017, 0]
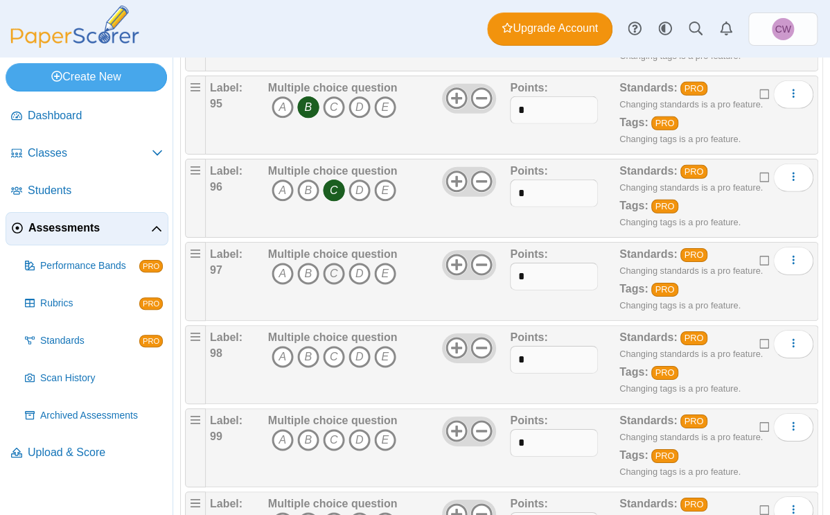
click at [333, 263] on icon "C" at bounding box center [334, 274] width 22 height 22
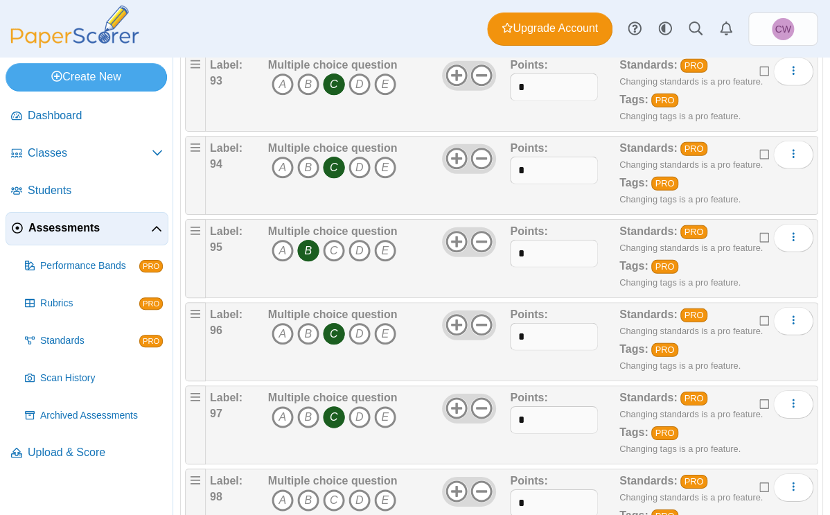
scroll to position [7851, 0]
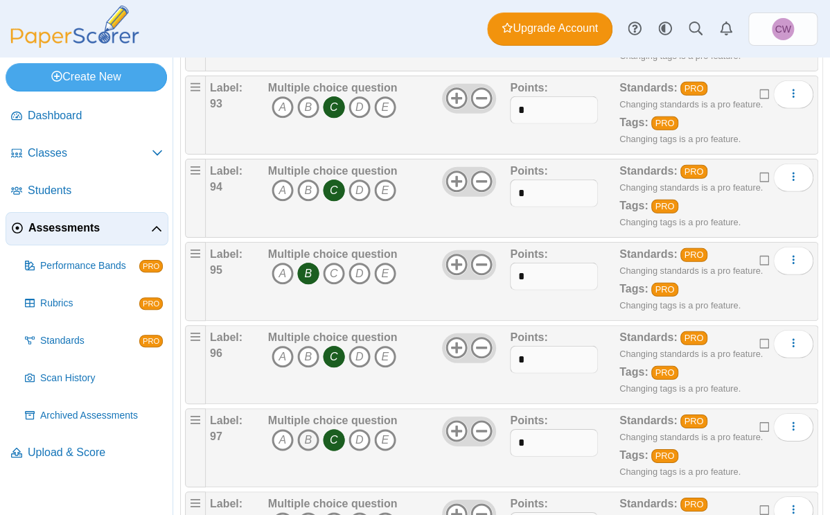
click at [307, 342] on icon "B" at bounding box center [308, 440] width 22 height 22
click at [340, 342] on icon "C" at bounding box center [334, 440] width 22 height 22
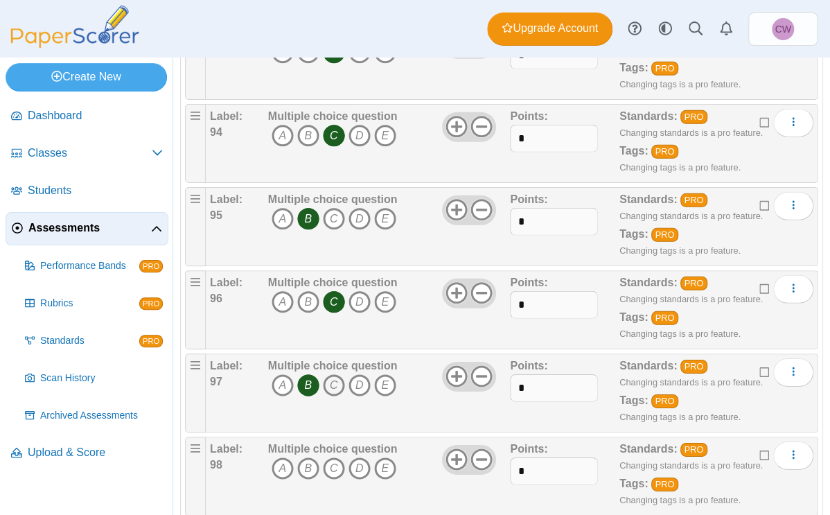
scroll to position [7922, 0]
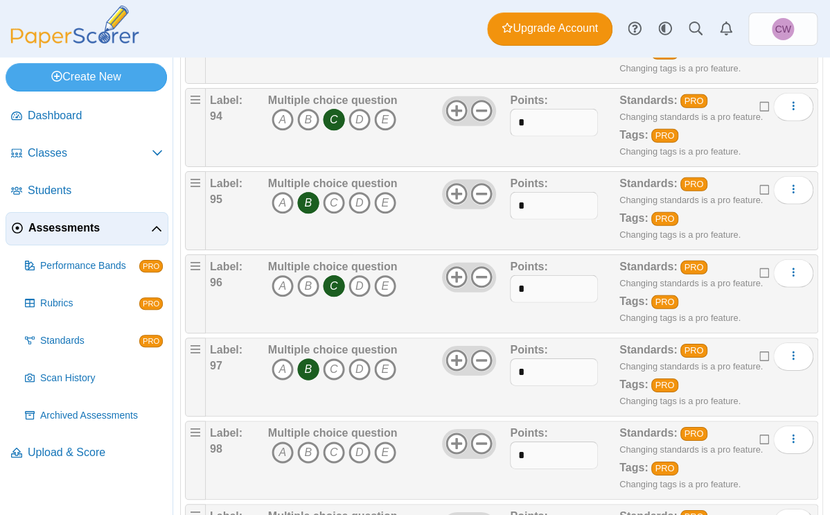
click at [279, 342] on icon "A" at bounding box center [283, 452] width 22 height 22
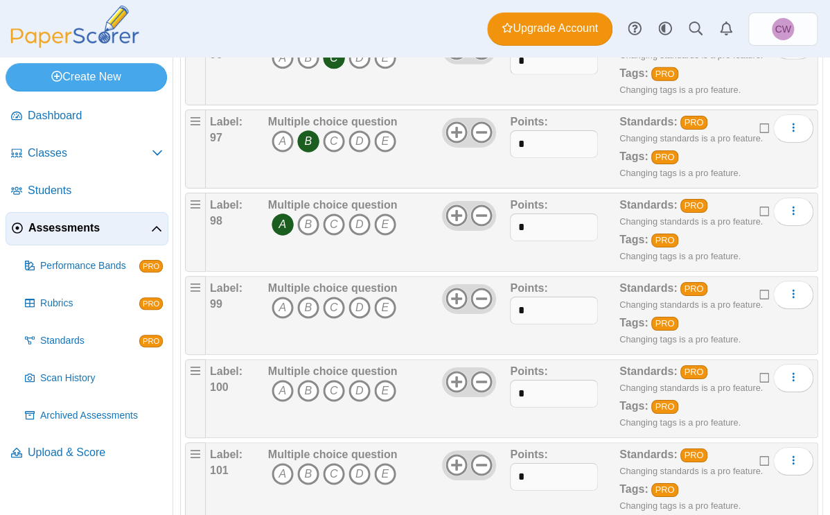
scroll to position [8163, 0]
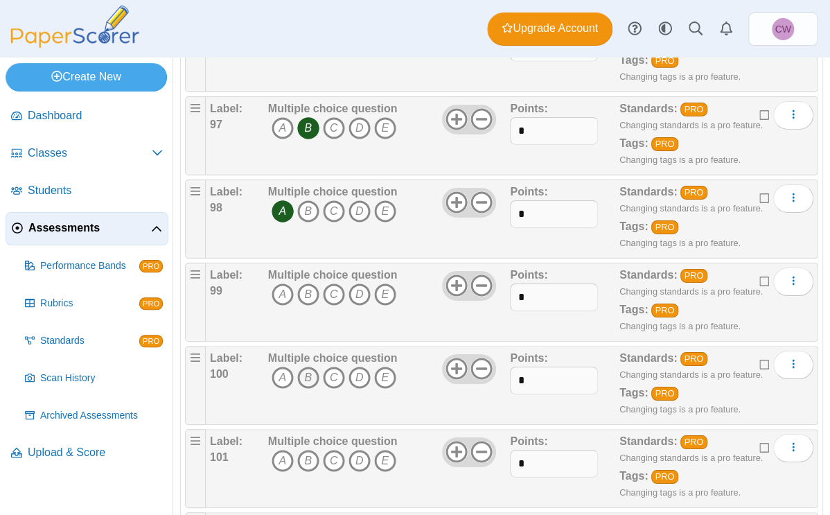
click at [304, 342] on icon "B" at bounding box center [308, 377] width 22 height 22
click at [335, 342] on icon "C" at bounding box center [334, 461] width 22 height 22
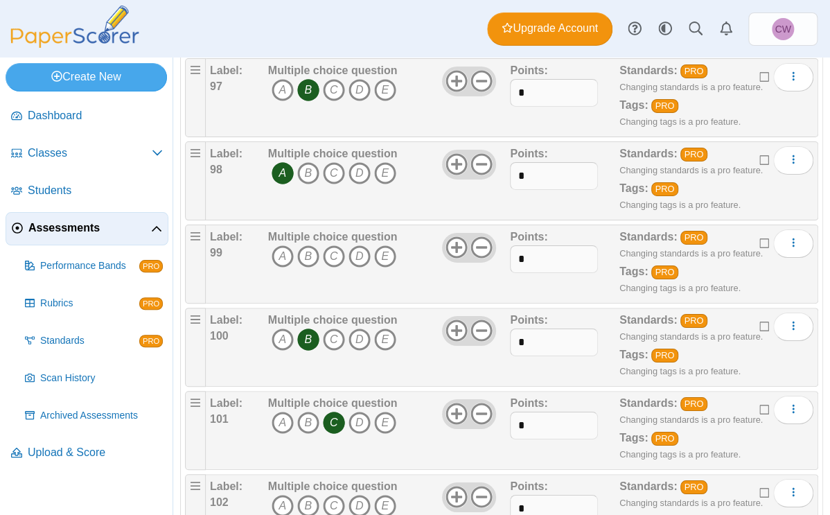
scroll to position [8202, 0]
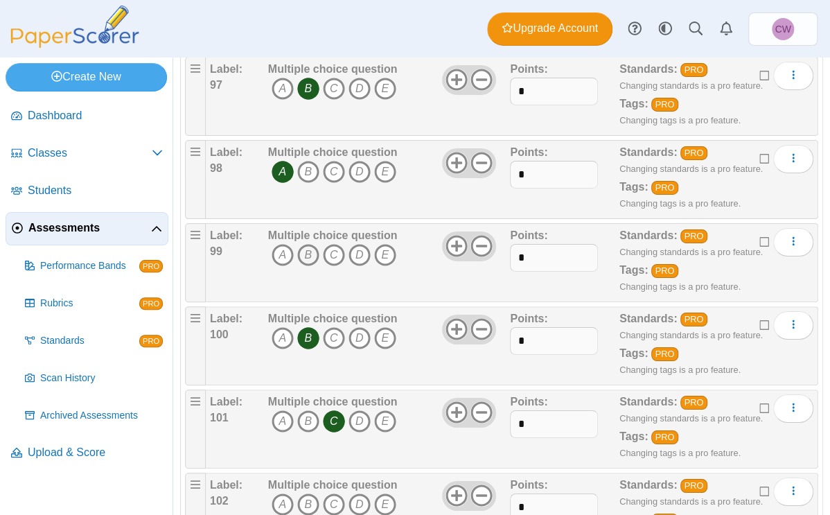
click at [306, 244] on icon "B" at bounding box center [308, 255] width 22 height 22
click at [336, 327] on icon "C" at bounding box center [334, 338] width 22 height 22
click at [308, 327] on icon "B" at bounding box center [308, 338] width 22 height 22
click at [338, 342] on icon "C" at bounding box center [334, 421] width 22 height 22
click at [308, 342] on icon "B" at bounding box center [308, 421] width 22 height 22
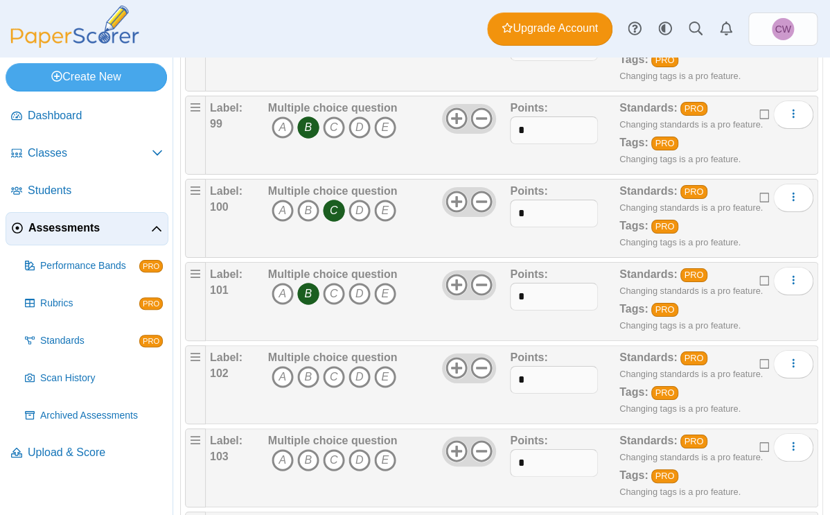
scroll to position [8335, 0]
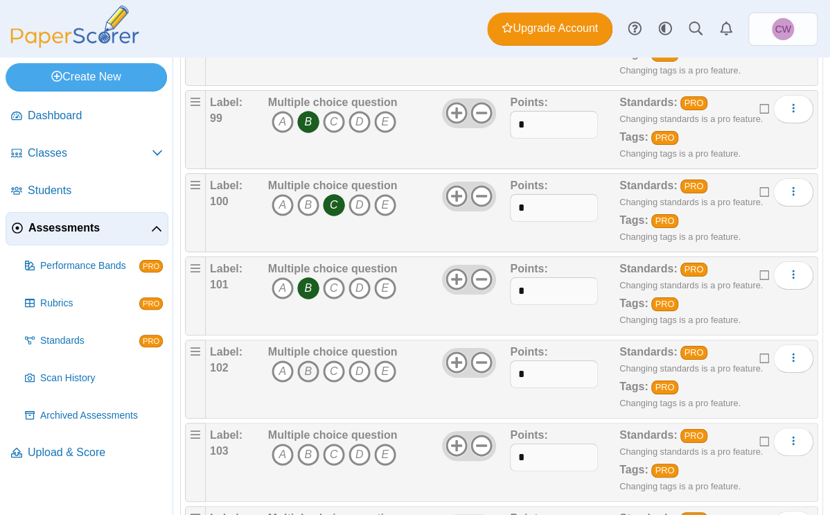
click at [308, 342] on icon "B" at bounding box center [308, 371] width 22 height 22
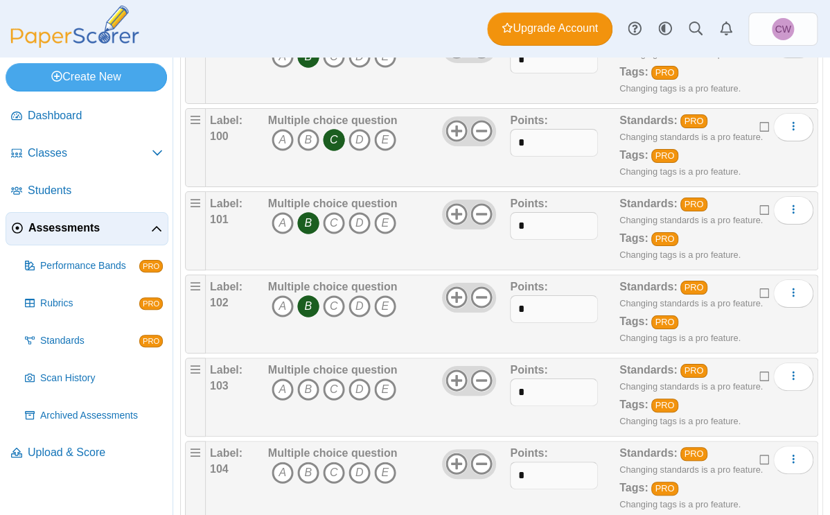
scroll to position [8402, 0]
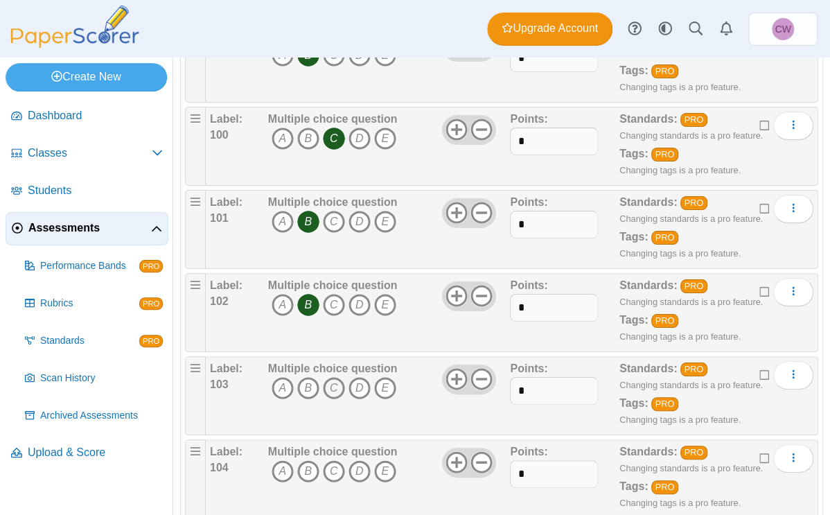
click at [336, 342] on icon "C" at bounding box center [334, 388] width 22 height 22
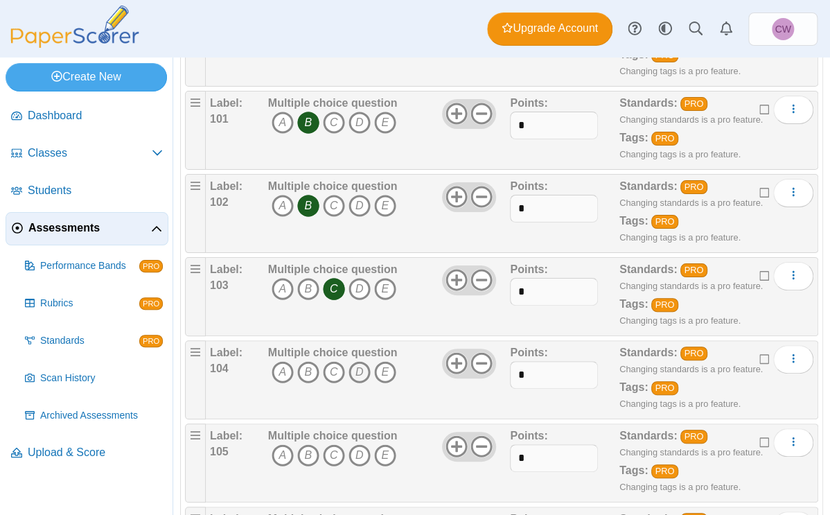
scroll to position [8502, 0]
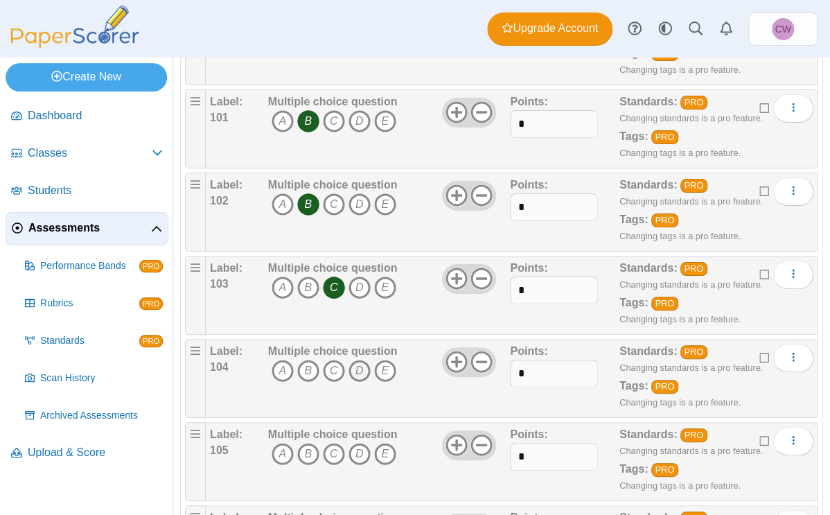
click at [357, 342] on icon "D" at bounding box center [359, 371] width 22 height 22
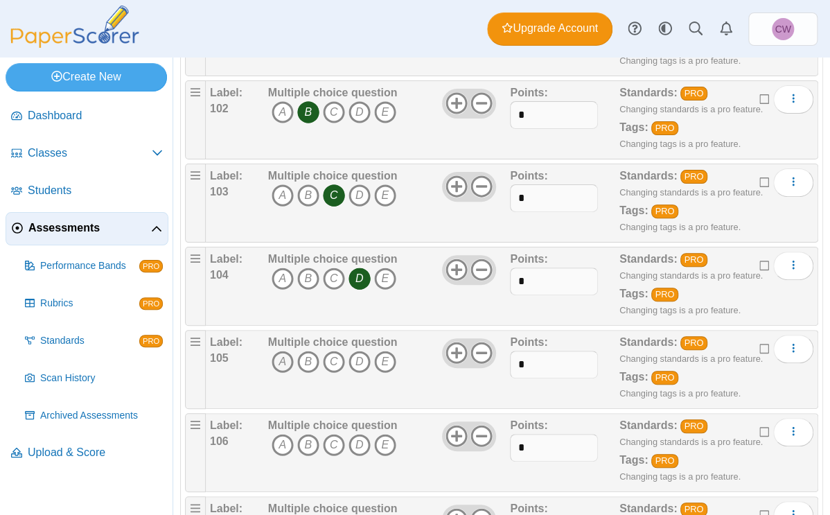
click at [278, 342] on icon "A" at bounding box center [283, 362] width 22 height 22
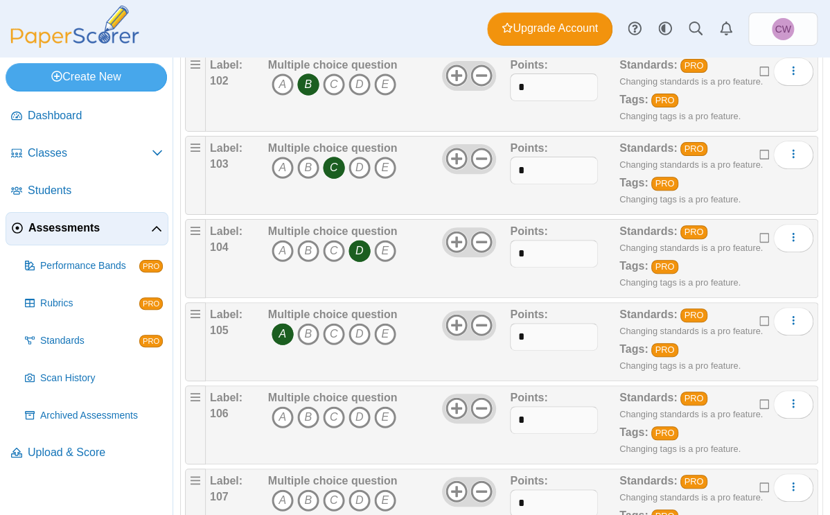
scroll to position [8635, 0]
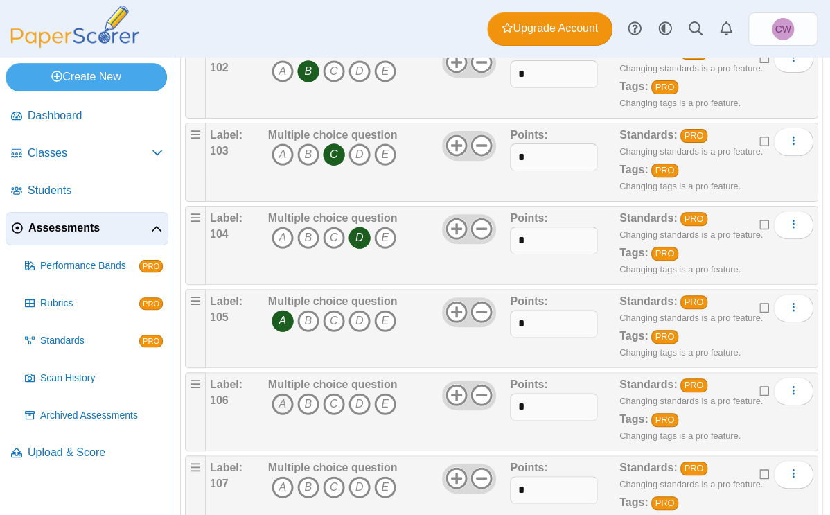
click at [283, 342] on icon "A" at bounding box center [283, 404] width 22 height 22
click at [310, 342] on icon "B" at bounding box center [308, 487] width 22 height 22
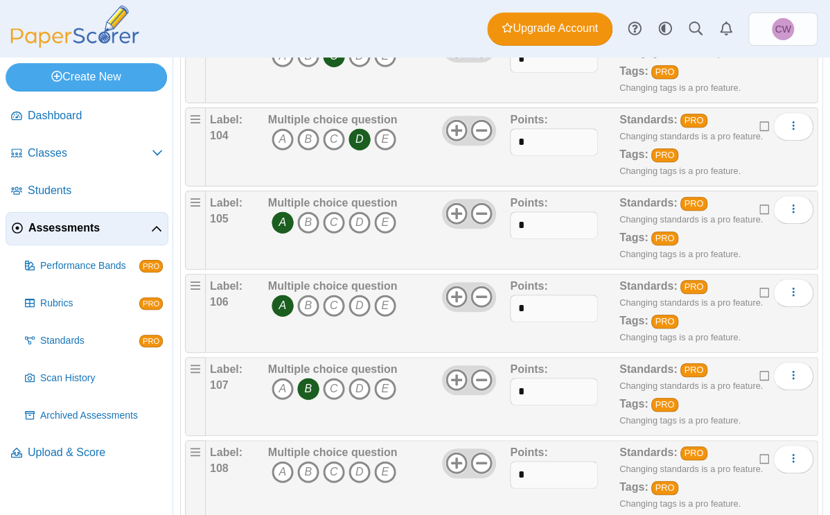
scroll to position [8732, 0]
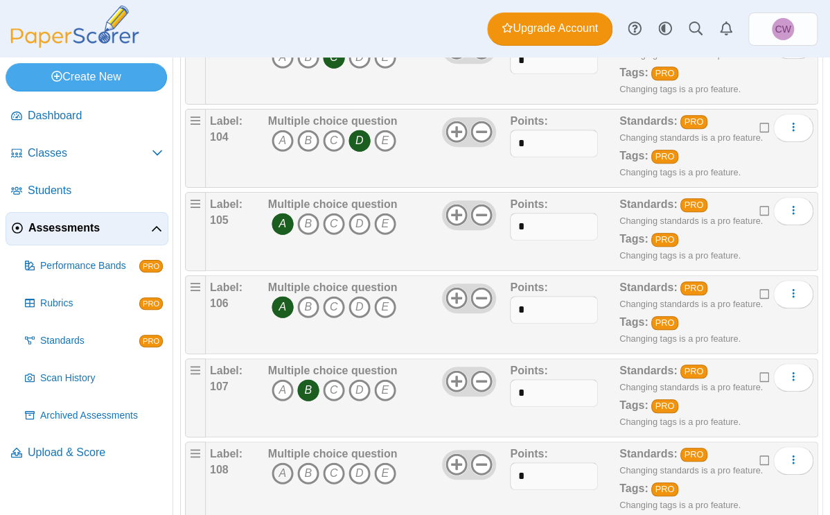
click at [286, 342] on icon "A" at bounding box center [283, 473] width 22 height 22
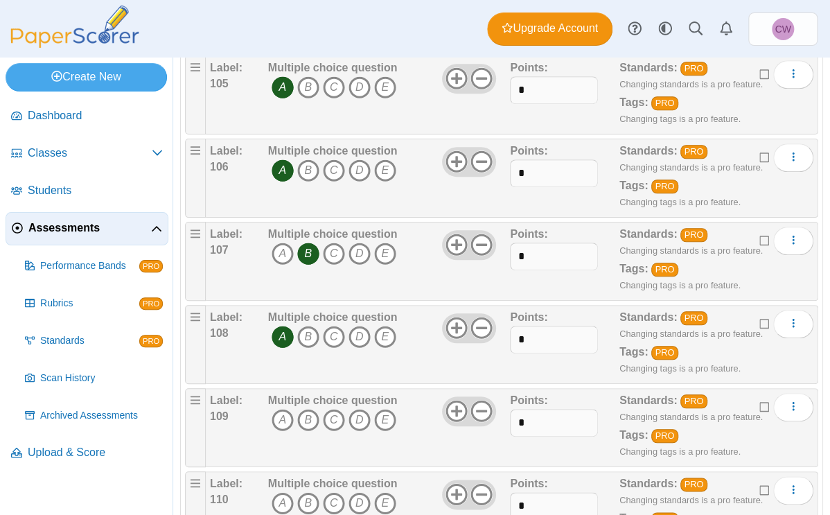
scroll to position [8867, 0]
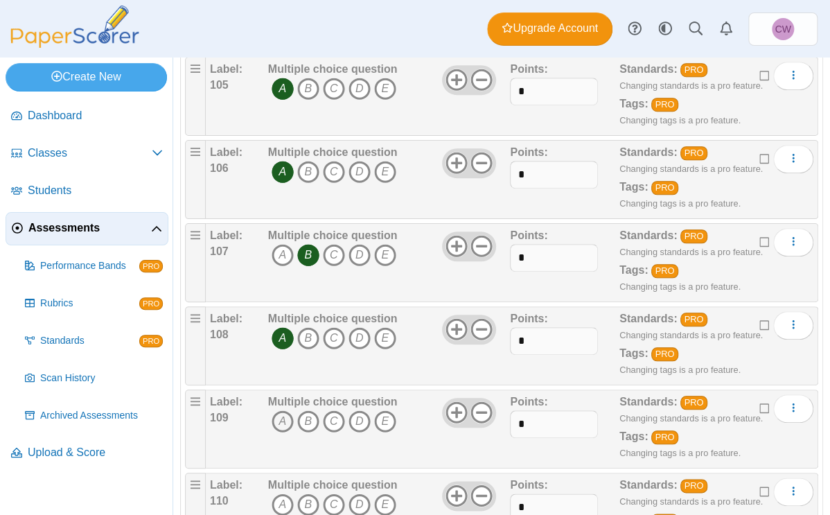
click at [280, 342] on icon "A" at bounding box center [283, 421] width 22 height 22
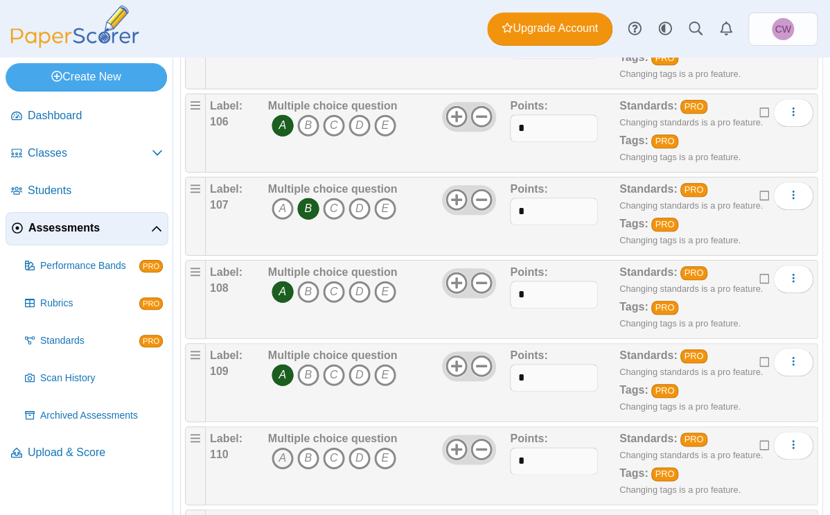
click at [276, 342] on icon "A" at bounding box center [283, 458] width 22 height 22
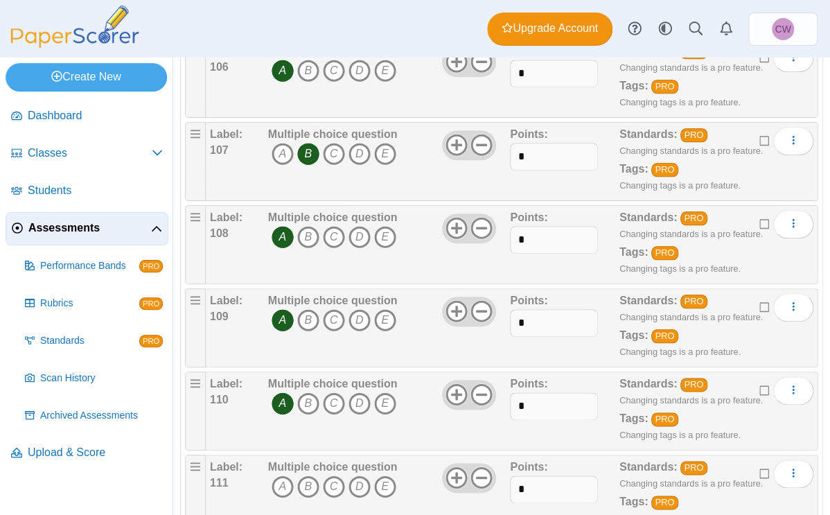
scroll to position [8969, 0]
click at [279, 342] on icon "A" at bounding box center [283, 486] width 22 height 22
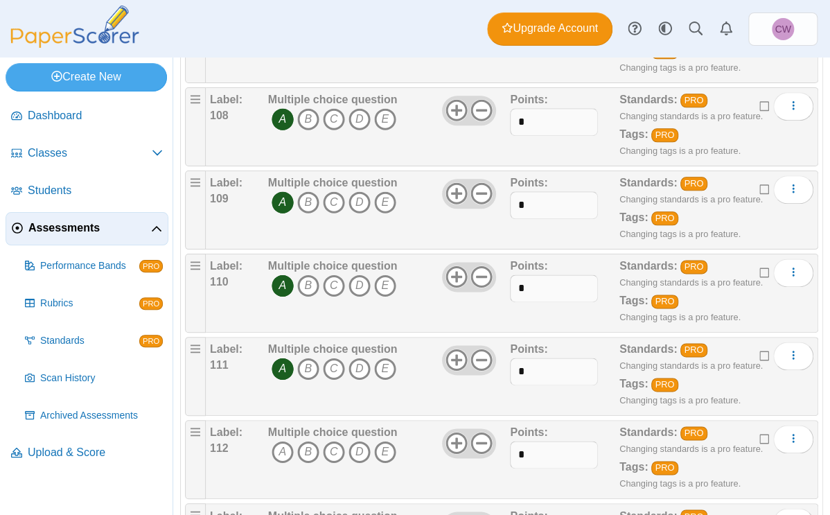
scroll to position [9100, 0]
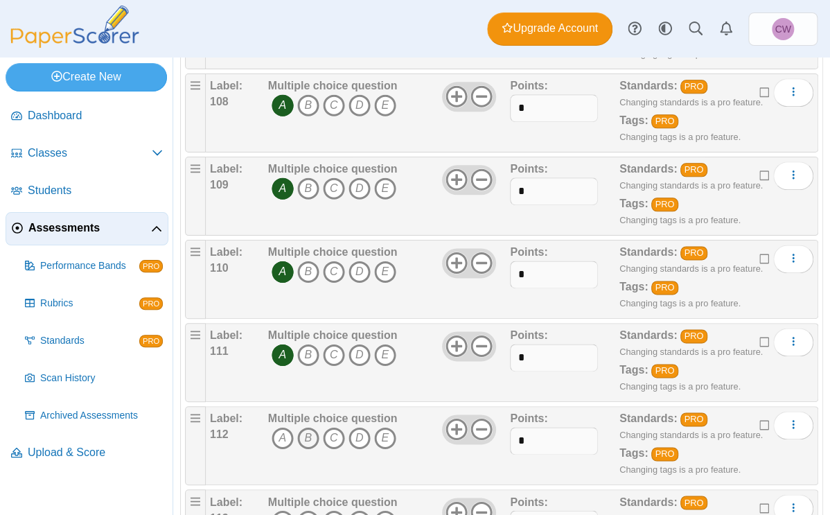
click at [310, 342] on icon "B" at bounding box center [308, 438] width 22 height 22
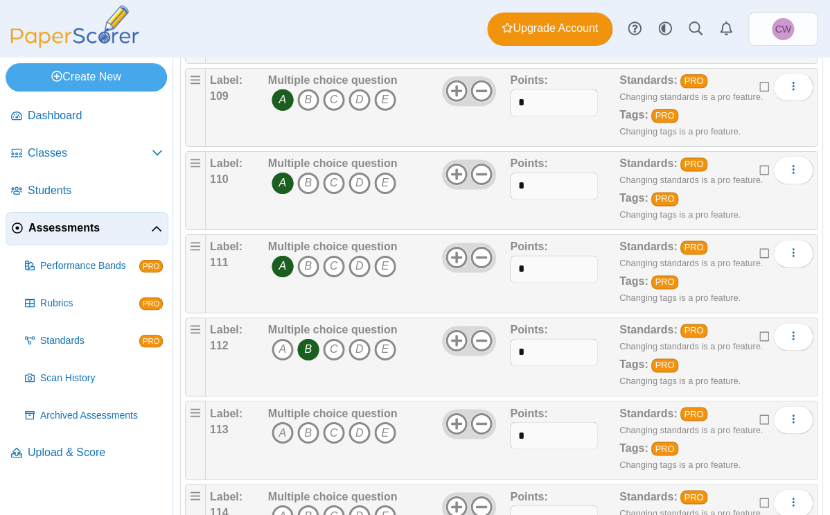
click at [279, 342] on icon "A" at bounding box center [283, 432] width 22 height 22
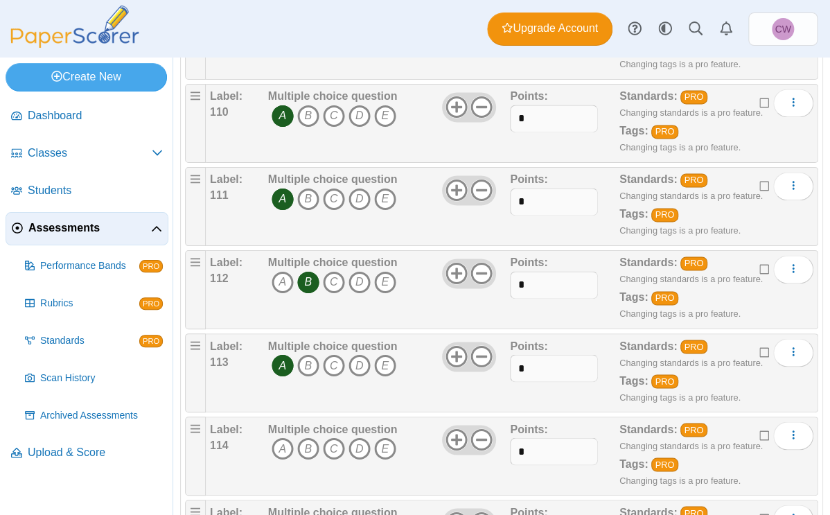
scroll to position [9262, 0]
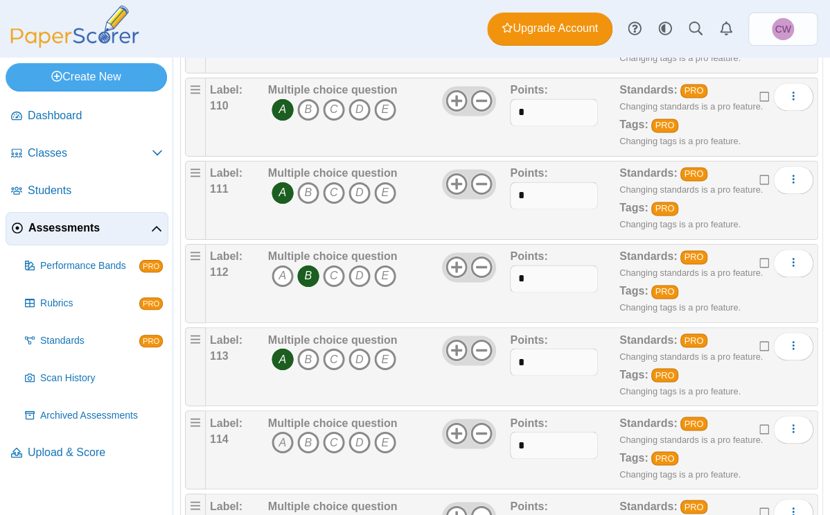
click at [287, 342] on icon "A" at bounding box center [283, 442] width 22 height 22
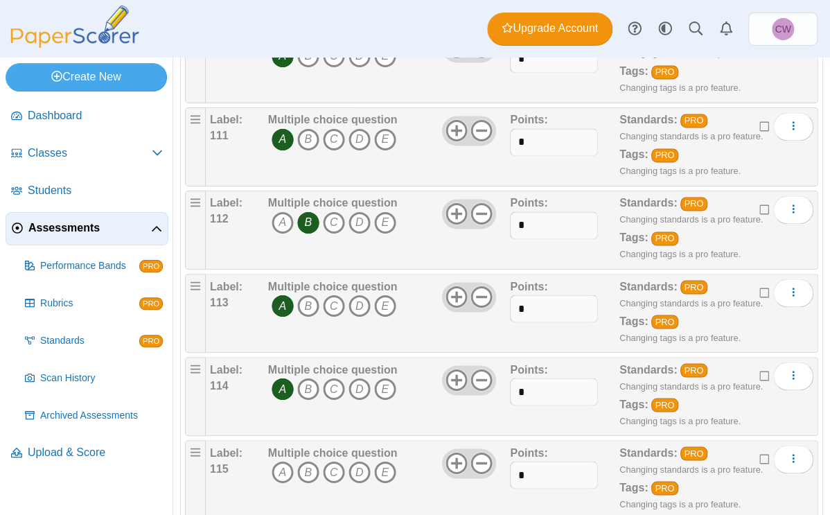
scroll to position [9324, 0]
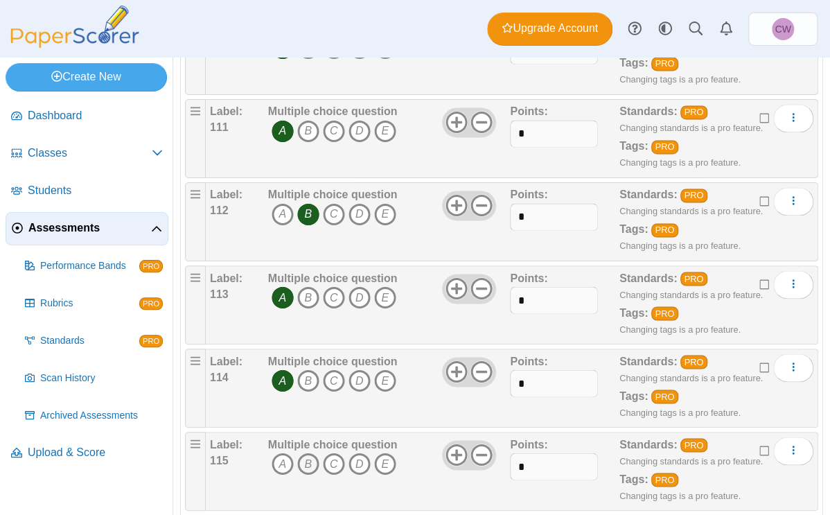
click at [304, 342] on icon "B" at bounding box center [308, 463] width 22 height 22
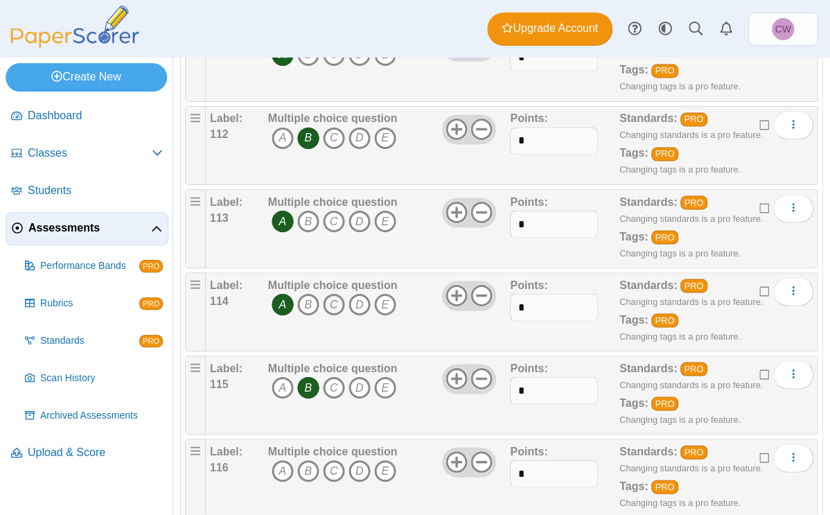
scroll to position [9399, 0]
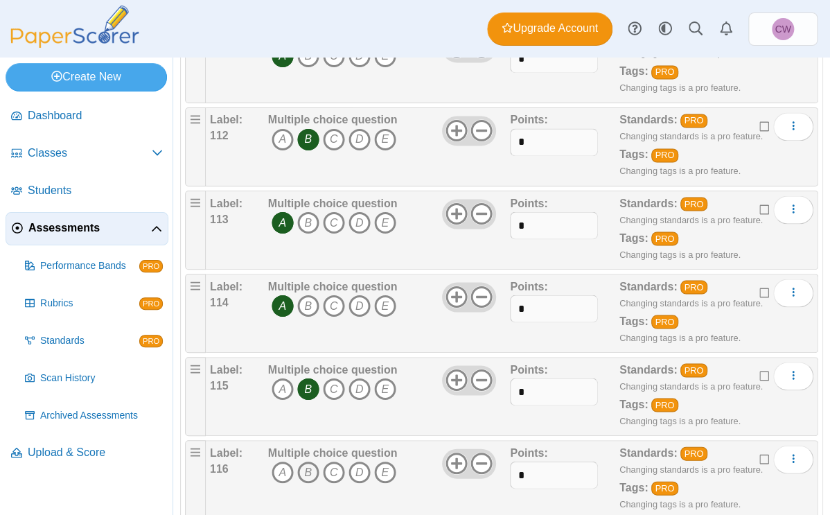
click at [315, 342] on icon "B" at bounding box center [308, 472] width 22 height 22
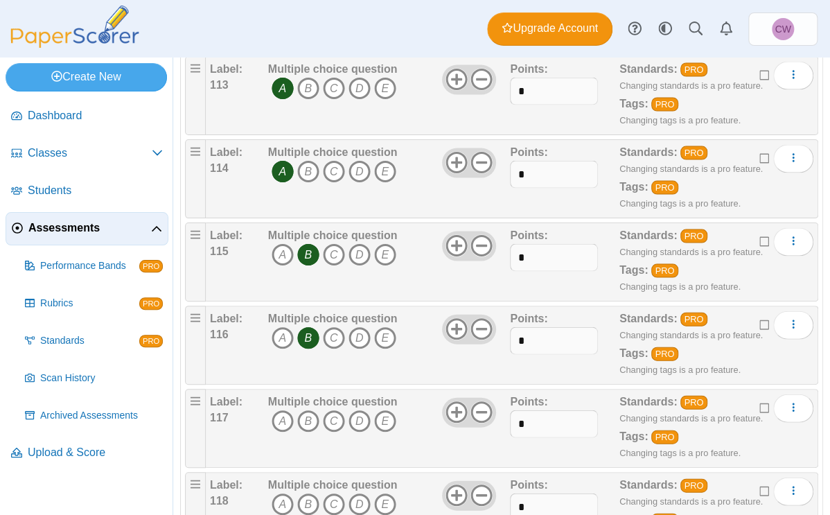
scroll to position [9539, 0]
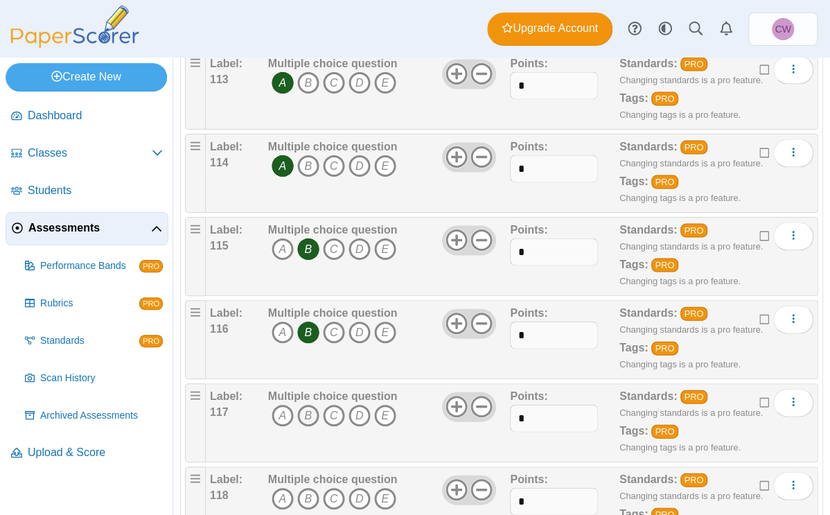
click at [310, 342] on icon "B" at bounding box center [308, 415] width 22 height 22
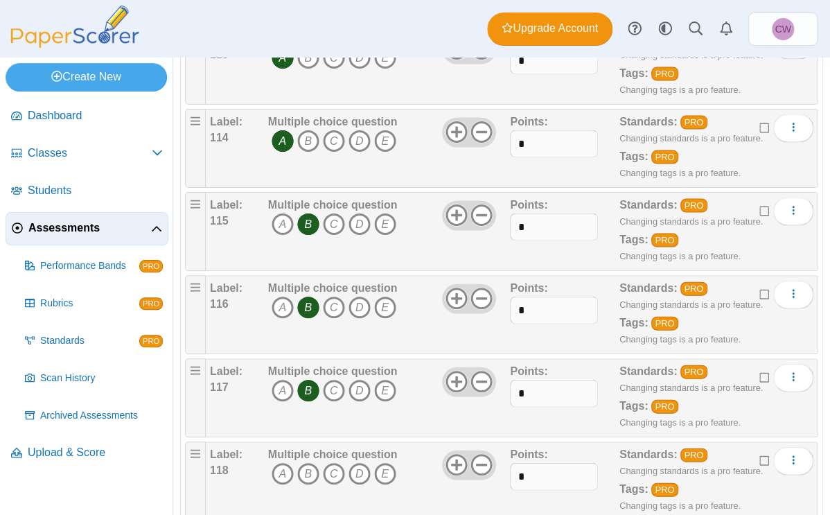
scroll to position [9568, 0]
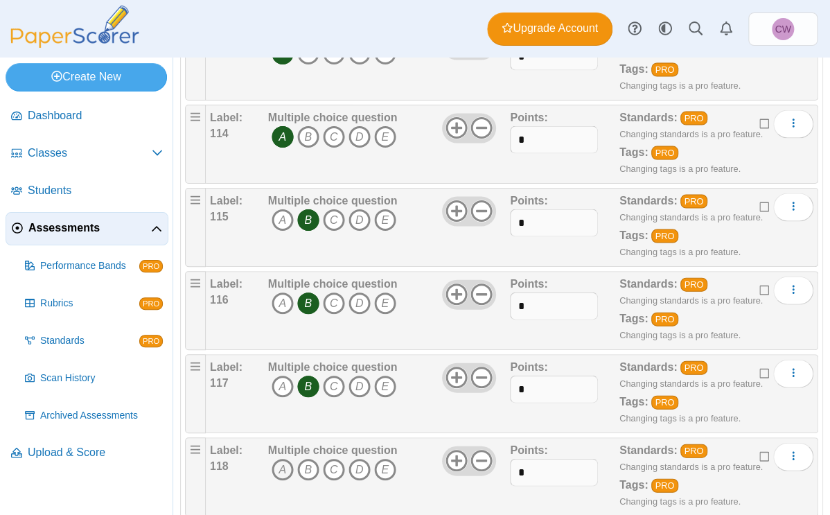
click at [282, 342] on icon "A" at bounding box center [283, 469] width 22 height 22
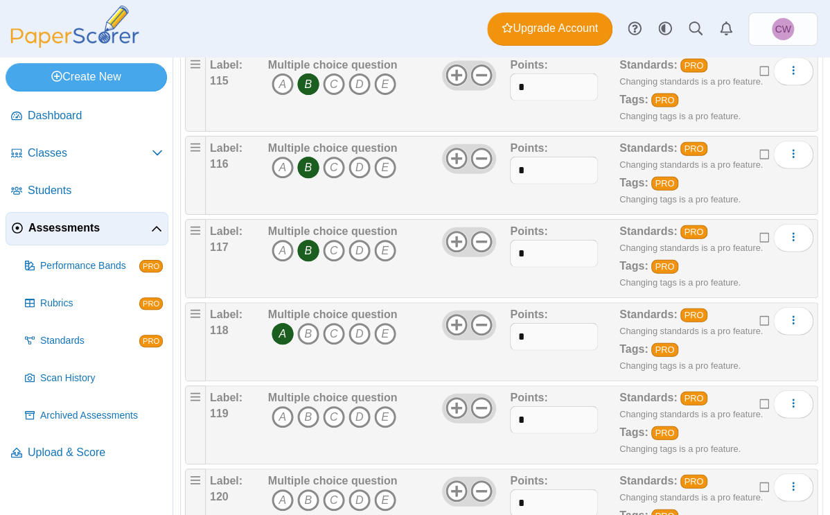
scroll to position [9719, 0]
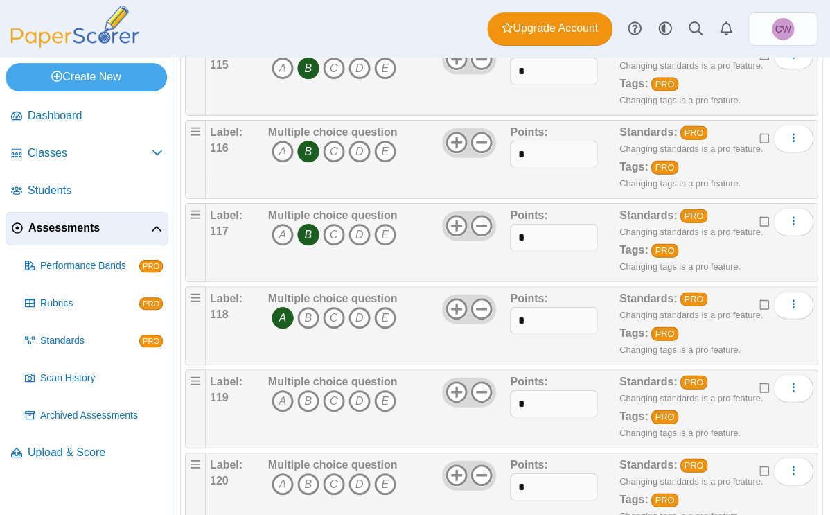
click at [283, 342] on icon "A" at bounding box center [283, 401] width 22 height 22
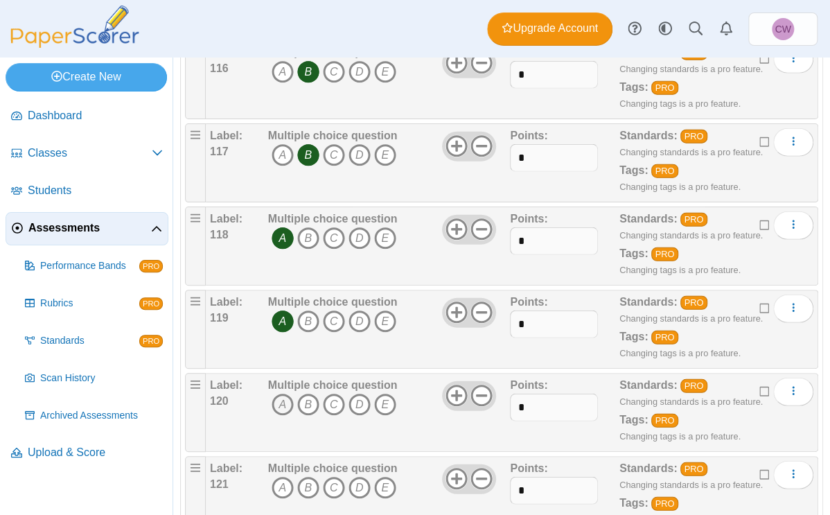
scroll to position [9803, 0]
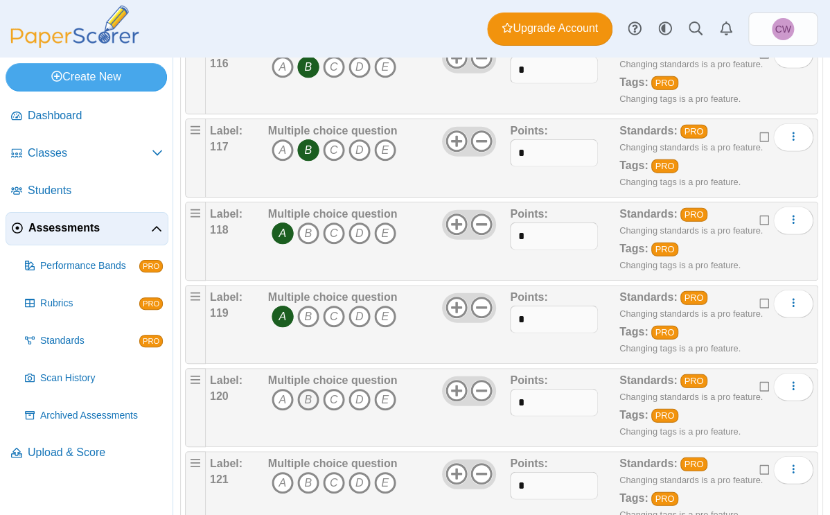
click at [308, 342] on icon "B" at bounding box center [308, 400] width 22 height 22
click at [282, 342] on icon "A" at bounding box center [283, 483] width 22 height 22
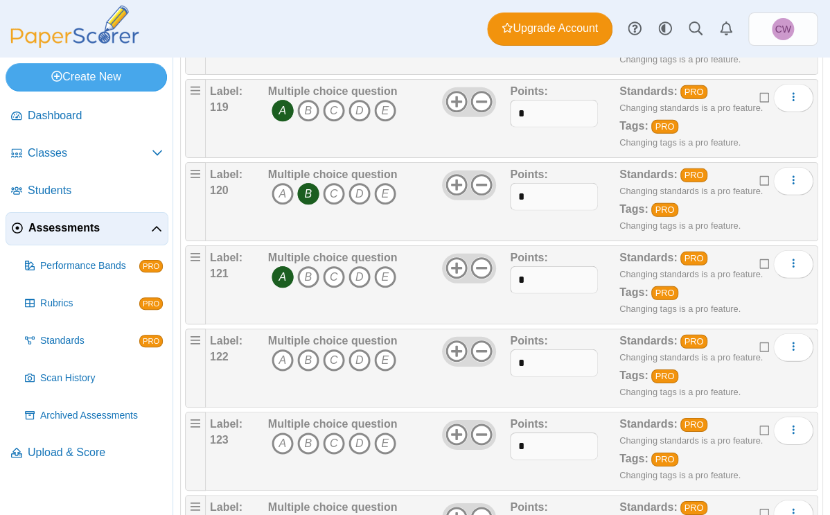
scroll to position [10016, 0]
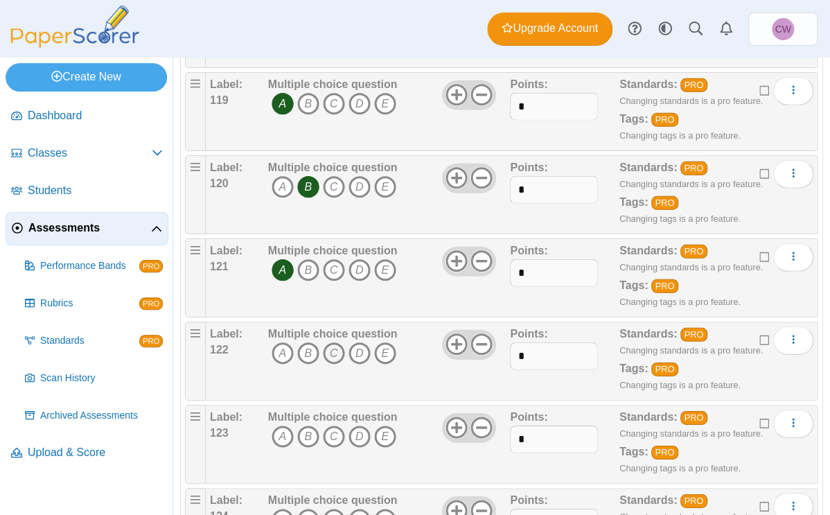
click at [324, 342] on icon "C" at bounding box center [334, 353] width 22 height 22
click at [306, 342] on icon "B" at bounding box center [308, 436] width 22 height 22
click at [303, 342] on icon "B" at bounding box center [308, 520] width 22 height 22
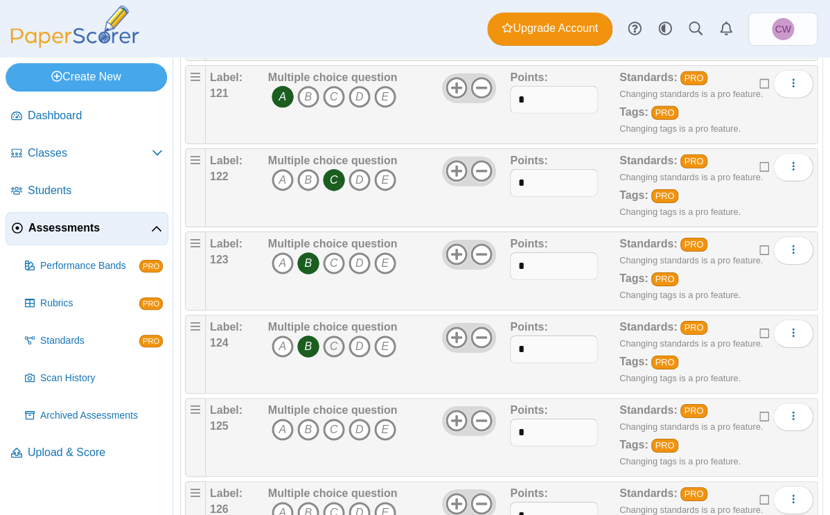
scroll to position [10215, 0]
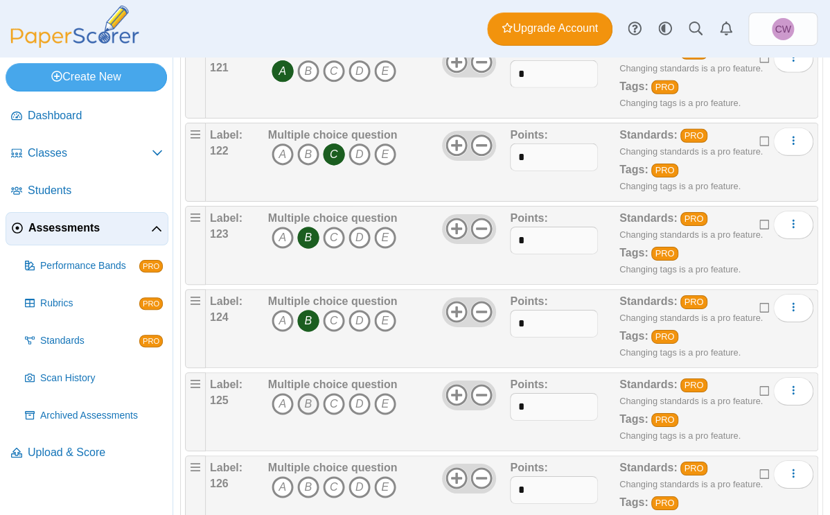
click at [314, 342] on icon "B" at bounding box center [308, 404] width 22 height 22
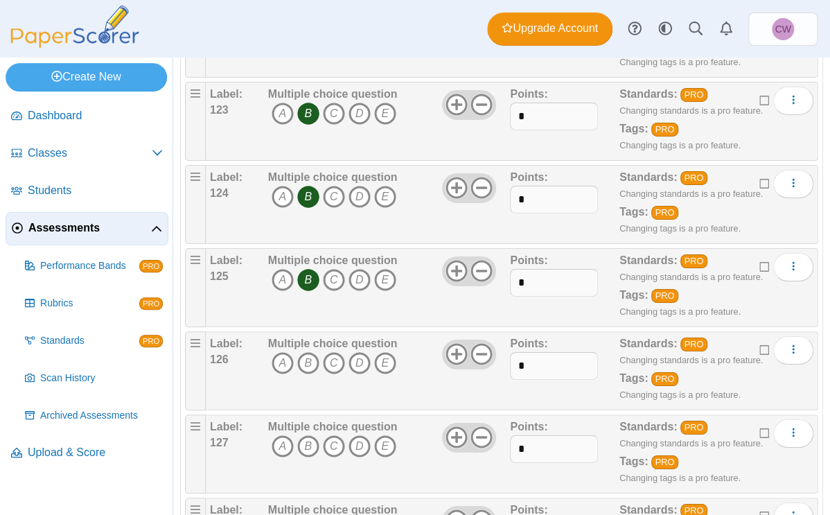
scroll to position [10344, 0]
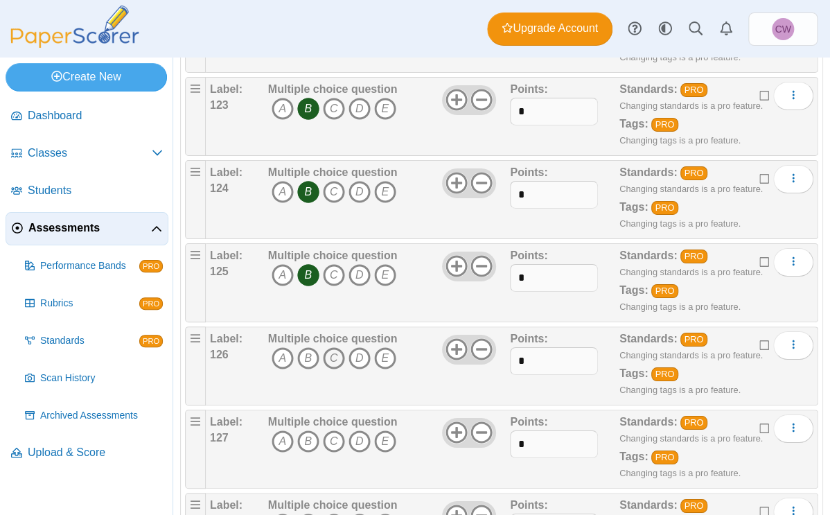
click at [333, 342] on icon "C" at bounding box center [334, 358] width 22 height 22
click at [308, 342] on icon "B" at bounding box center [308, 441] width 22 height 22
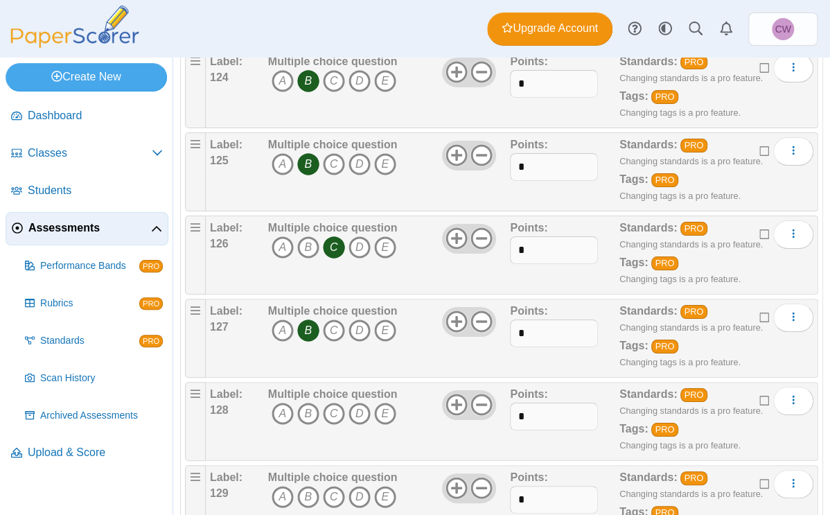
scroll to position [10455, 0]
click at [308, 342] on icon "B" at bounding box center [308, 413] width 22 height 22
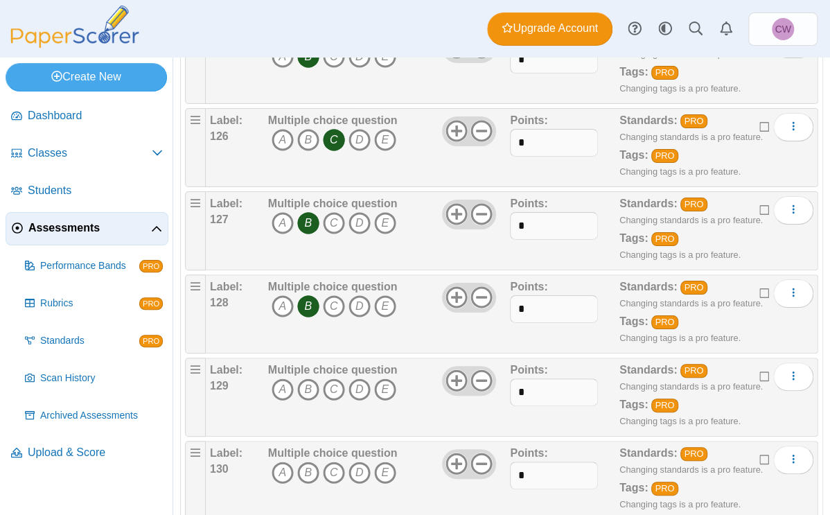
scroll to position [10567, 0]
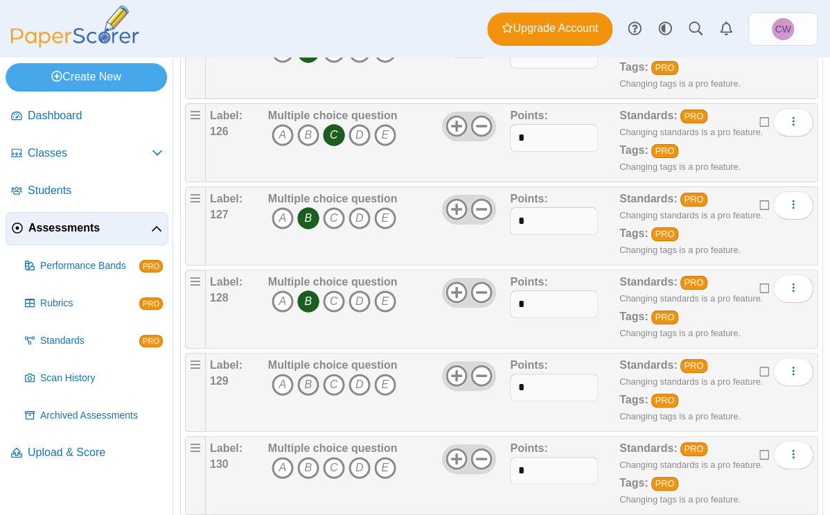
click at [306, 342] on icon "B" at bounding box center [308, 384] width 22 height 22
click at [310, 342] on icon "B" at bounding box center [308, 468] width 22 height 22
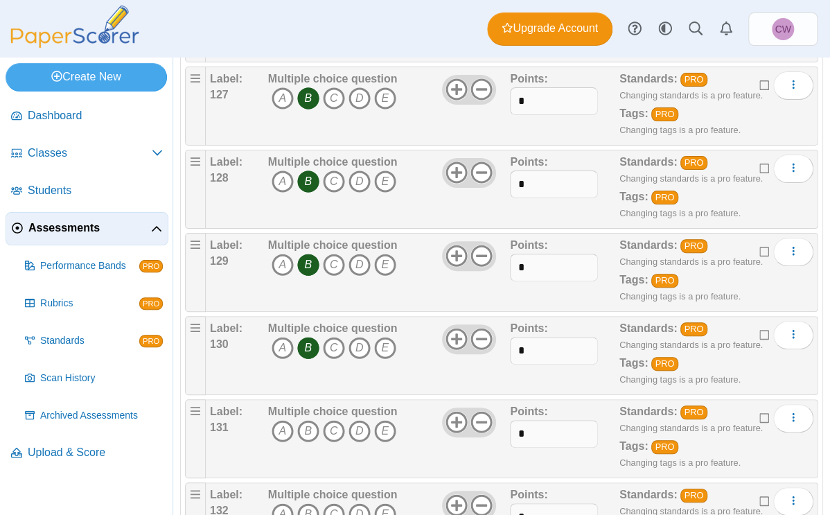
scroll to position [10735, 0]
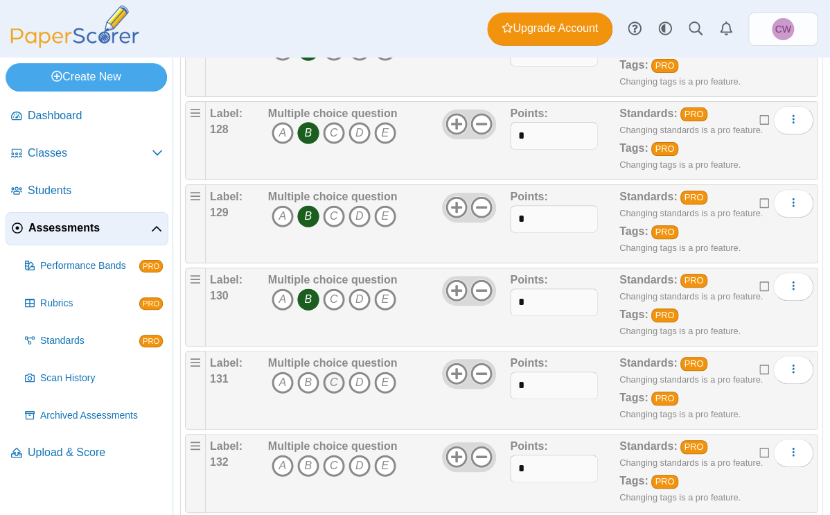
click at [334, 342] on icon "C" at bounding box center [334, 382] width 22 height 22
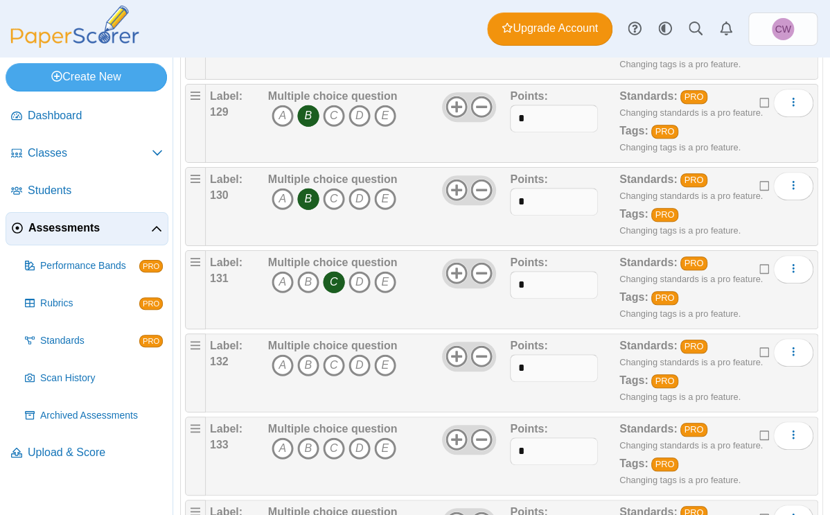
scroll to position [10842, 0]
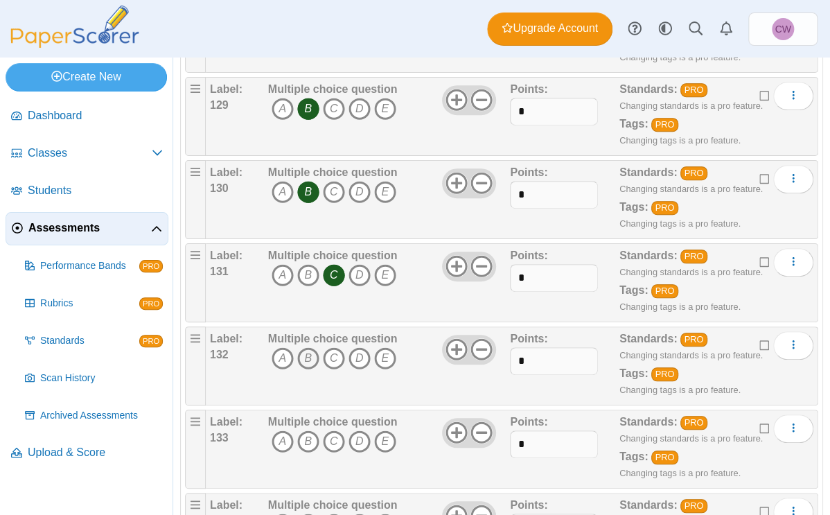
click at [301, 342] on icon "B" at bounding box center [308, 358] width 22 height 22
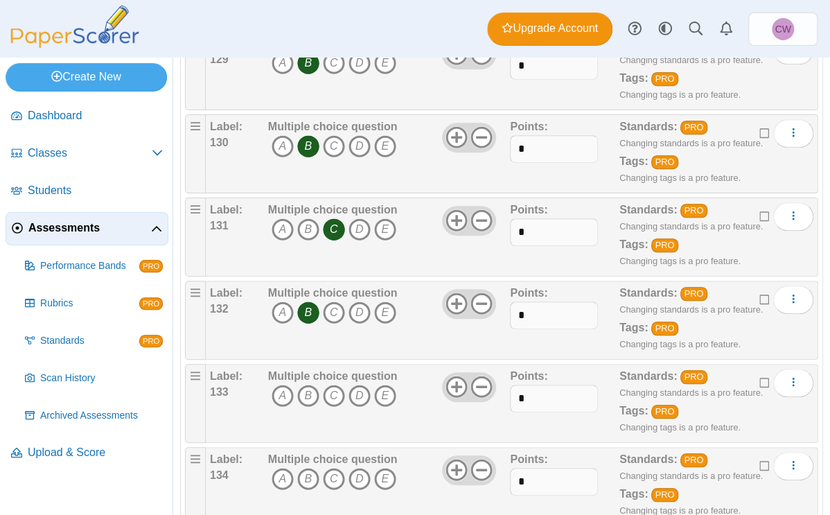
scroll to position [10892, 0]
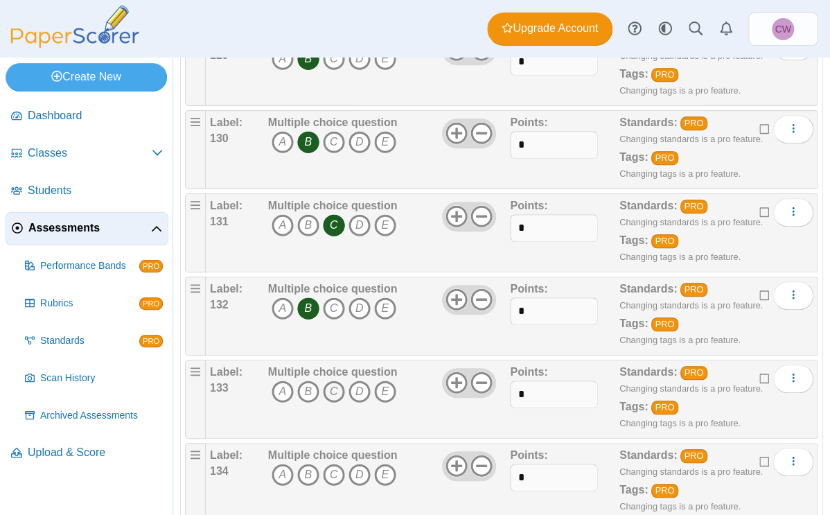
click at [324, 342] on icon "C" at bounding box center [334, 391] width 22 height 22
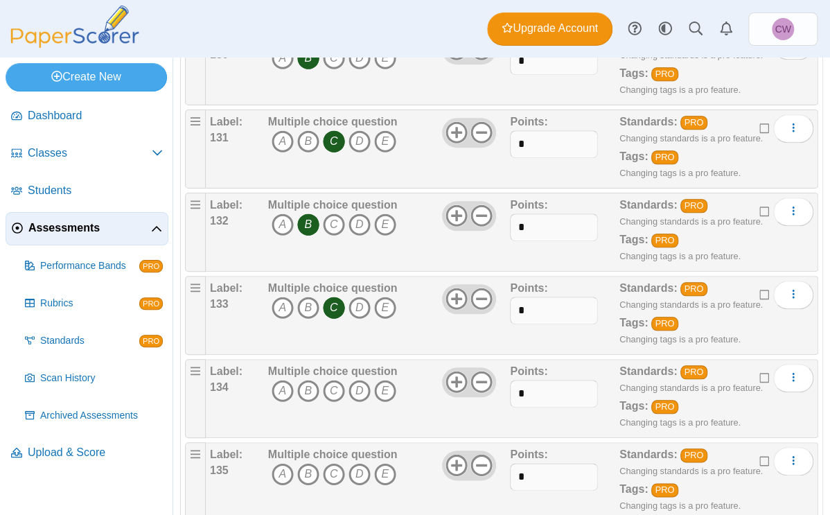
scroll to position [10981, 0]
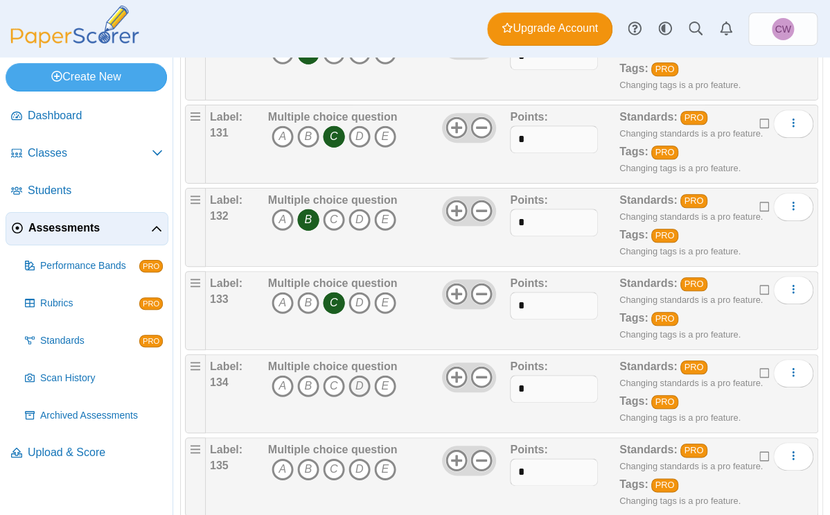
click at [353, 342] on icon "D" at bounding box center [359, 386] width 22 height 22
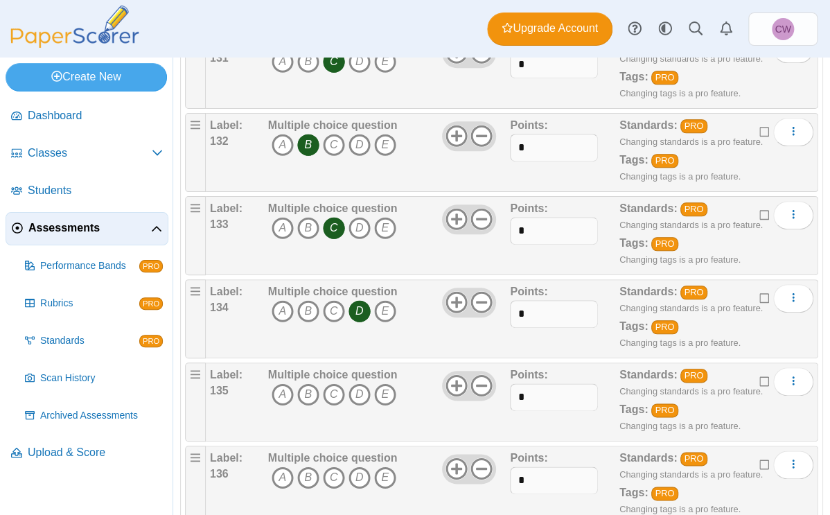
scroll to position [11059, 0]
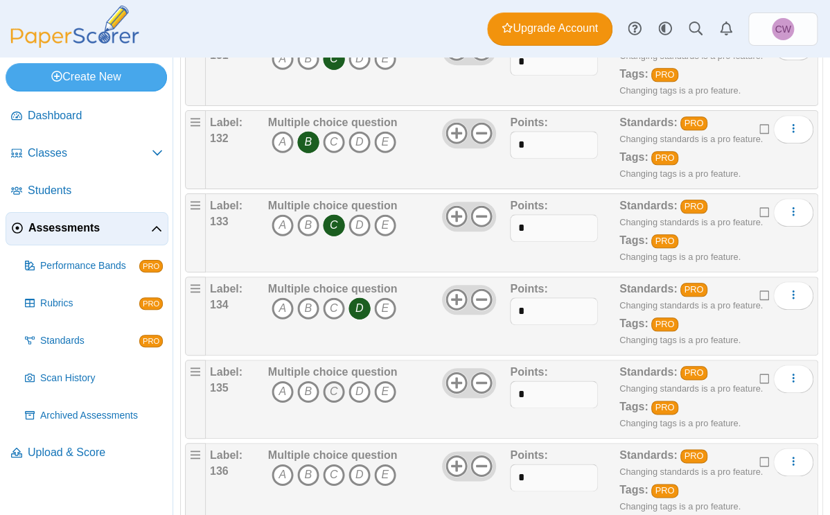
click at [334, 342] on icon "C" at bounding box center [334, 391] width 22 height 22
click at [282, 342] on icon "A" at bounding box center [283, 474] width 22 height 22
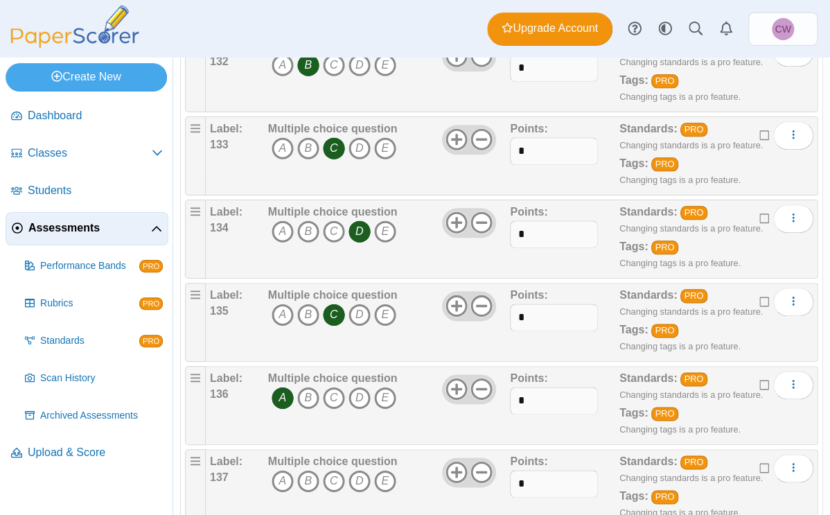
scroll to position [11147, 0]
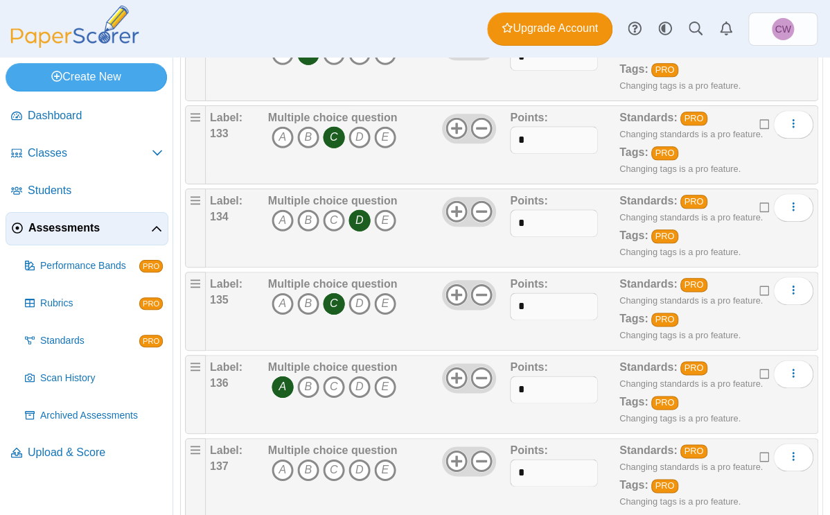
click at [282, 342] on icon "A" at bounding box center [283, 470] width 22 height 22
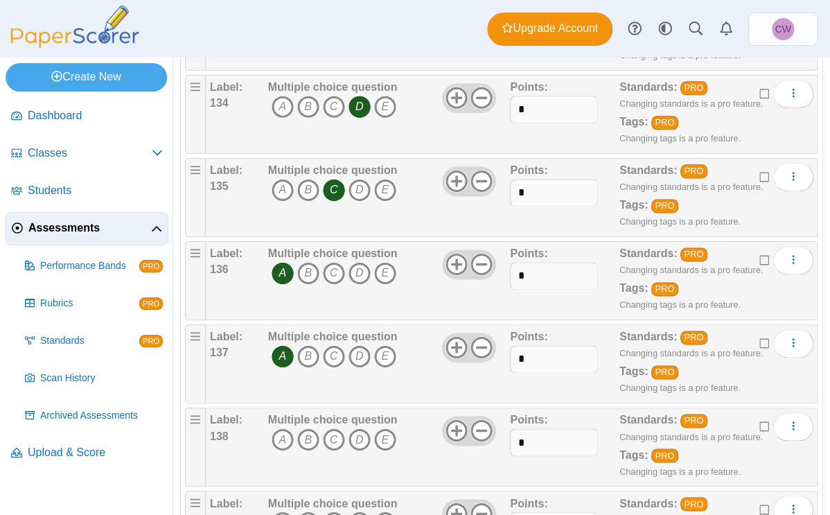
scroll to position [11261, 0]
click at [286, 342] on icon "A" at bounding box center [283, 438] width 22 height 22
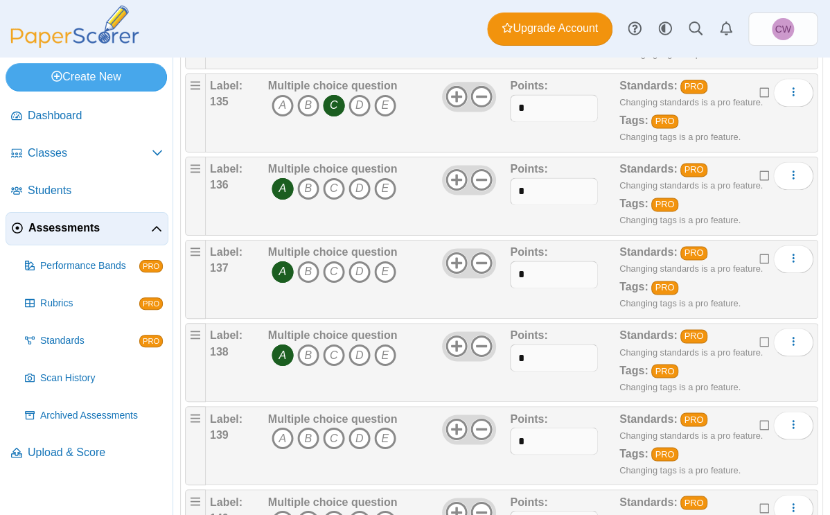
scroll to position [11343, 0]
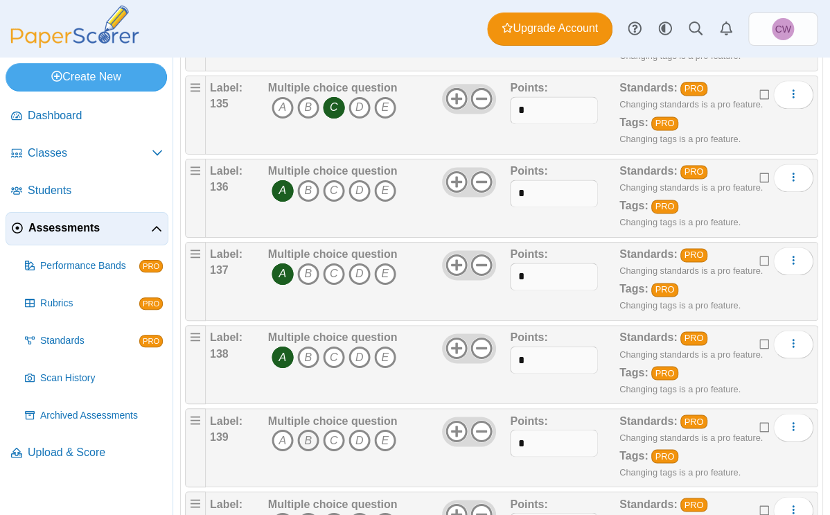
click at [308, 342] on icon "B" at bounding box center [308, 440] width 22 height 22
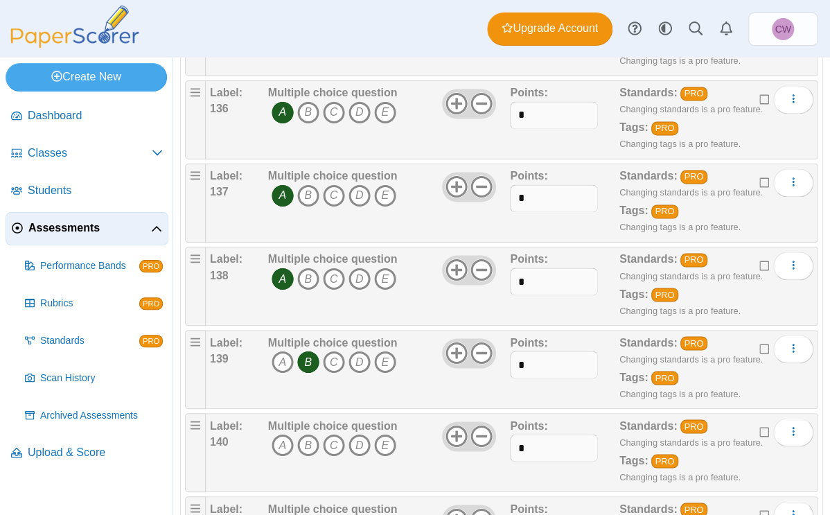
scroll to position [11423, 0]
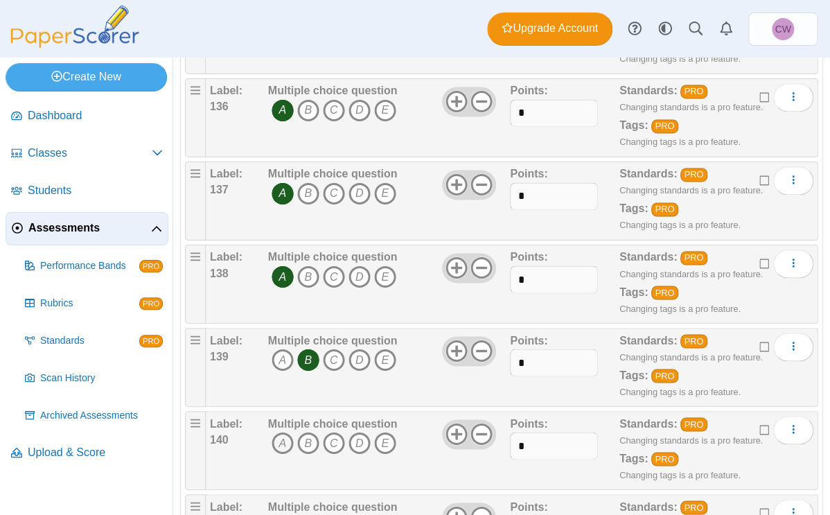
click at [283, 342] on icon "A" at bounding box center [283, 443] width 22 height 22
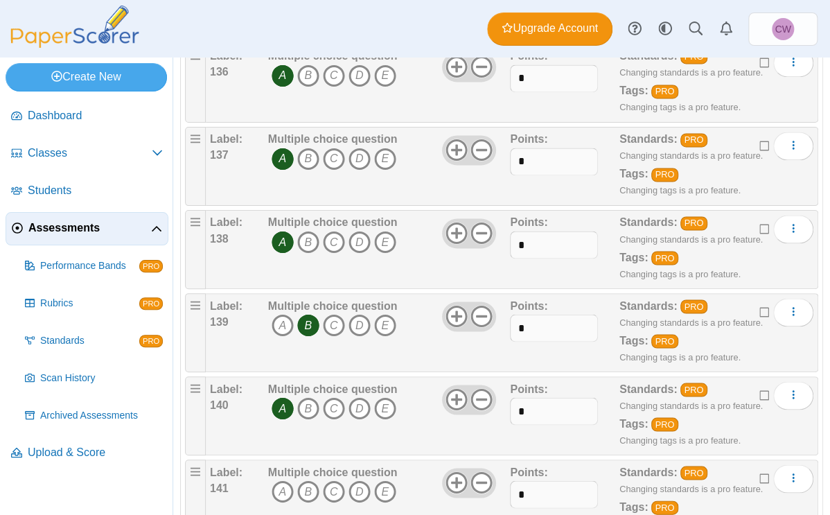
scroll to position [11467, 0]
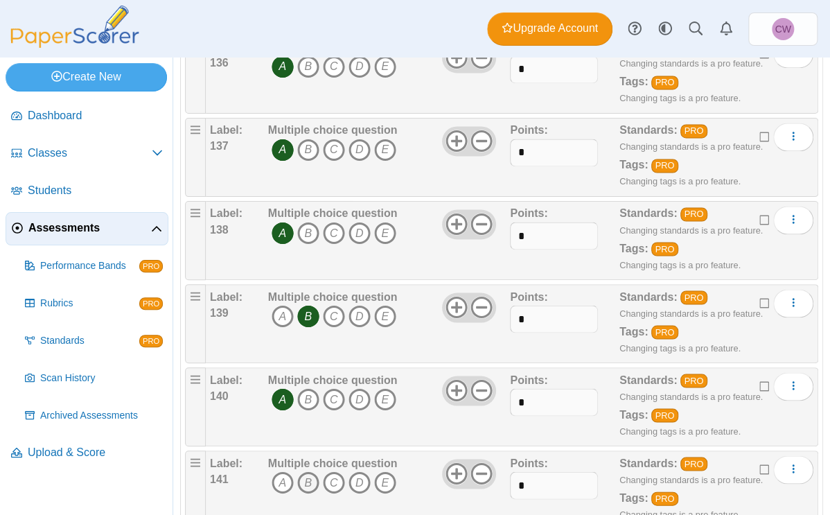
click at [310, 342] on icon "B" at bounding box center [308, 482] width 22 height 22
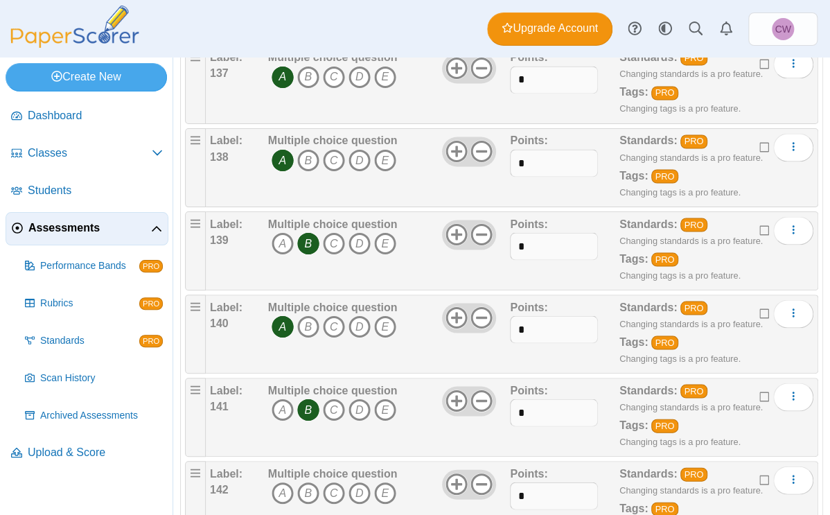
scroll to position [11542, 0]
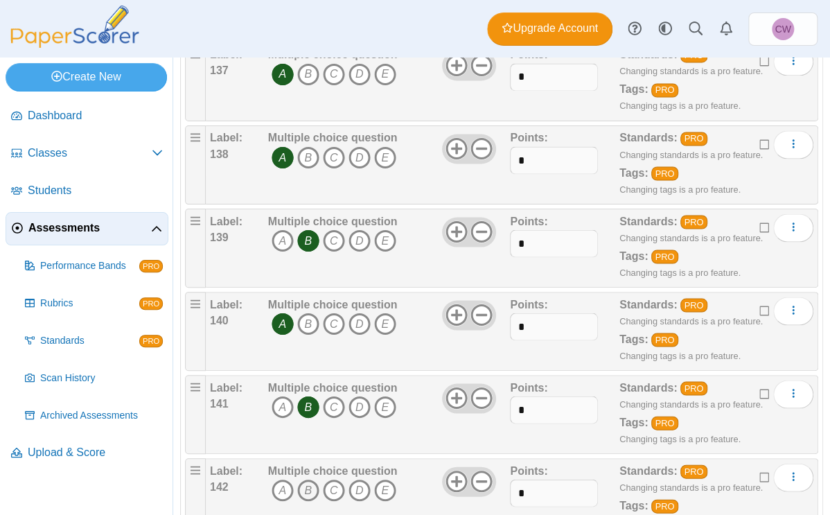
click at [314, 342] on icon "B" at bounding box center [308, 490] width 22 height 22
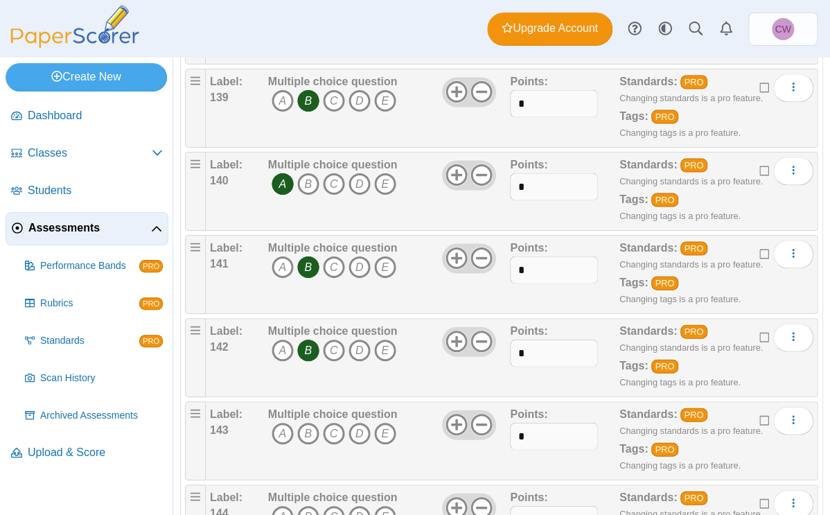
scroll to position [11693, 0]
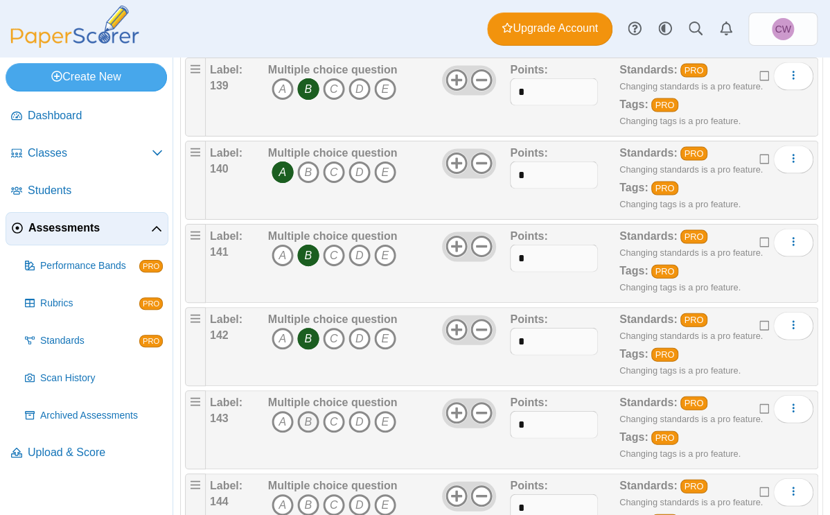
click at [304, 342] on icon "B" at bounding box center [308, 422] width 22 height 22
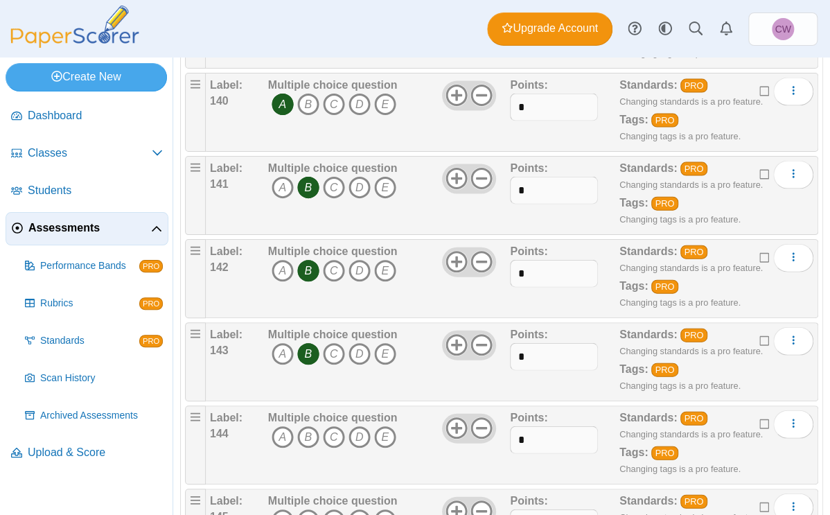
scroll to position [11751, 0]
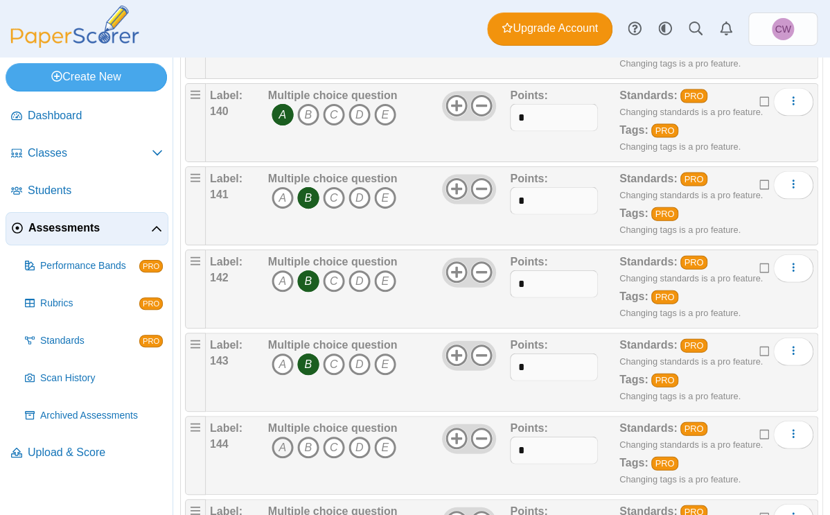
click at [280, 342] on icon "A" at bounding box center [283, 447] width 22 height 22
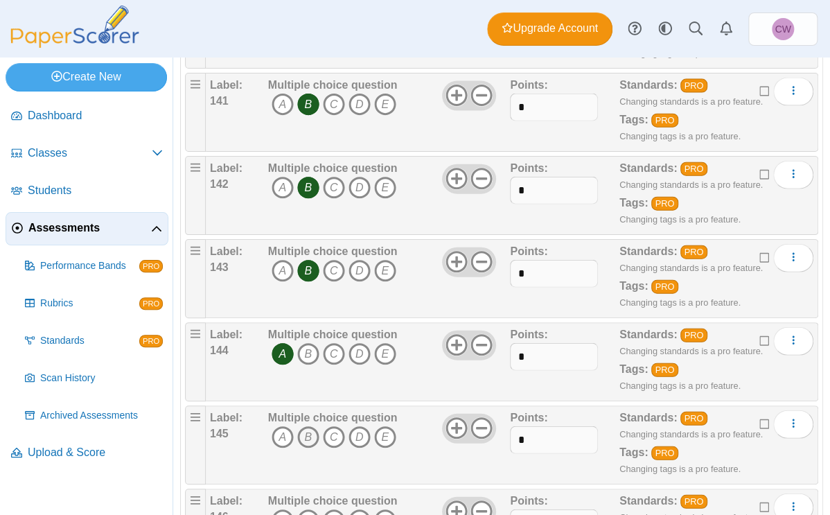
click at [308, 342] on icon "B" at bounding box center [308, 437] width 22 height 22
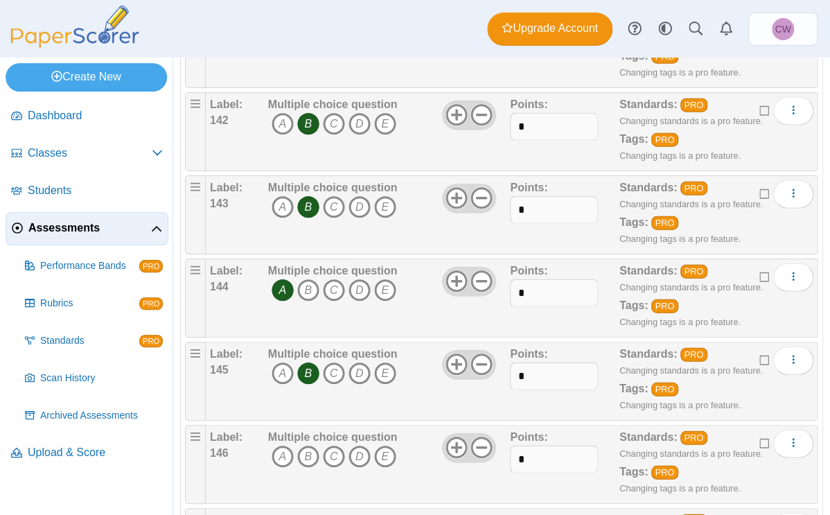
scroll to position [11911, 0]
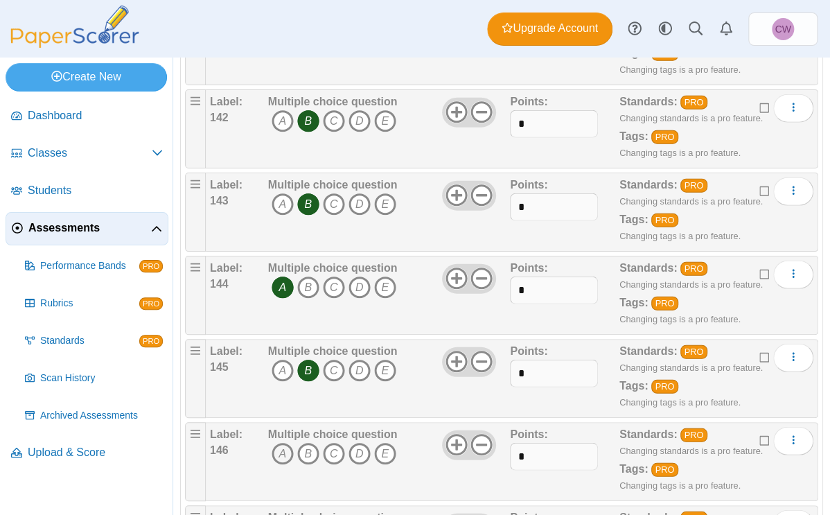
click at [285, 342] on icon "A" at bounding box center [283, 454] width 22 height 22
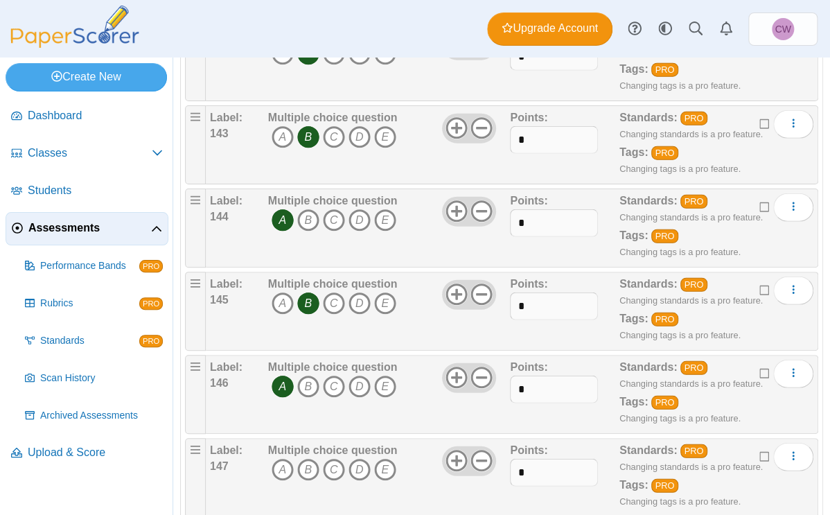
scroll to position [11986, 0]
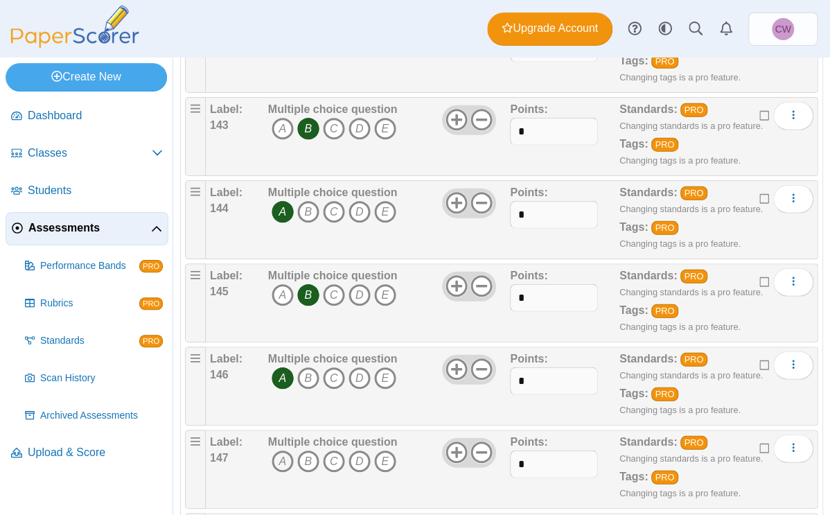
click at [286, 342] on icon "A" at bounding box center [283, 461] width 22 height 22
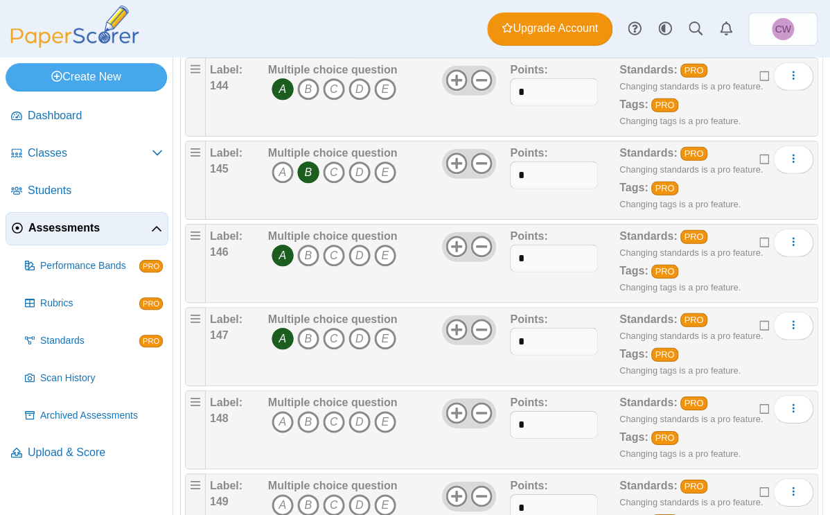
scroll to position [12116, 0]
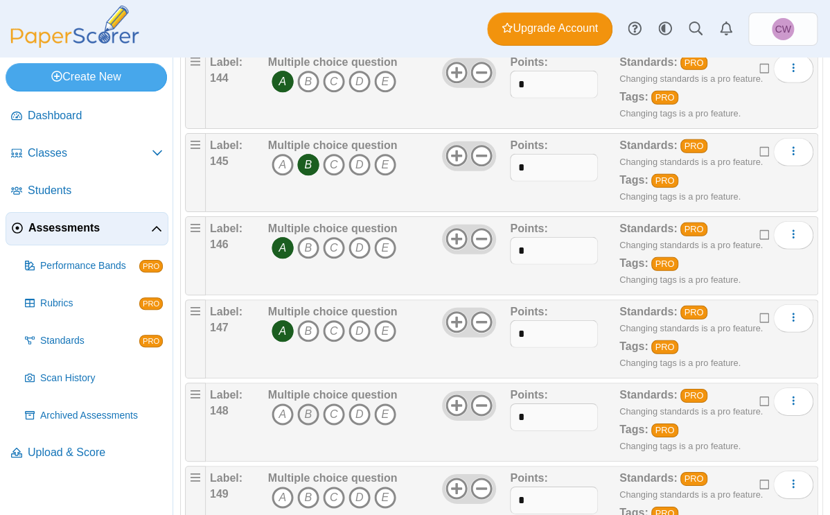
click at [304, 342] on icon "B" at bounding box center [308, 414] width 22 height 22
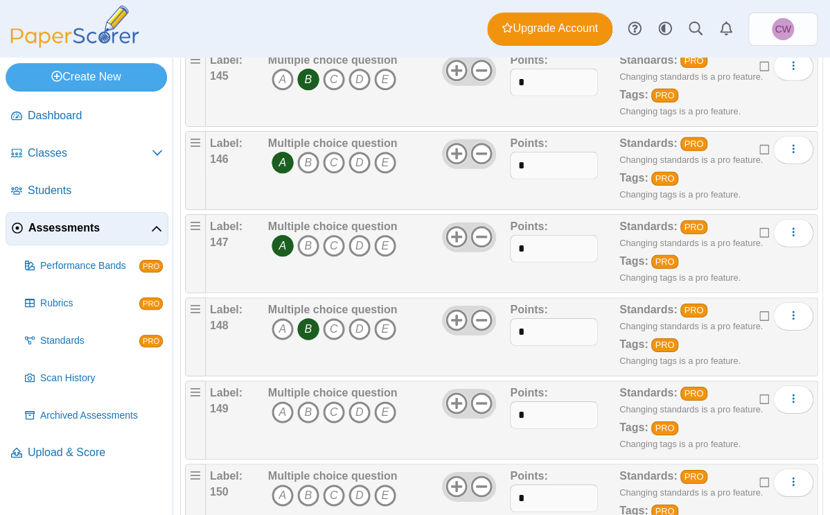
scroll to position [12207, 0]
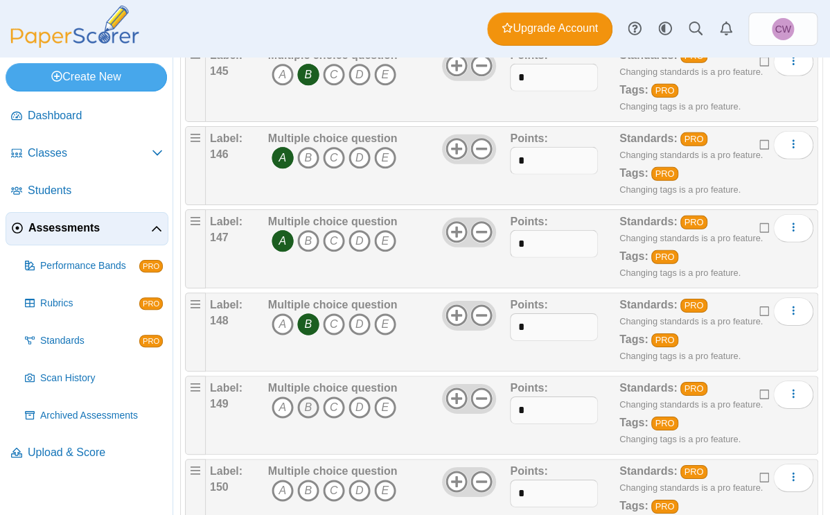
click at [305, 342] on icon "B" at bounding box center [308, 407] width 22 height 22
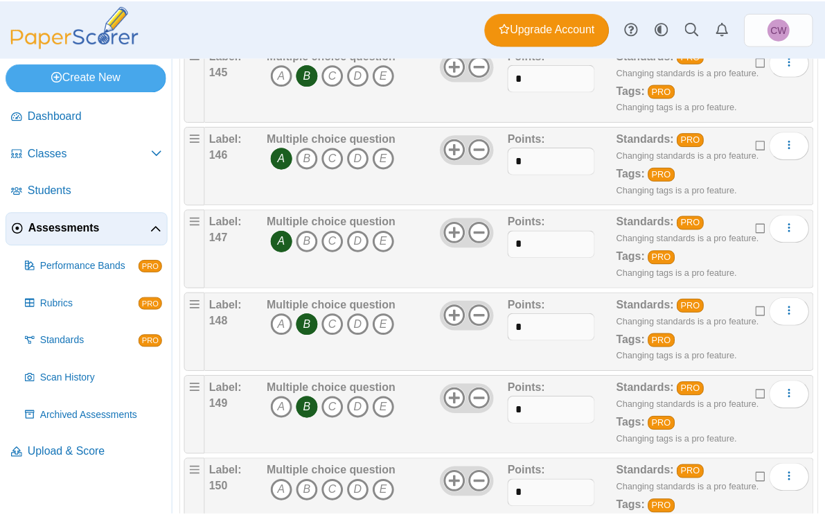
scroll to position [12243, 0]
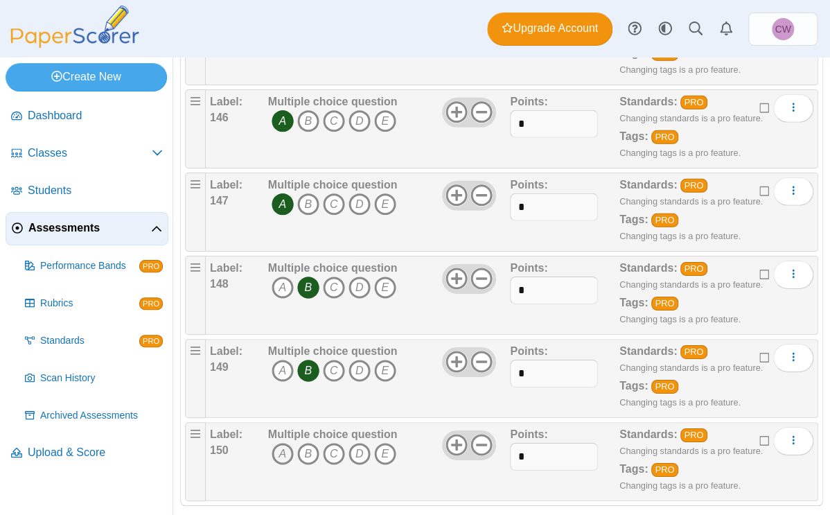
click at [284, 342] on icon "A" at bounding box center [283, 454] width 22 height 22
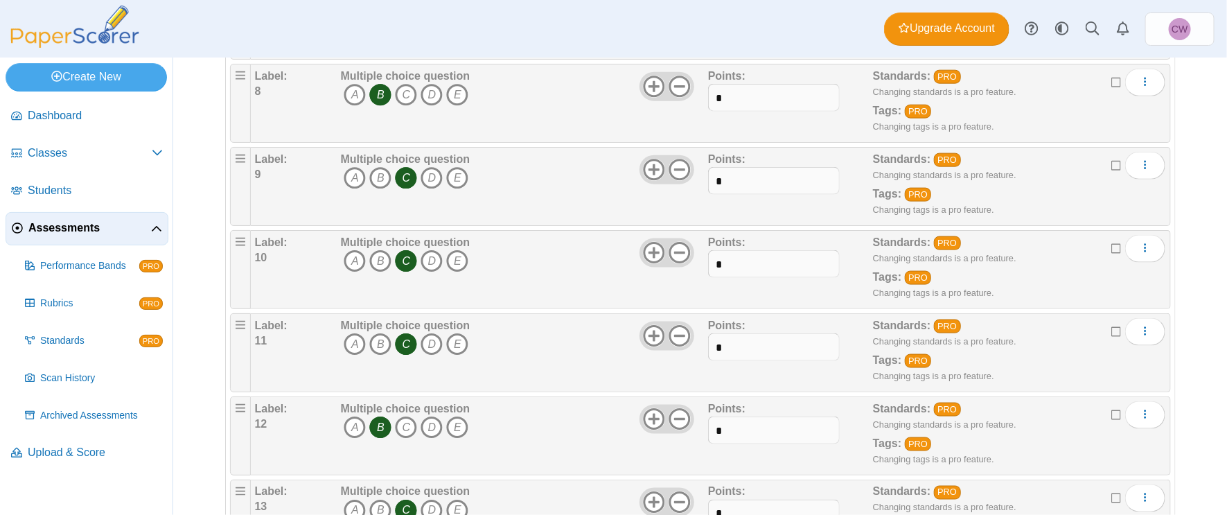
scroll to position [0, 0]
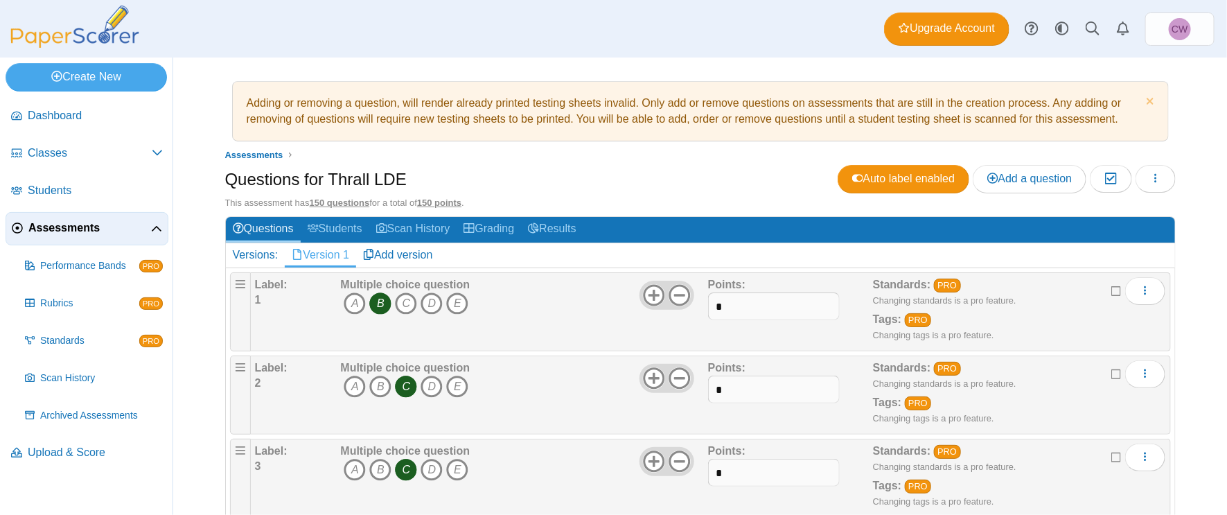
click at [552, 157] on ul "Assessments" at bounding box center [700, 155] width 951 height 14
click at [552, 177] on button "button" at bounding box center [1156, 179] width 40 height 28
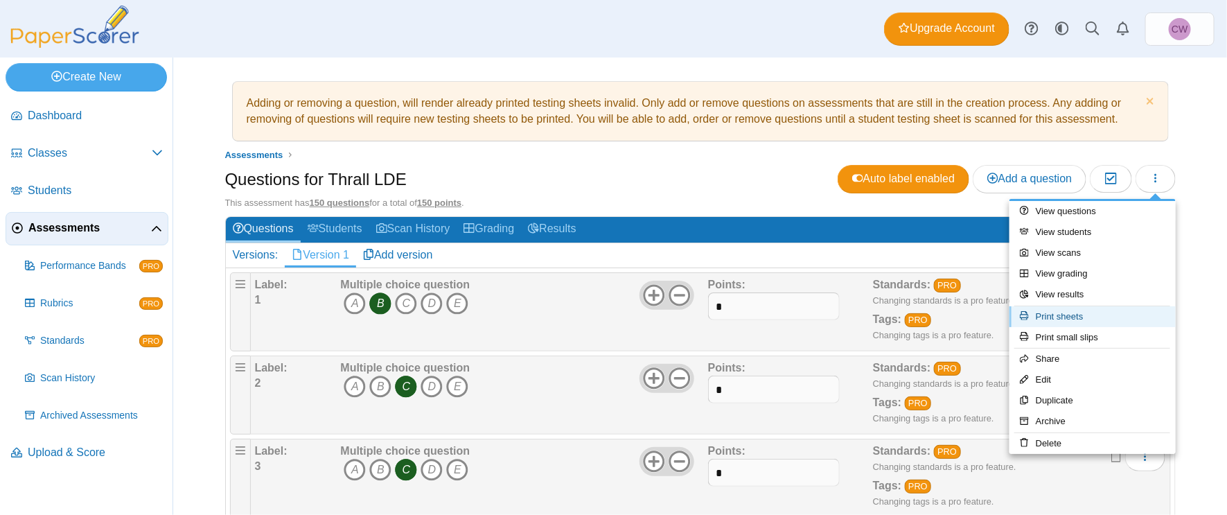
click at [552, 312] on link "Print sheets" at bounding box center [1092, 316] width 166 height 21
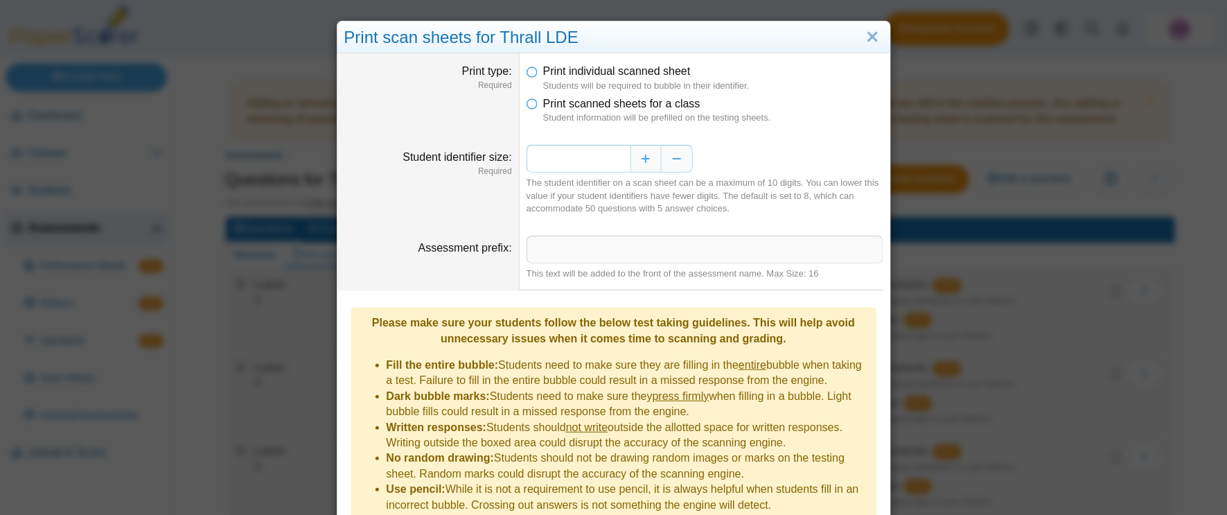
click at [552, 148] on input "*" at bounding box center [579, 159] width 104 height 28
drag, startPoint x: 615, startPoint y: 154, endPoint x: 648, endPoint y: 158, distance: 33.4
click at [552, 158] on div "*" at bounding box center [705, 159] width 357 height 28
click at [552, 150] on input "*" at bounding box center [579, 159] width 104 height 28
drag, startPoint x: 611, startPoint y: 155, endPoint x: 622, endPoint y: 154, distance: 11.1
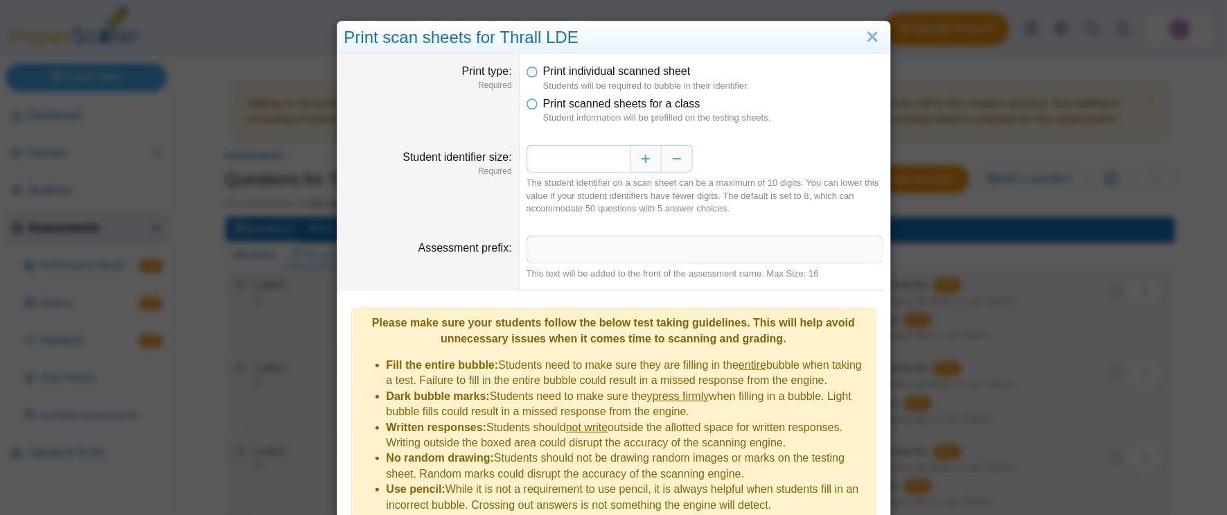
click at [552, 154] on input "*" at bounding box center [579, 159] width 104 height 28
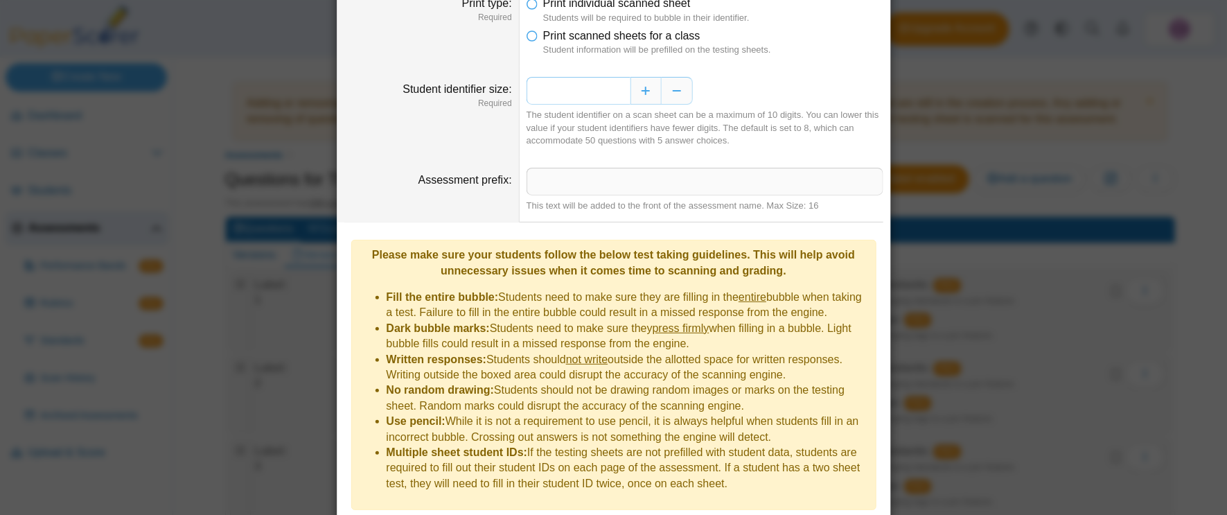
scroll to position [102, 0]
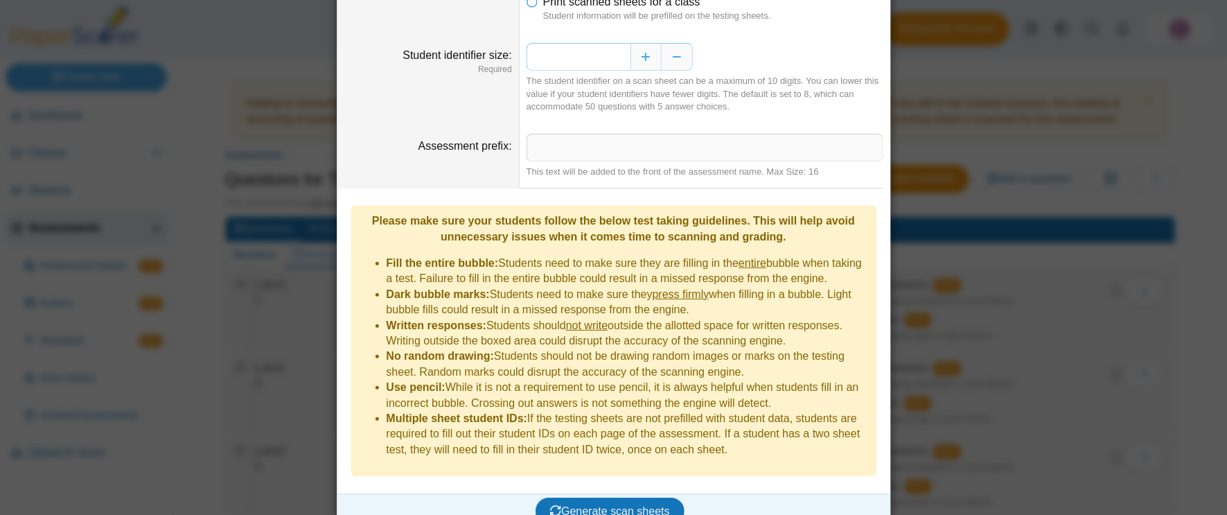
type input "*"
click at [552, 143] on input "Assessment prefix" at bounding box center [705, 148] width 357 height 28
type input "*******"
click at [472, 82] on dt "Student identifier size Required" at bounding box center [428, 78] width 182 height 91
click at [552, 342] on button "Generate scan sheets" at bounding box center [610, 511] width 149 height 28
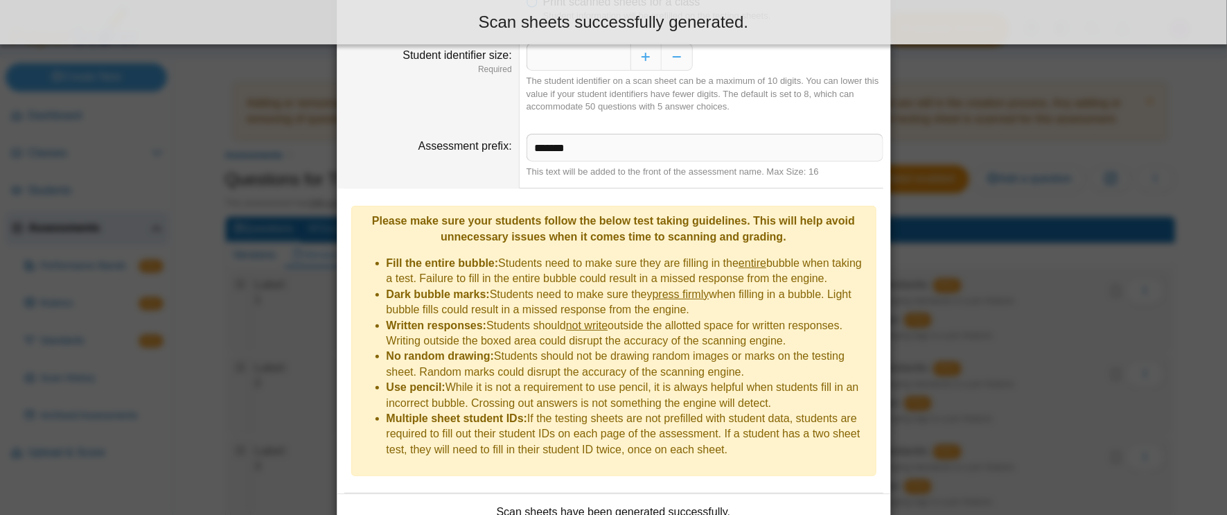
scroll to position [213, 0]
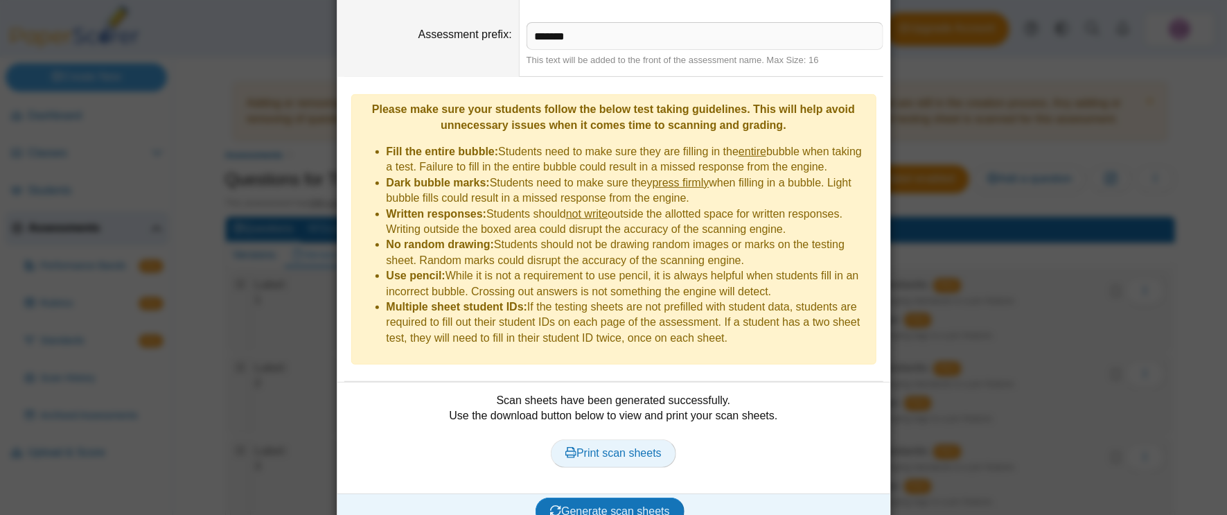
click at [552, 342] on span "Print scan sheets" at bounding box center [613, 453] width 96 height 12
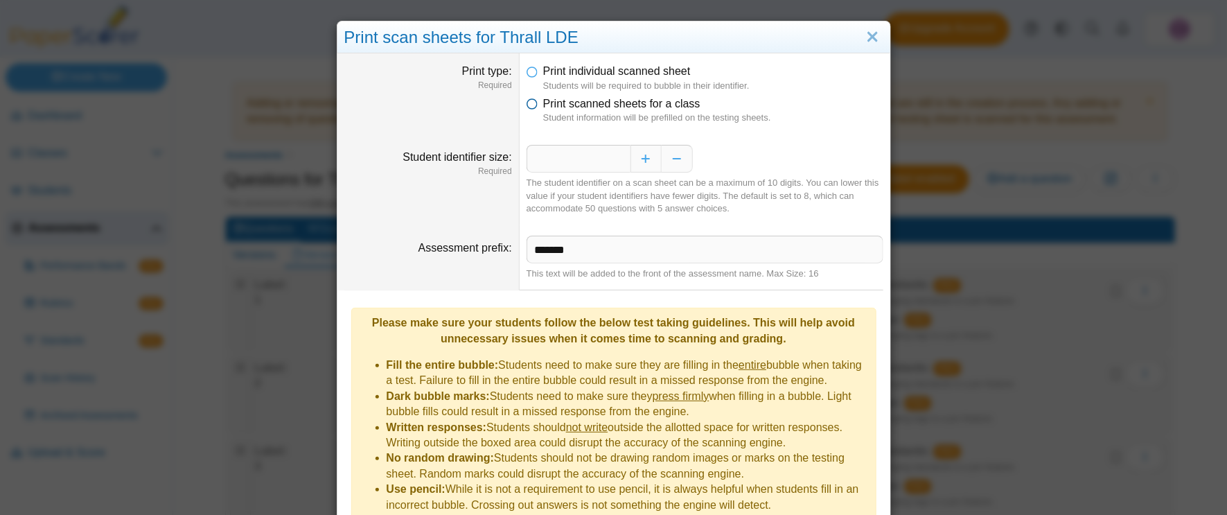
click at [552, 100] on span "Print scanned sheets for a class" at bounding box center [621, 104] width 157 height 12
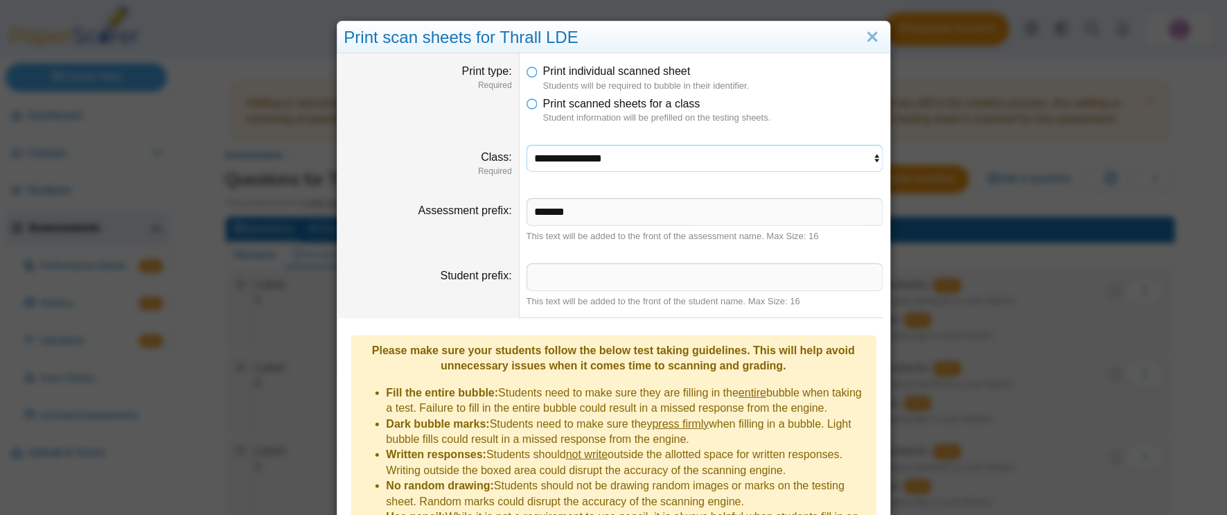
click at [547, 159] on select "**********" at bounding box center [705, 158] width 357 height 26
click at [548, 159] on select "**********" at bounding box center [705, 158] width 357 height 26
click at [552, 220] on input "*******" at bounding box center [705, 212] width 357 height 28
click at [552, 286] on input "Student prefix" at bounding box center [705, 277] width 357 height 28
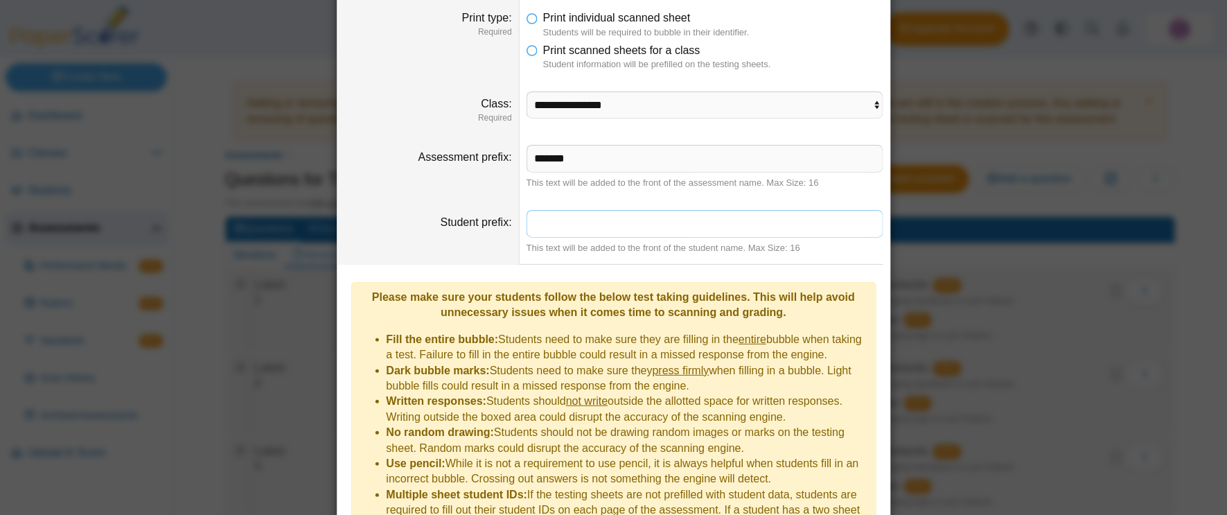
scroll to position [57, 0]
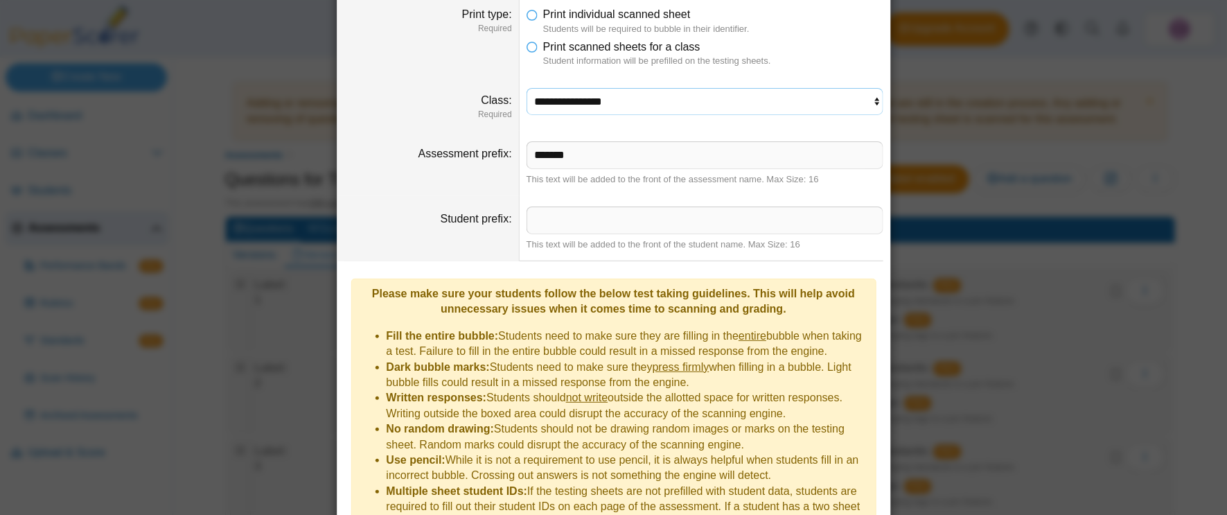
click at [552, 112] on select "**********" at bounding box center [705, 101] width 357 height 26
click at [552, 90] on select "**********" at bounding box center [705, 101] width 357 height 26
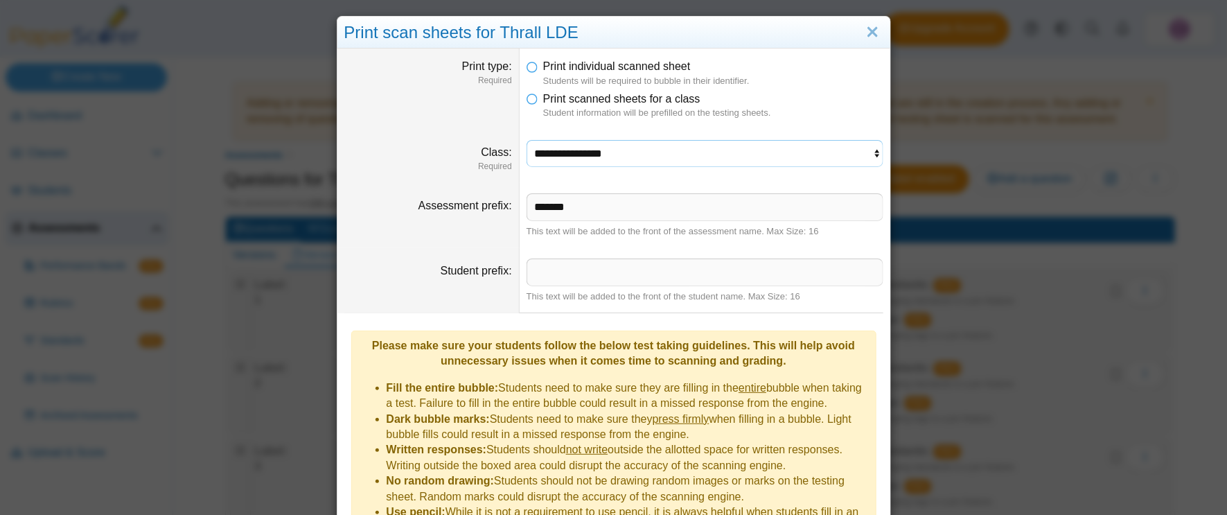
scroll to position [0, 0]
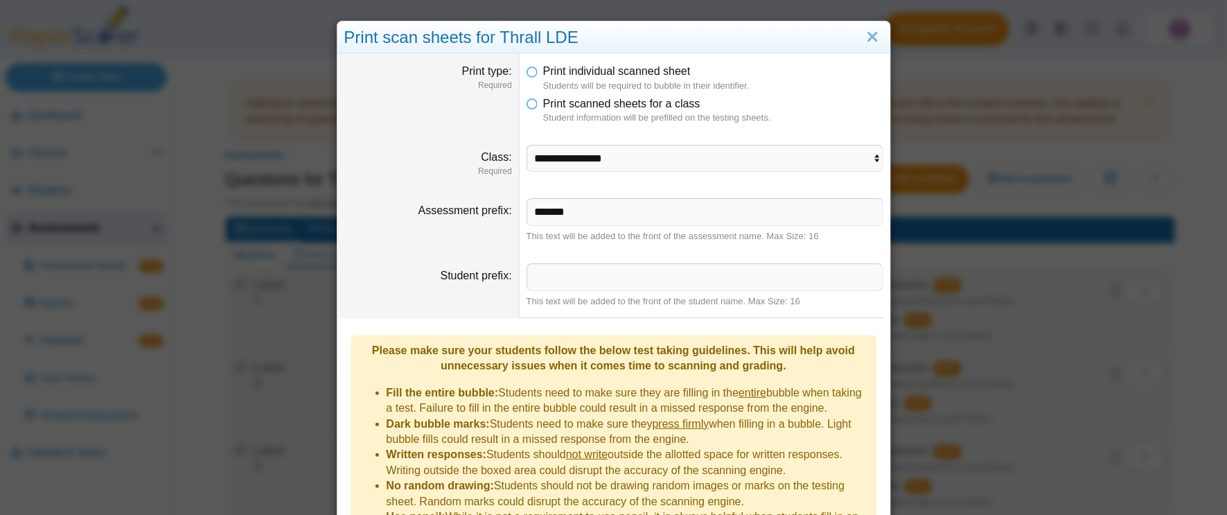
click at [552, 85] on dfn "Students will be required to bubble in their identifier." at bounding box center [713, 86] width 340 height 12
click at [552, 58] on dd "Print individual scanned sheet Students will be required to bubble in their ide…" at bounding box center [705, 93] width 371 height 81
click at [552, 66] on span "Print individual scanned sheet" at bounding box center [617, 71] width 148 height 12
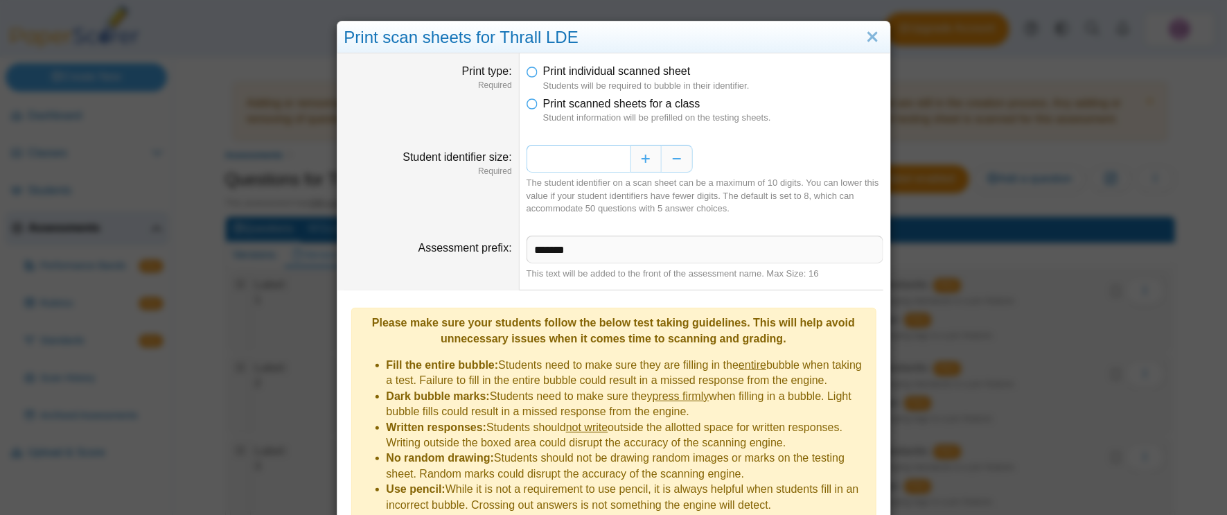
scroll to position [213, 0]
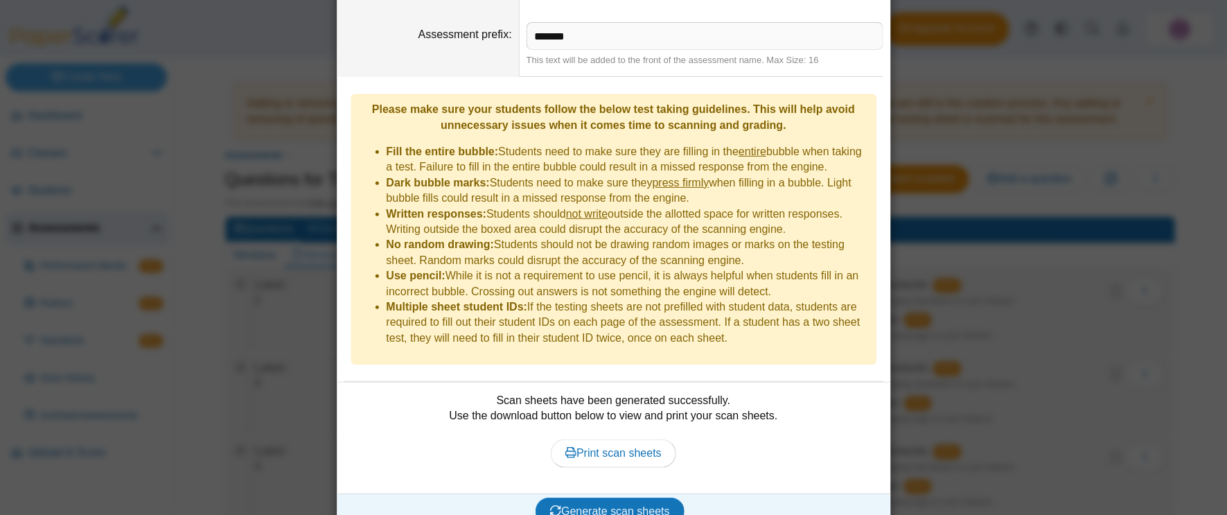
click at [552, 331] on div "**********" at bounding box center [613, 257] width 1227 height 515
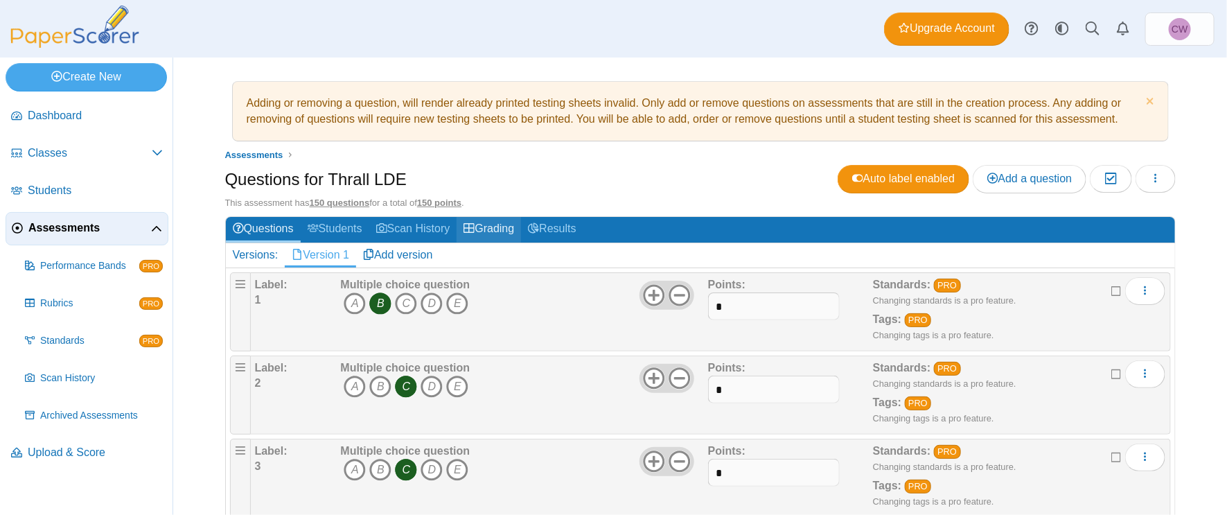
click at [505, 221] on link "Grading" at bounding box center [489, 230] width 64 height 26
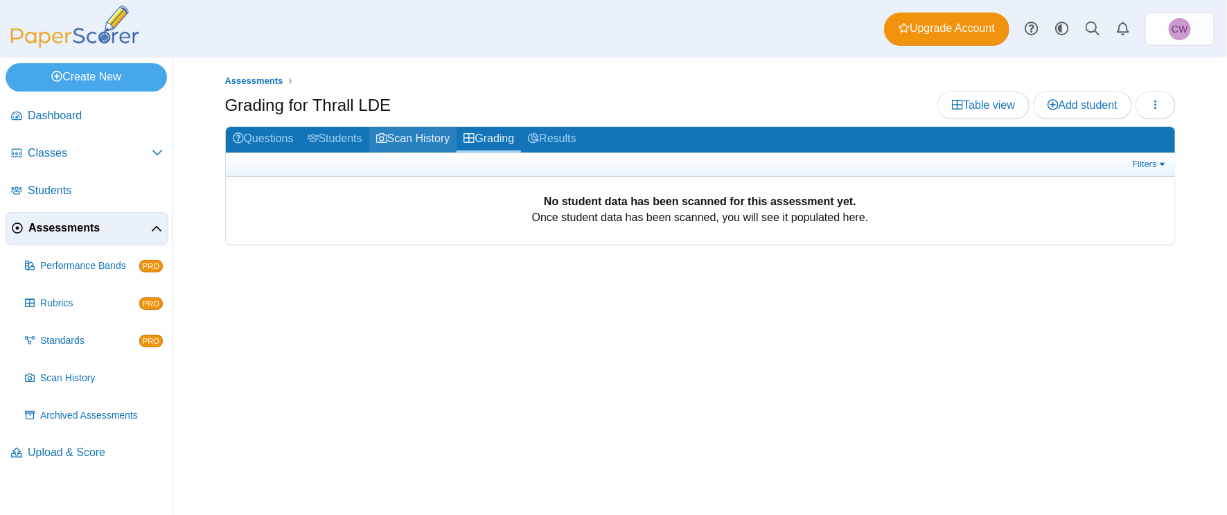
click at [403, 138] on link "Scan History" at bounding box center [413, 140] width 88 height 26
